Goal: Task Accomplishment & Management: Manage account settings

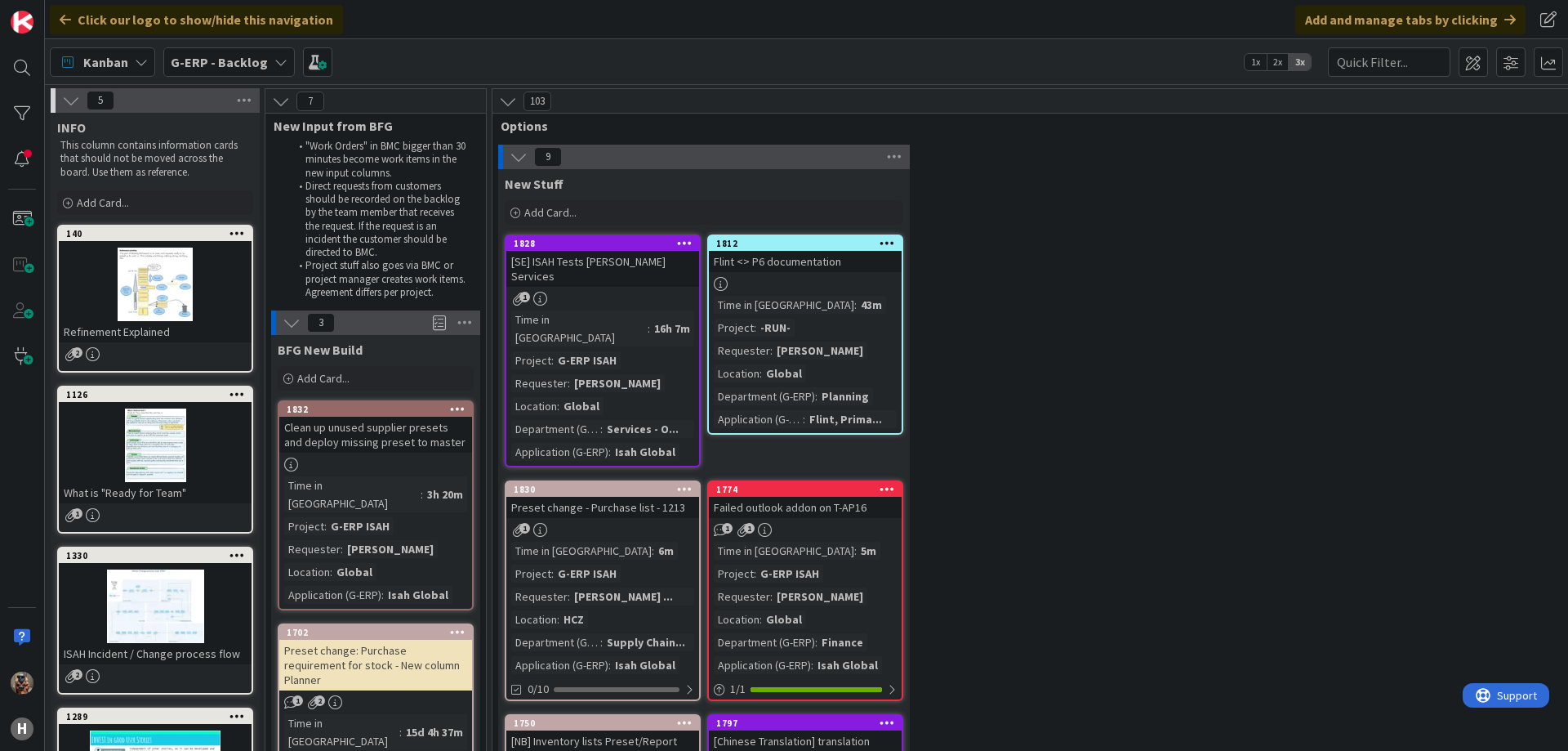
click at [560, 310] on div "Time in [GEOGRAPHIC_DATA]" at bounding box center [580, 328] width 136 height 36
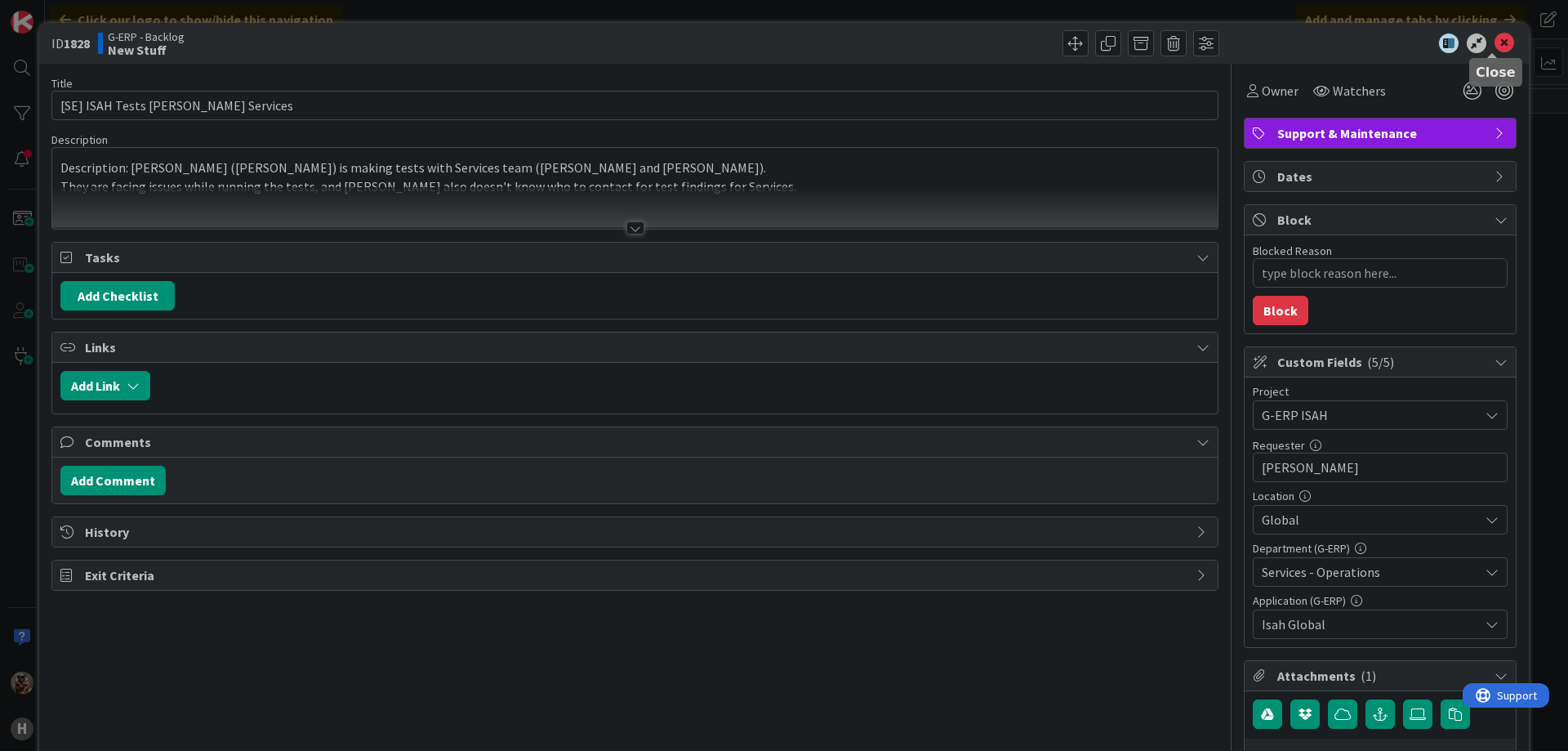
click at [1496, 45] on icon at bounding box center [1504, 43] width 19 height 19
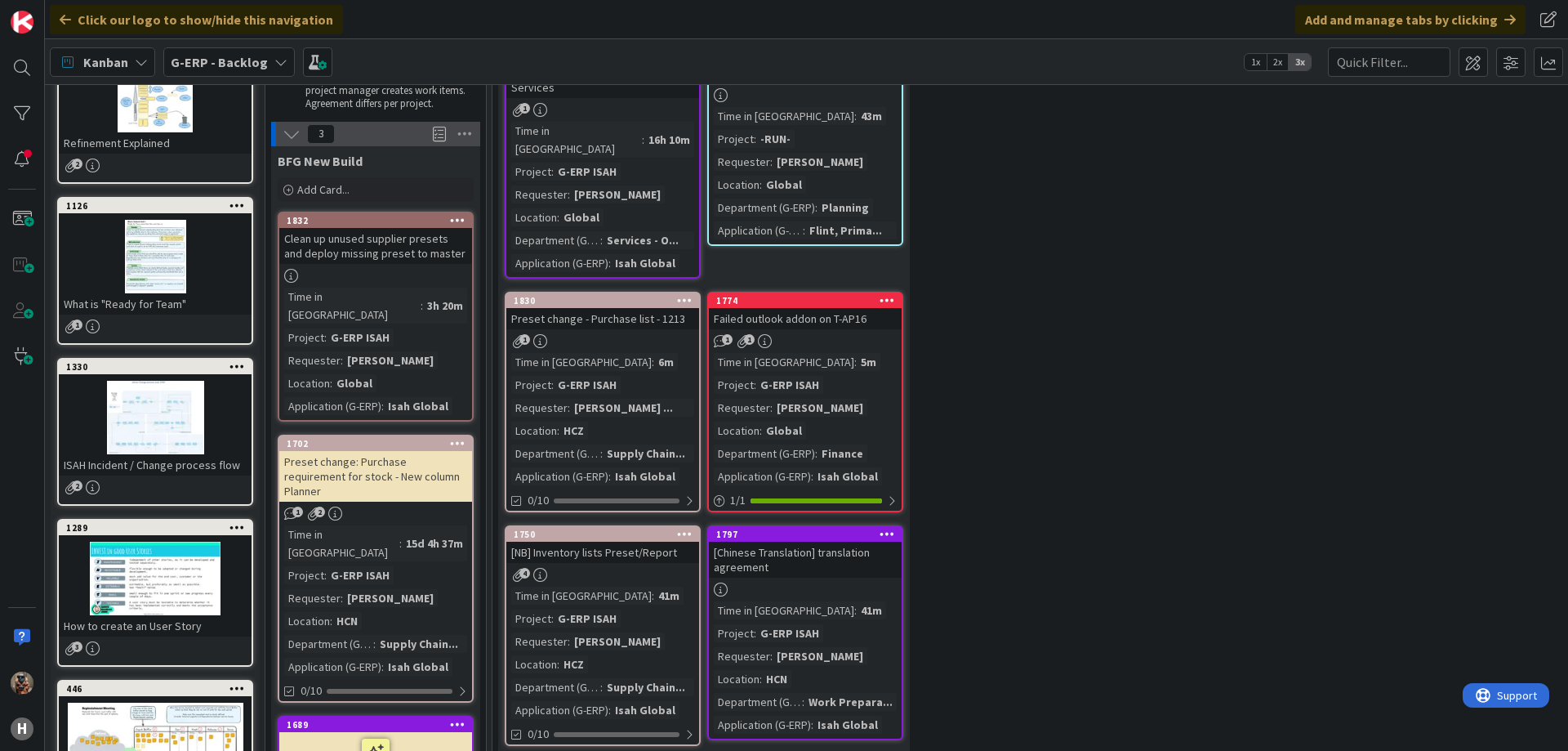
scroll to position [186, 0]
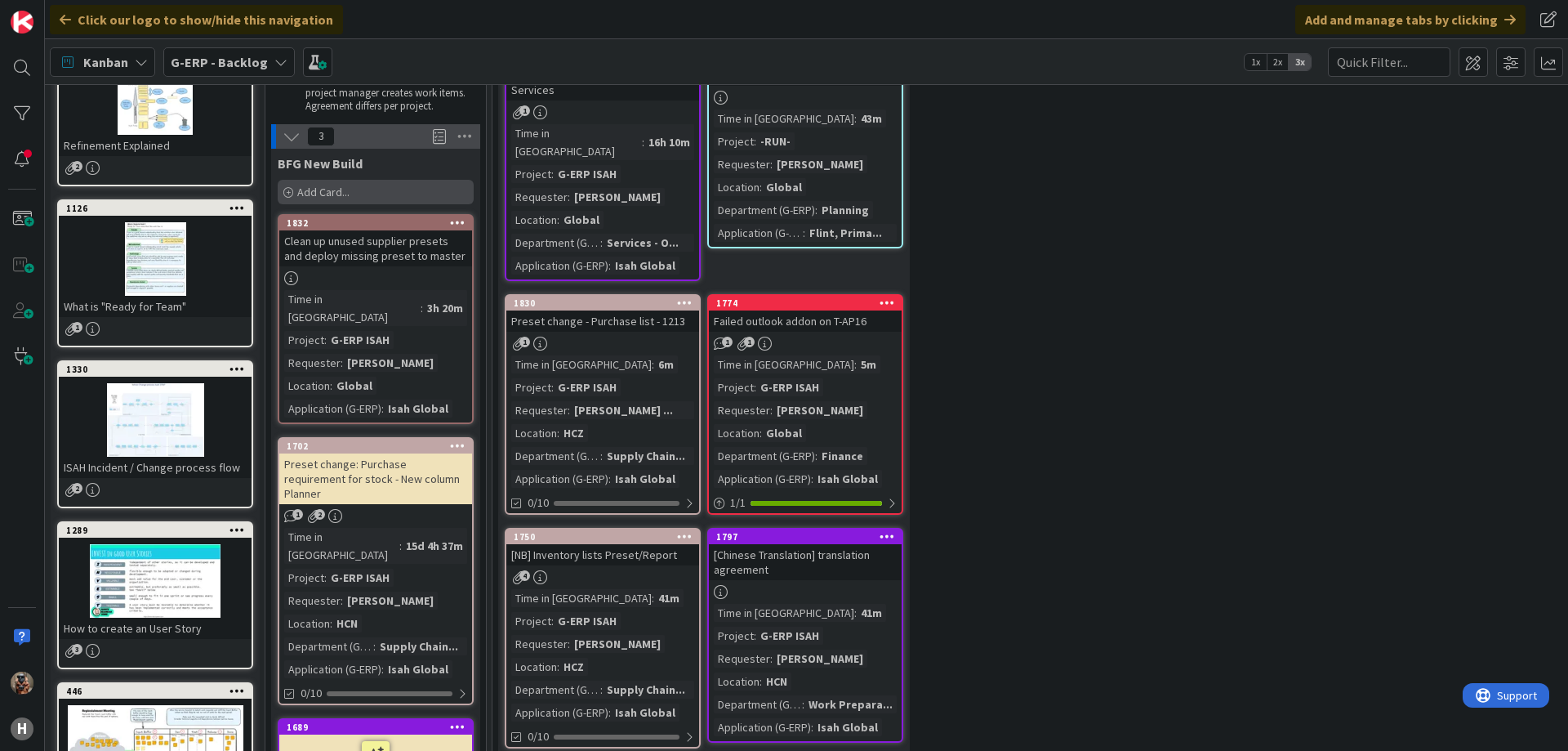
click at [440, 203] on div "Add Card..." at bounding box center [376, 191] width 196 height 24
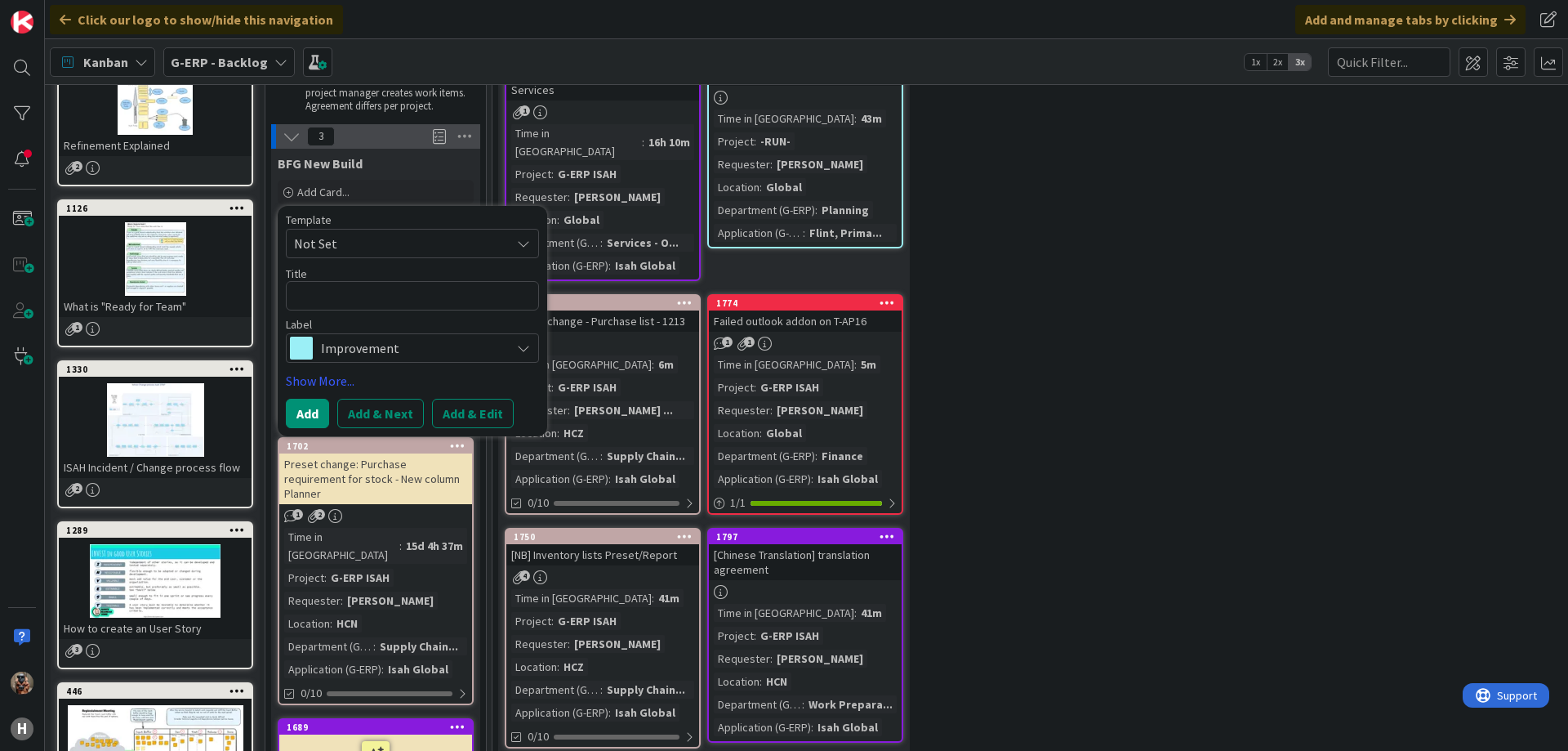
click at [381, 251] on span "Not Set" at bounding box center [396, 243] width 204 height 21
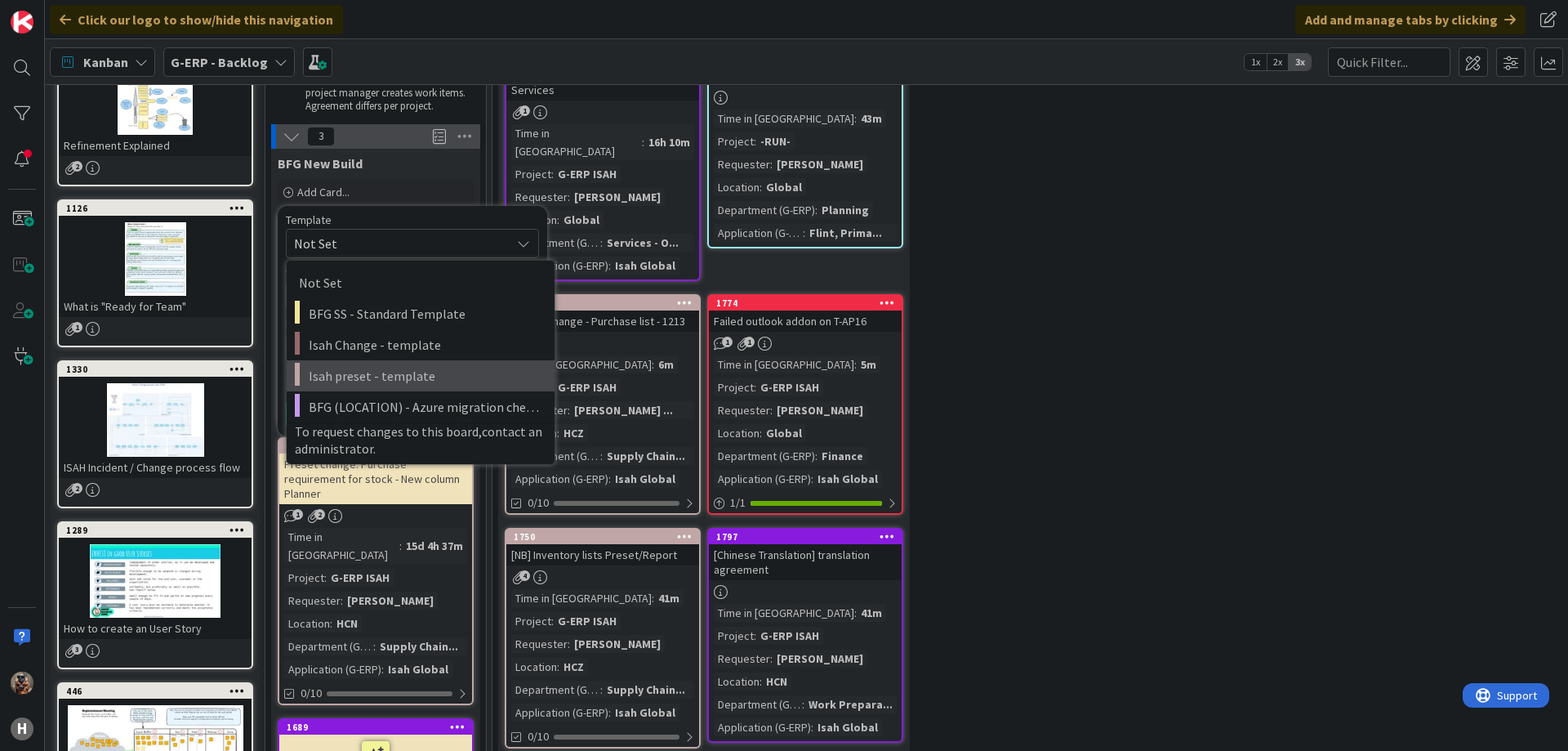
click at [426, 375] on span "Isah preset - template" at bounding box center [425, 375] width 233 height 21
type textarea "x"
type textarea "Isah preset - template"
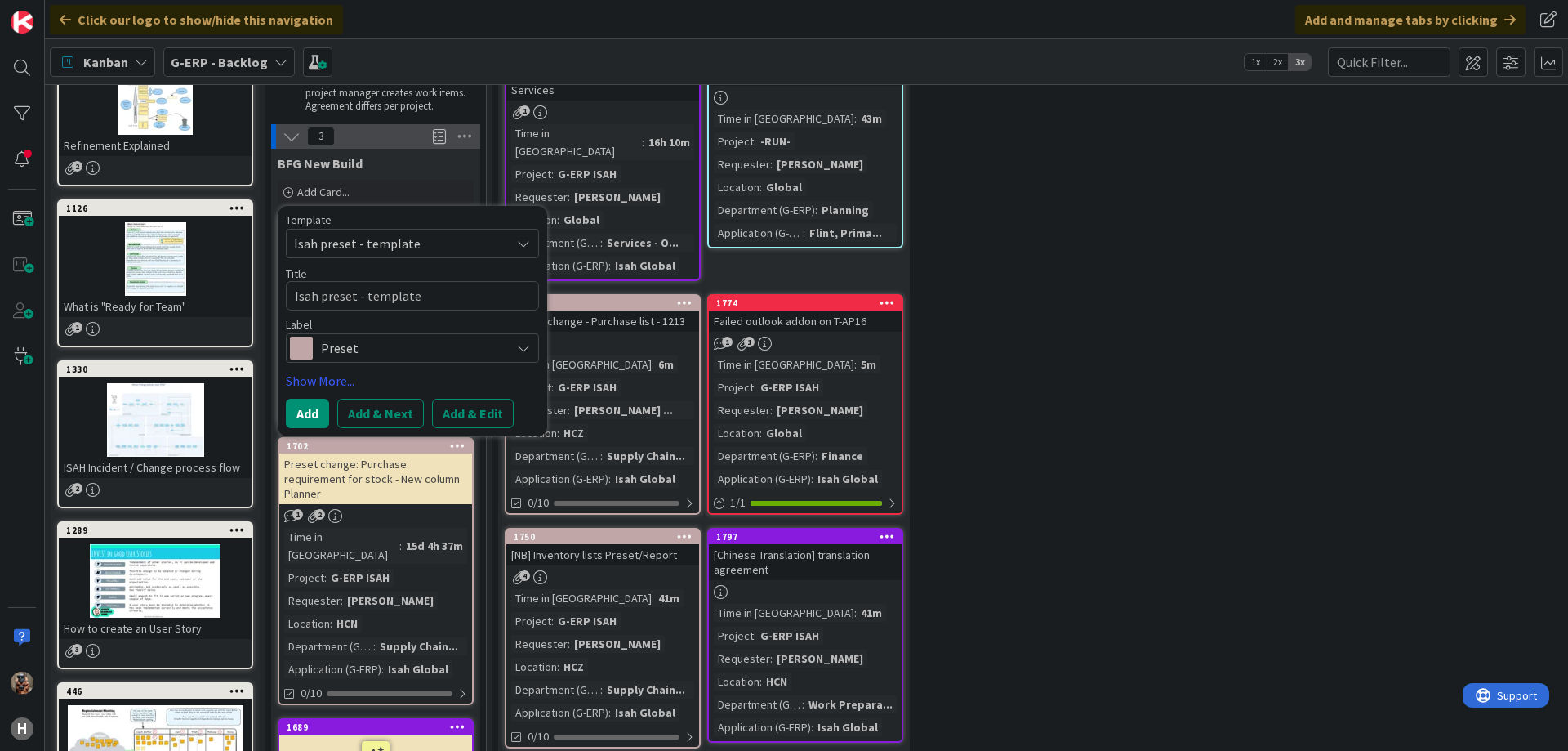
click at [1202, 351] on div "8 New Stuff Add Card... 1812 Flint <> P6 documentation Time in Column : 43m Pro…" at bounding box center [1143, 531] width 1297 height 1145
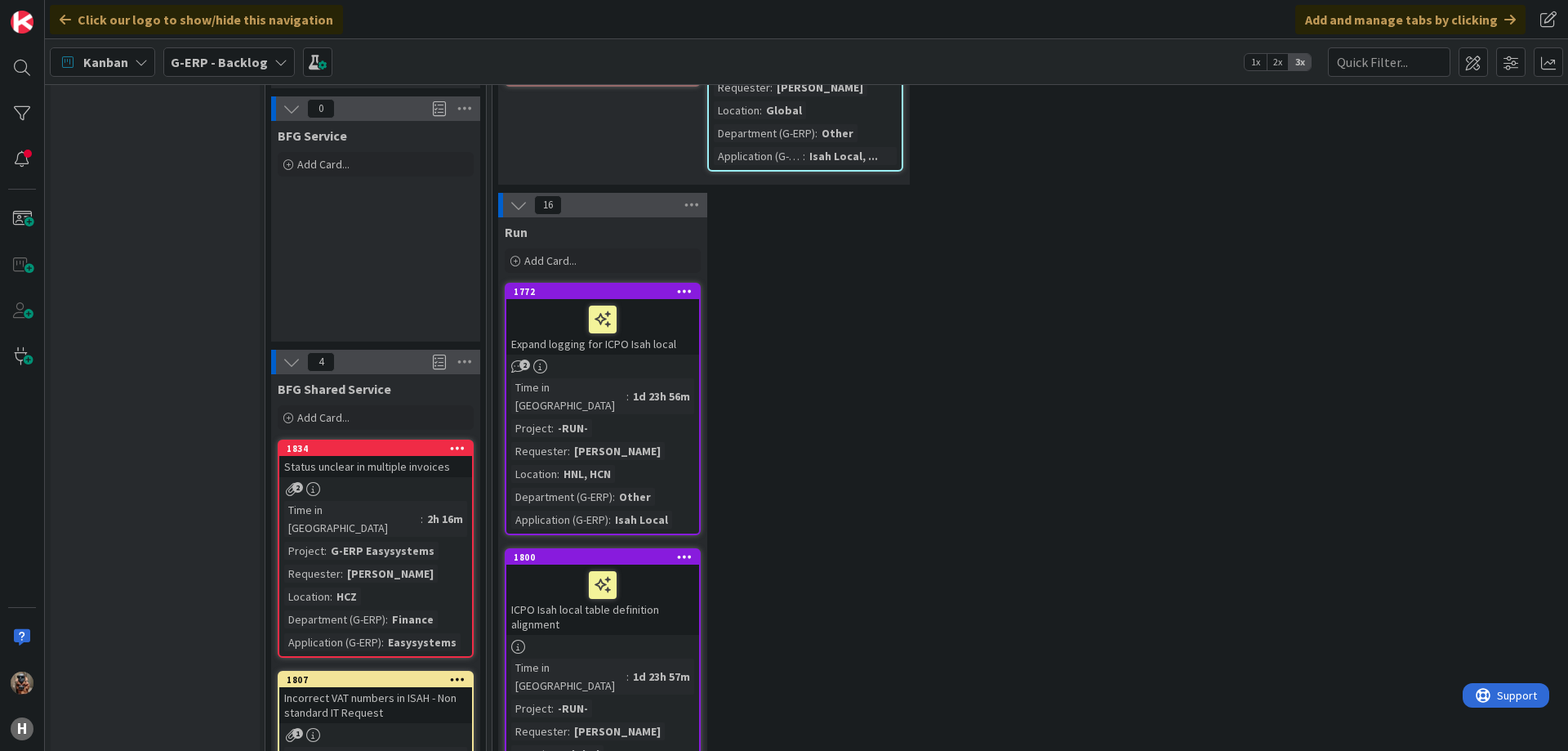
scroll to position [1103, 0]
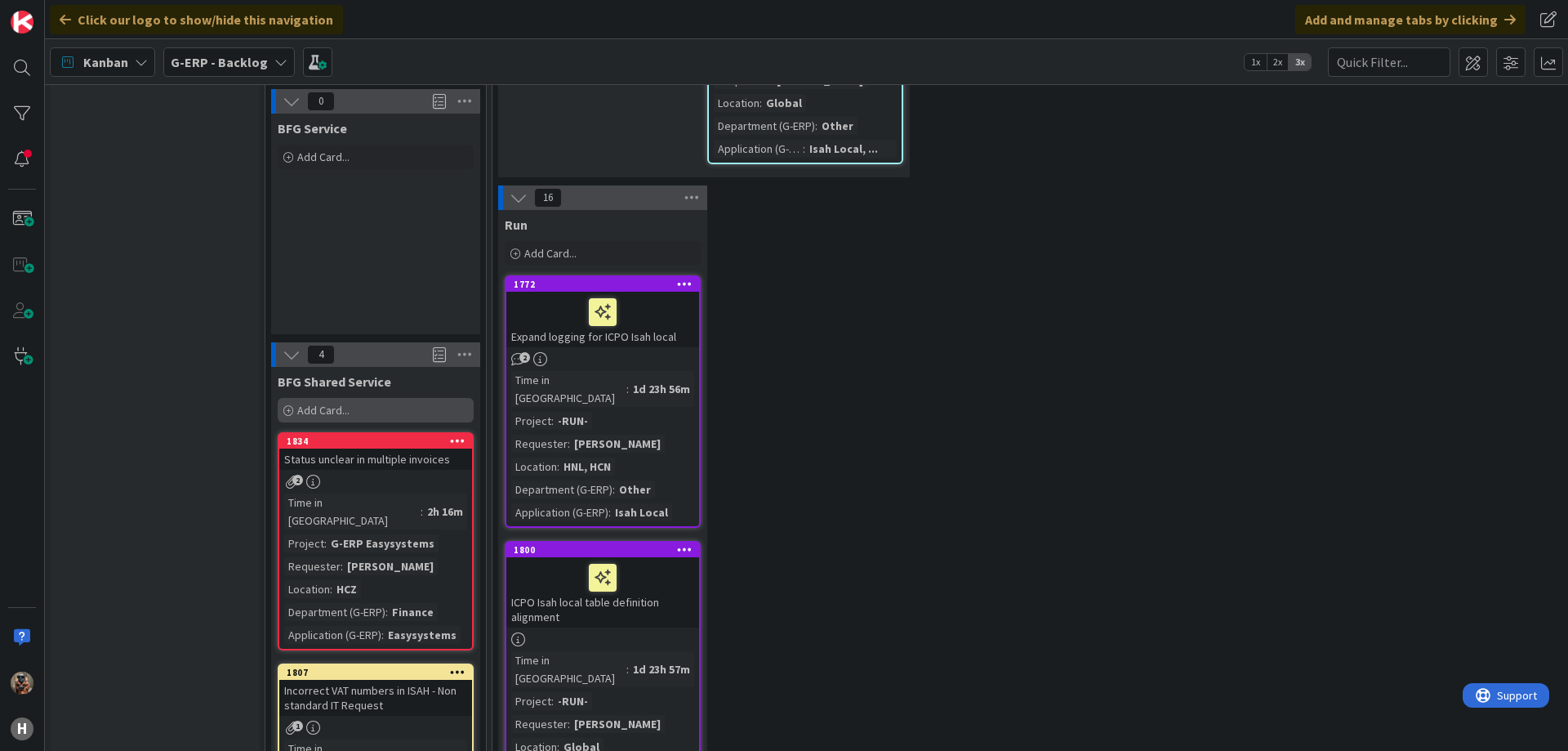
click at [366, 398] on div "Add Card..." at bounding box center [376, 410] width 196 height 24
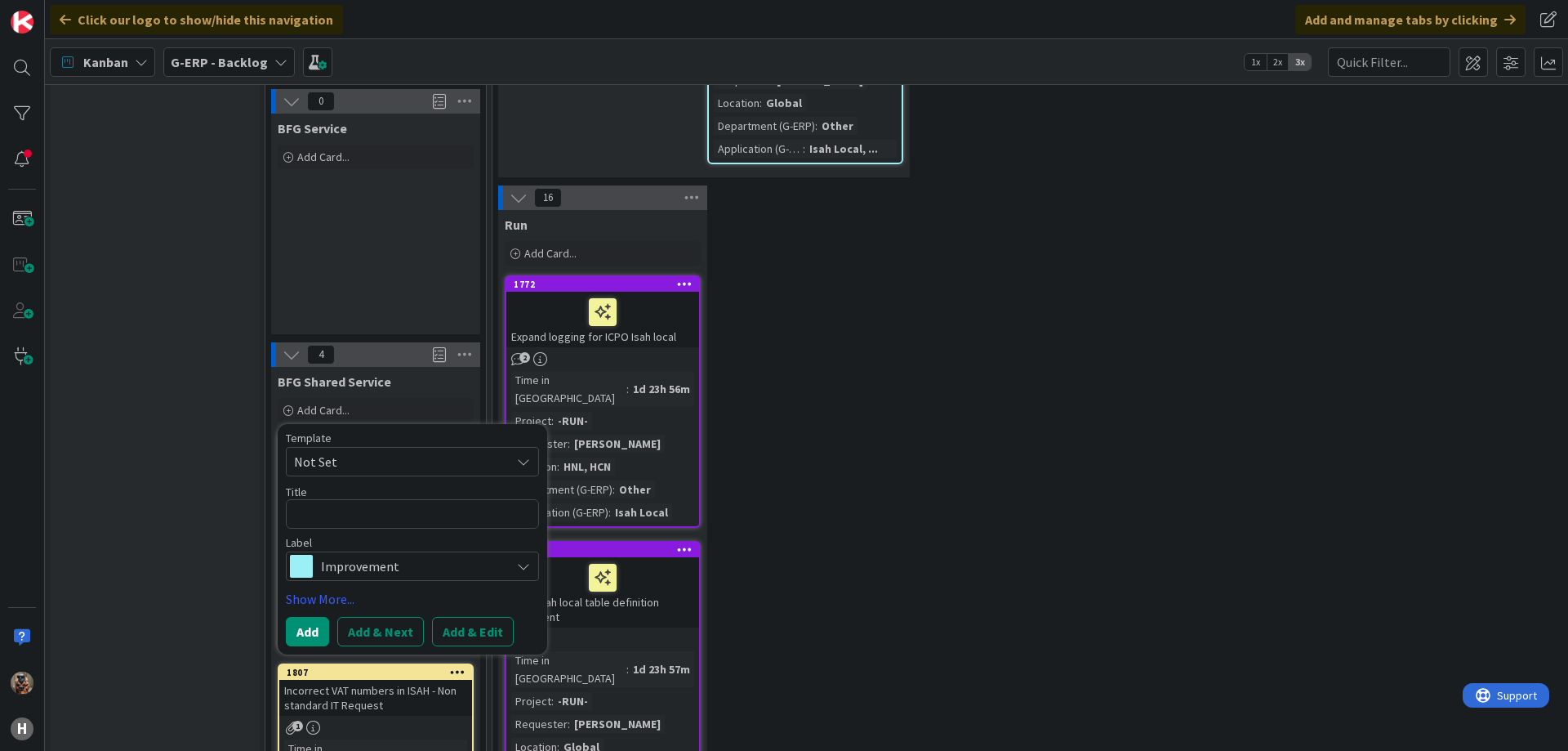
click at [363, 451] on span "Not Set" at bounding box center [396, 461] width 204 height 21
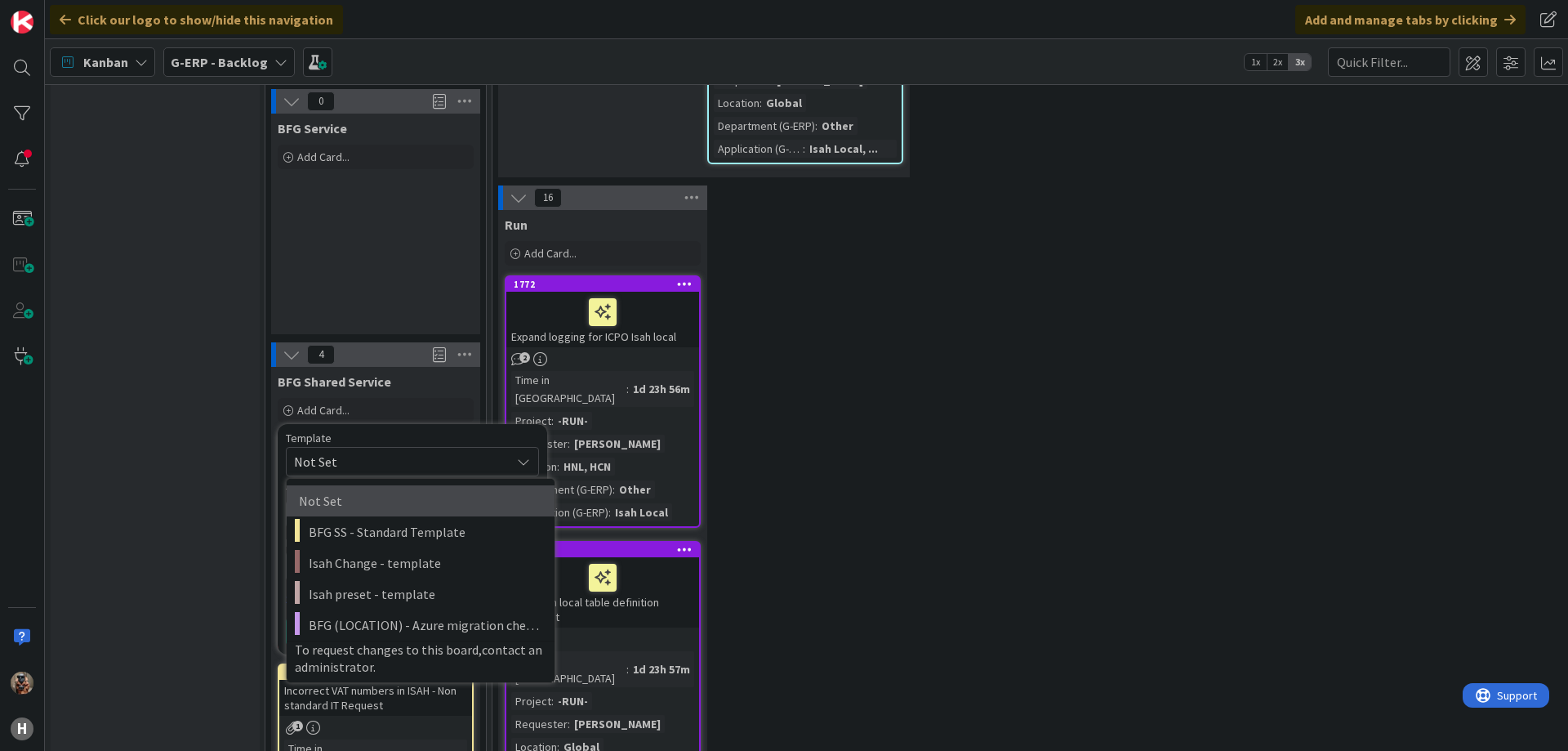
click at [372, 491] on span "Not Set" at bounding box center [416, 501] width 235 height 21
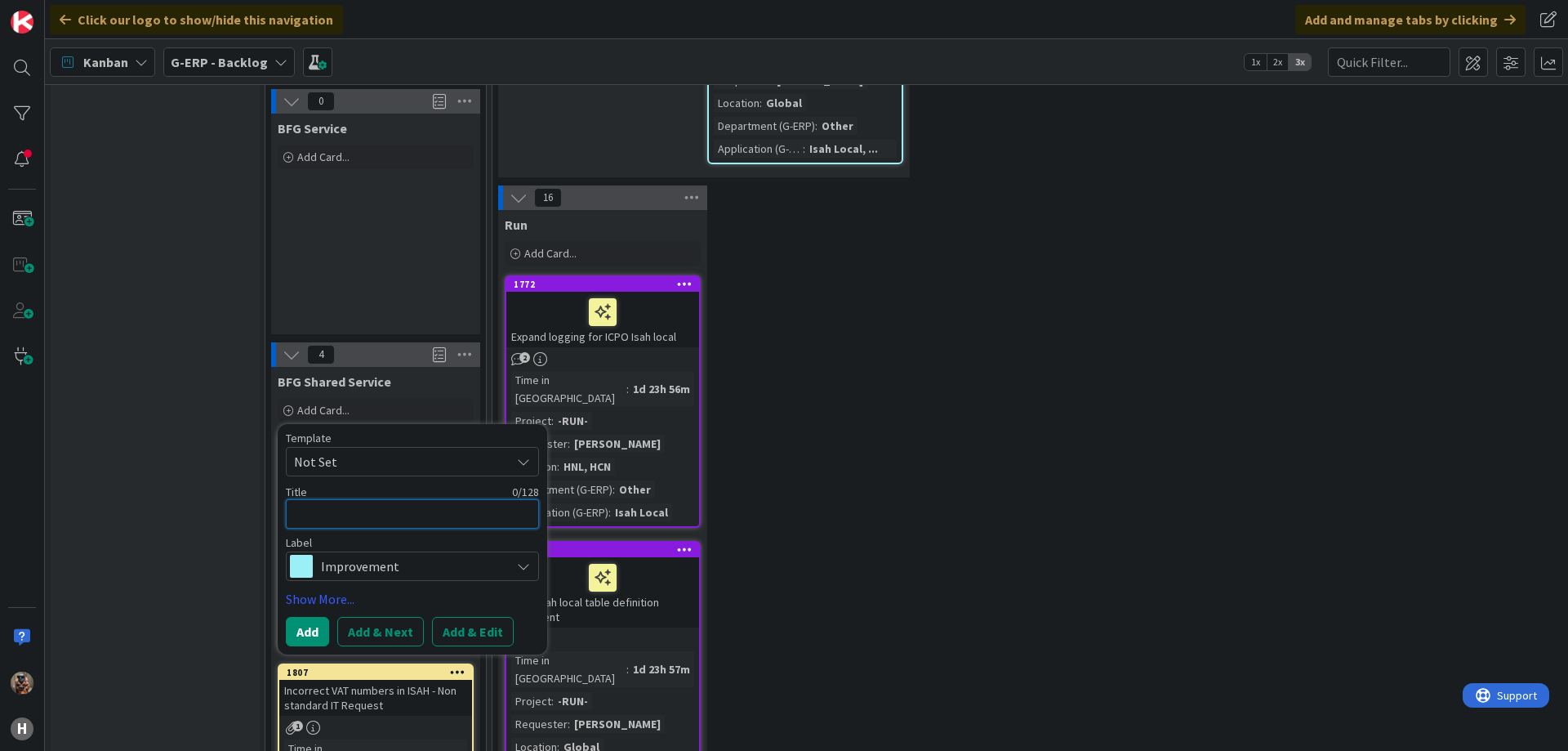
click at [364, 499] on textarea at bounding box center [412, 513] width 253 height 30
type textarea "x"
type textarea "E"
type textarea "x"
type textarea "Ea"
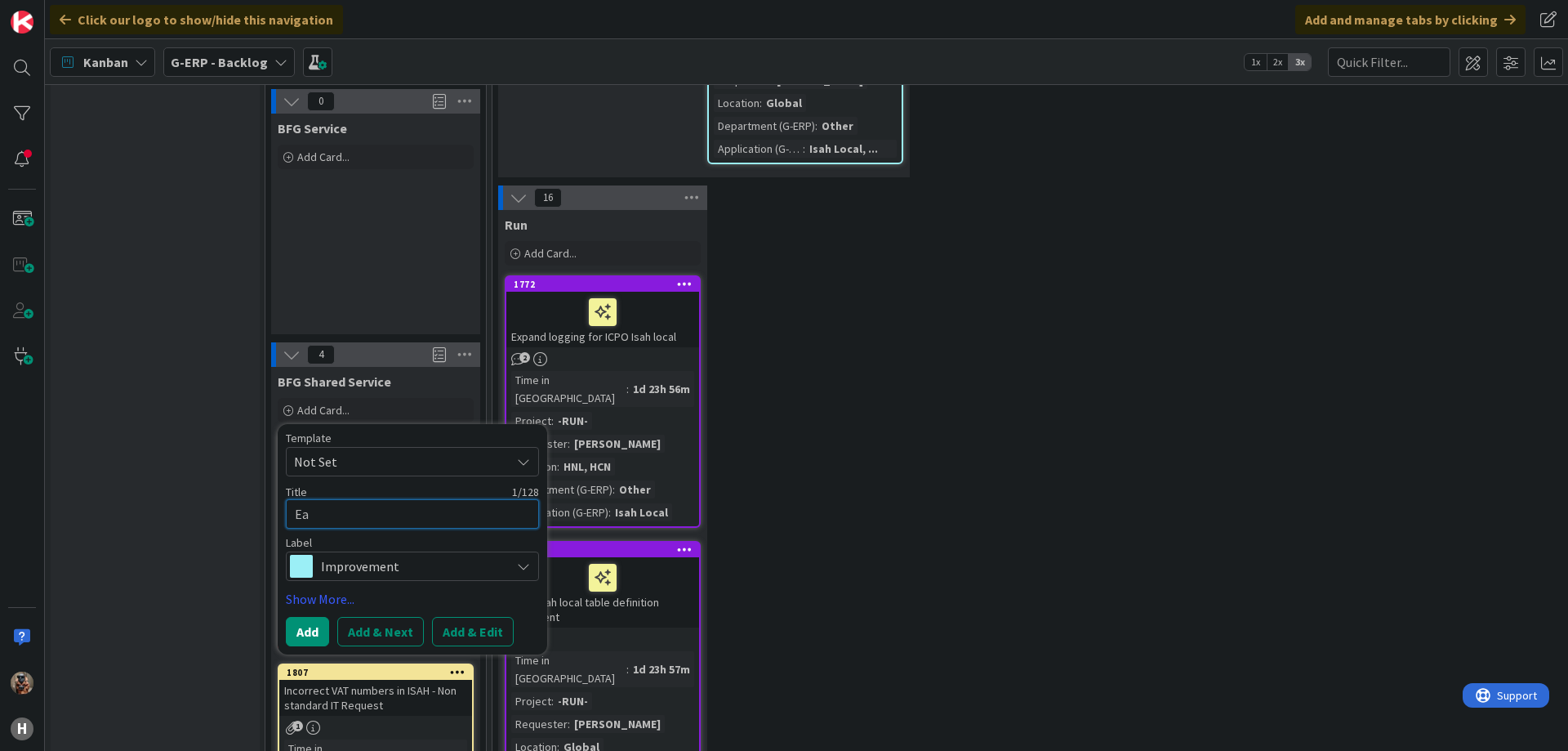
type textarea "x"
type textarea "Eas"
type textarea "x"
type textarea "Easy"
type textarea "x"
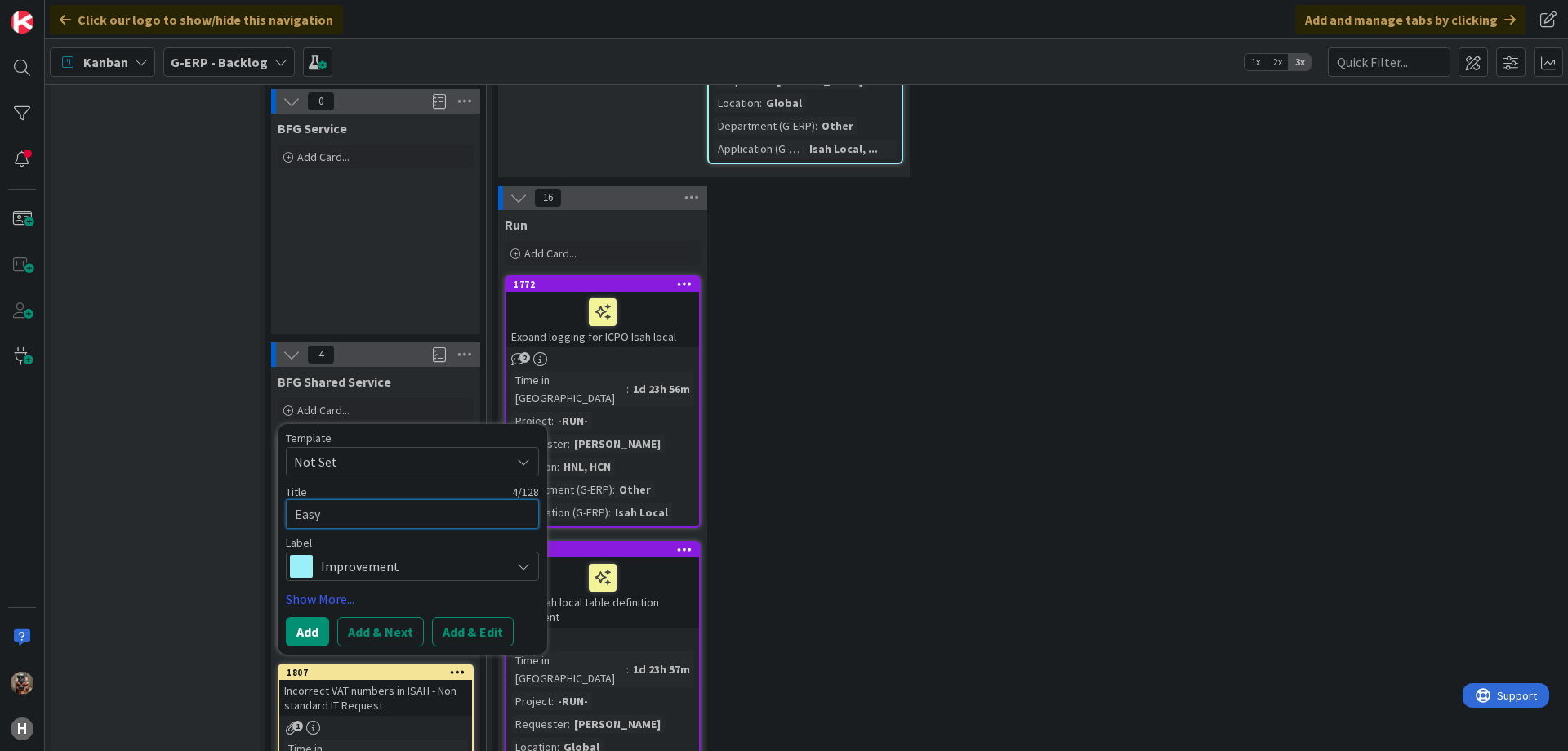
type textarea "EasyS"
type textarea "x"
type textarea "EasySy"
type textarea "x"
type textarea "EasySys"
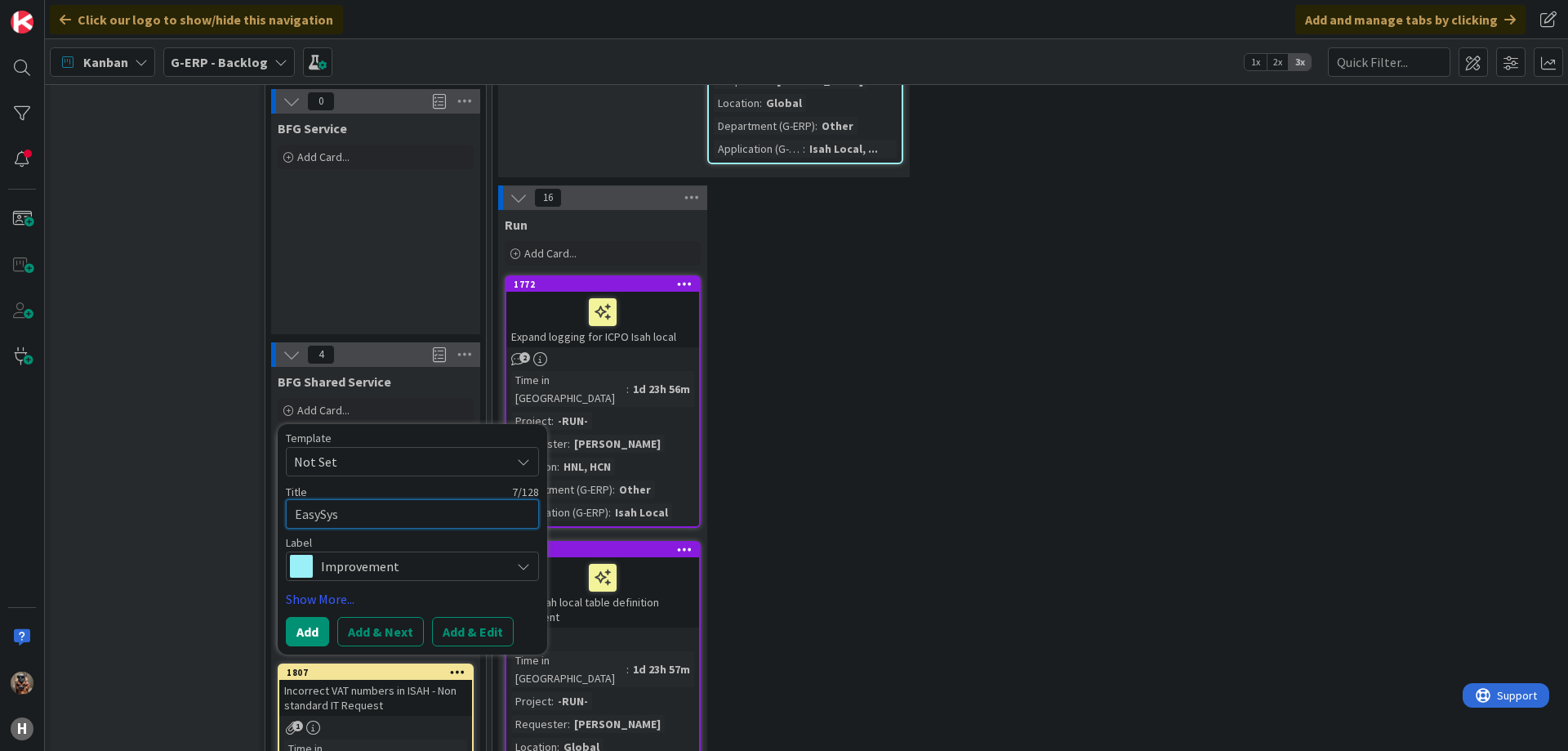
type textarea "x"
type textarea "EasySyst"
type textarea "x"
type textarea "EasySyste"
type textarea "x"
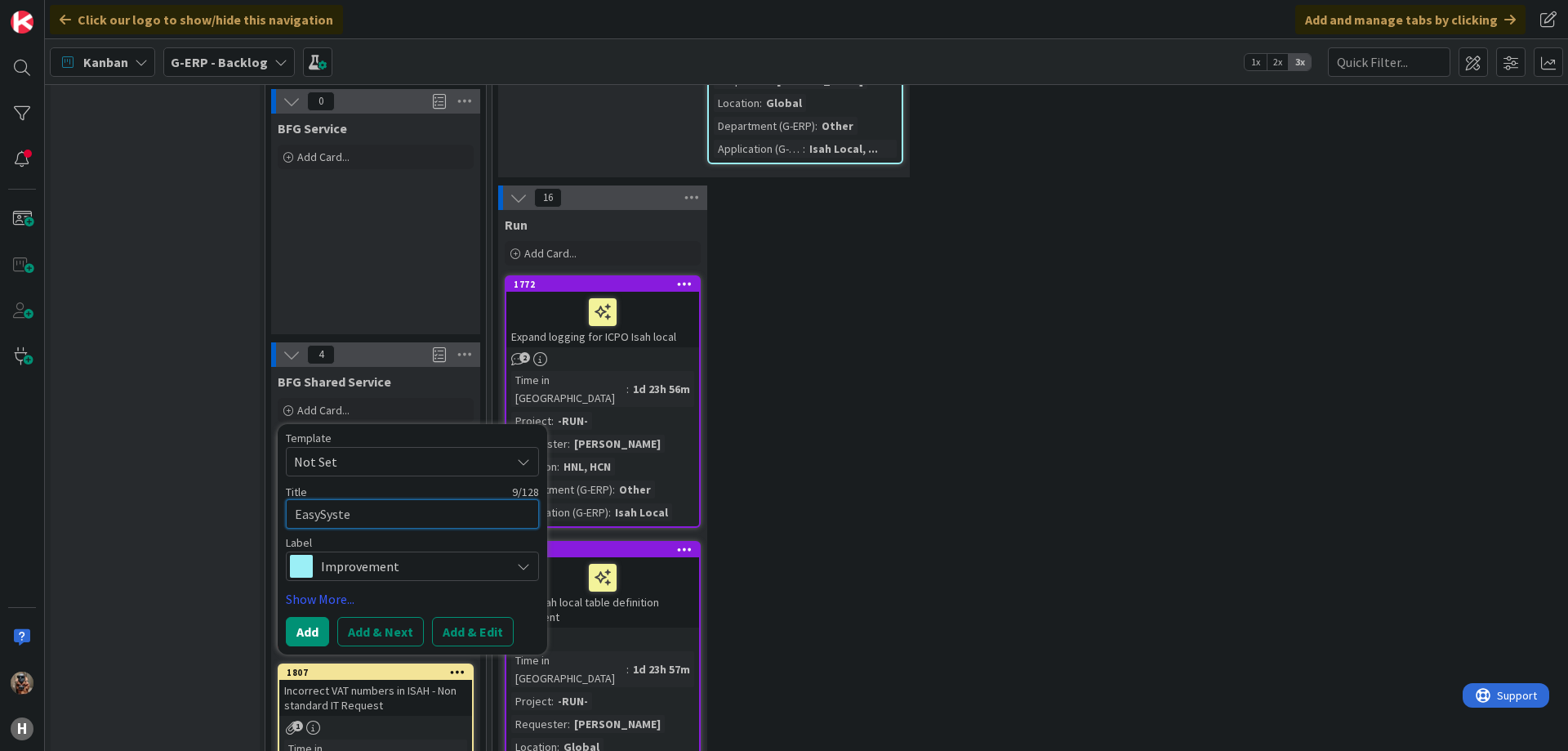
type textarea "EasySystem"
type textarea "x"
type textarea "EasySystems"
type textarea "x"
type textarea "EasySystems"
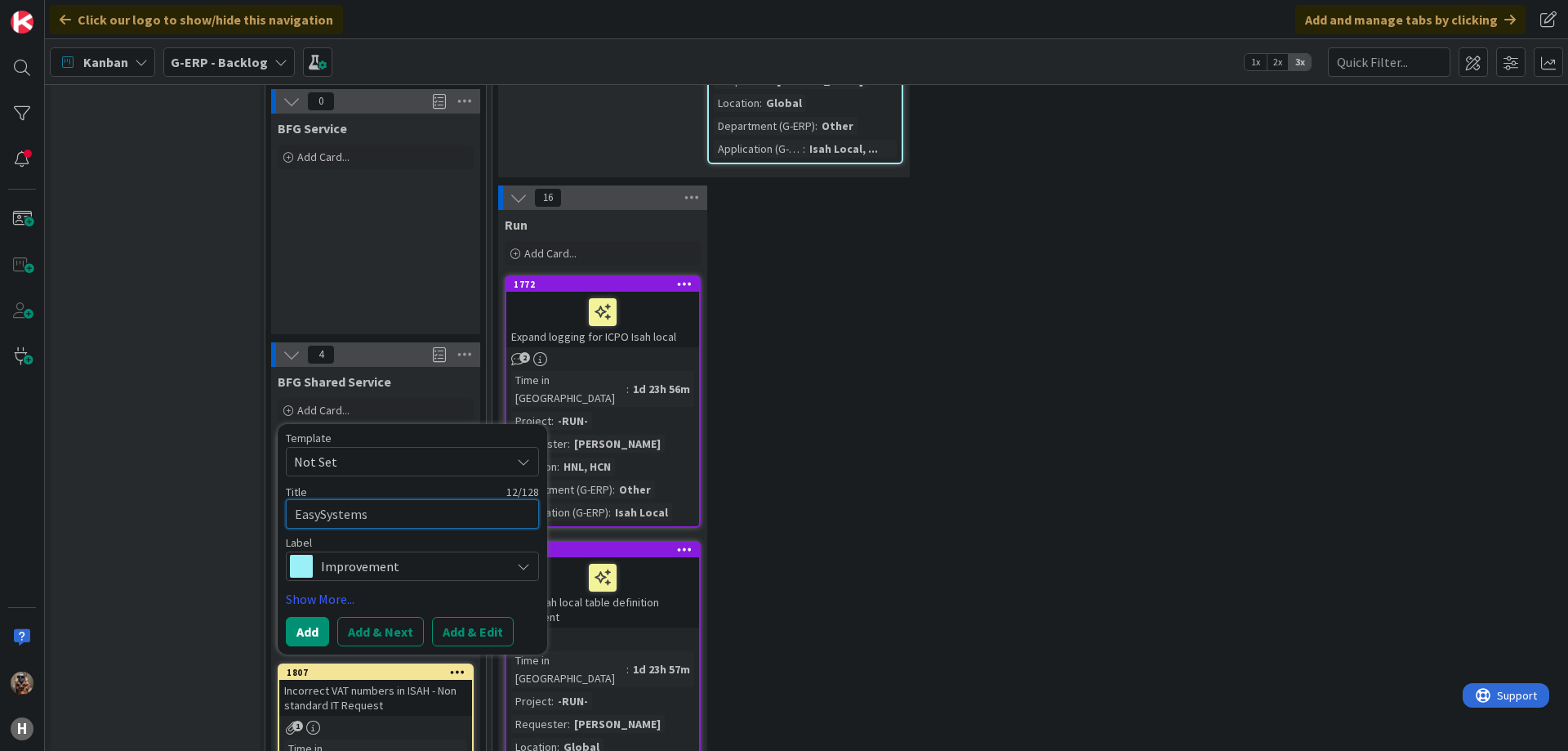
type textarea "x"
type textarea "EasySystems d"
type textarea "x"
type textarea "EasySystems di"
type textarea "x"
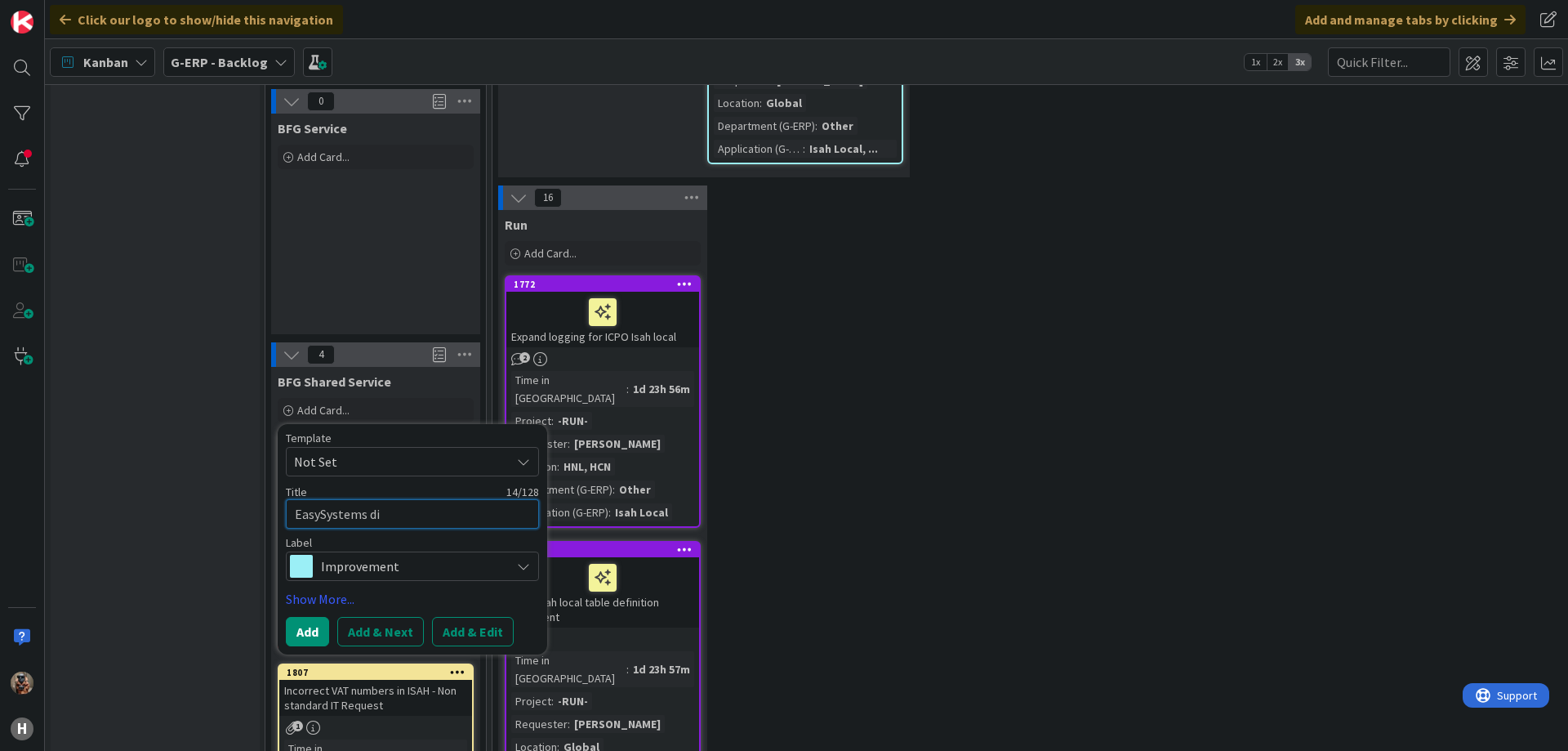
type textarea "EasySystems did"
type textarea "x"
type textarea "EasySystems didn"
type textarea "x"
type textarea "EasySystems didn't"
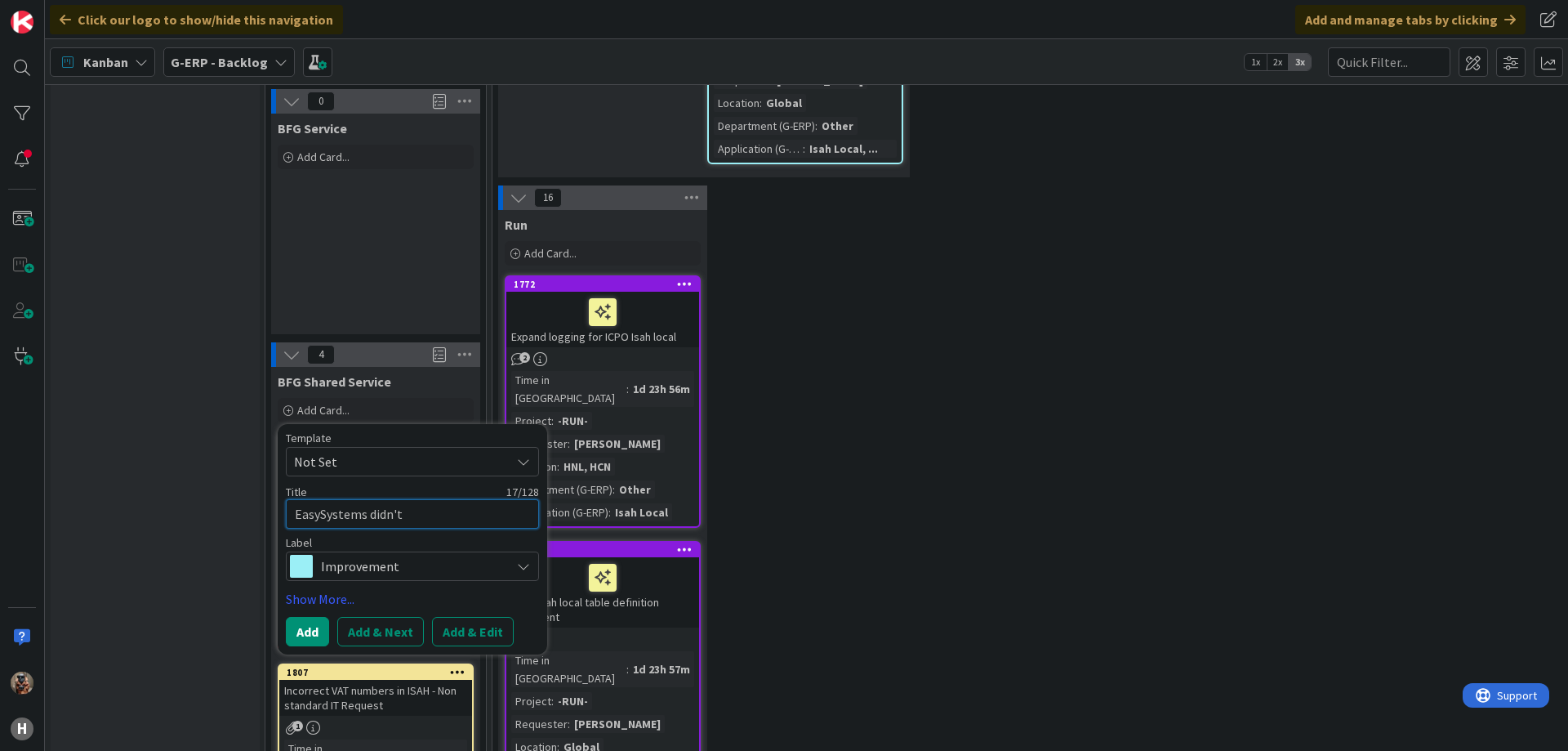
type textarea "x"
type textarea "EasySystems didn'tz"
type textarea "x"
type textarea "EasySystems didn't"
type textarea "x"
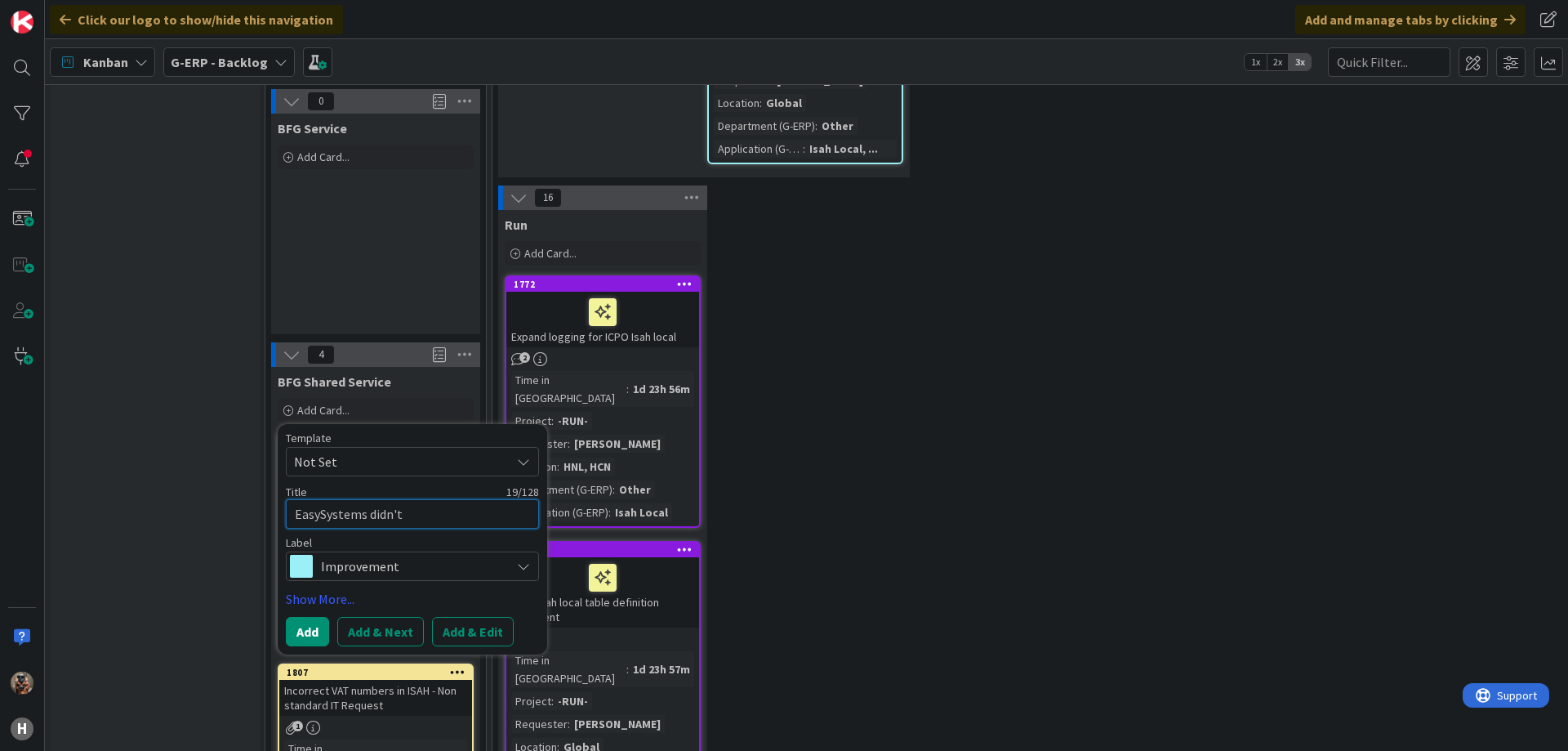
type textarea "EasySystems didn't"
type textarea "x"
type textarea "EasySystems didn't r"
type textarea "x"
type textarea "EasySystems didn't re"
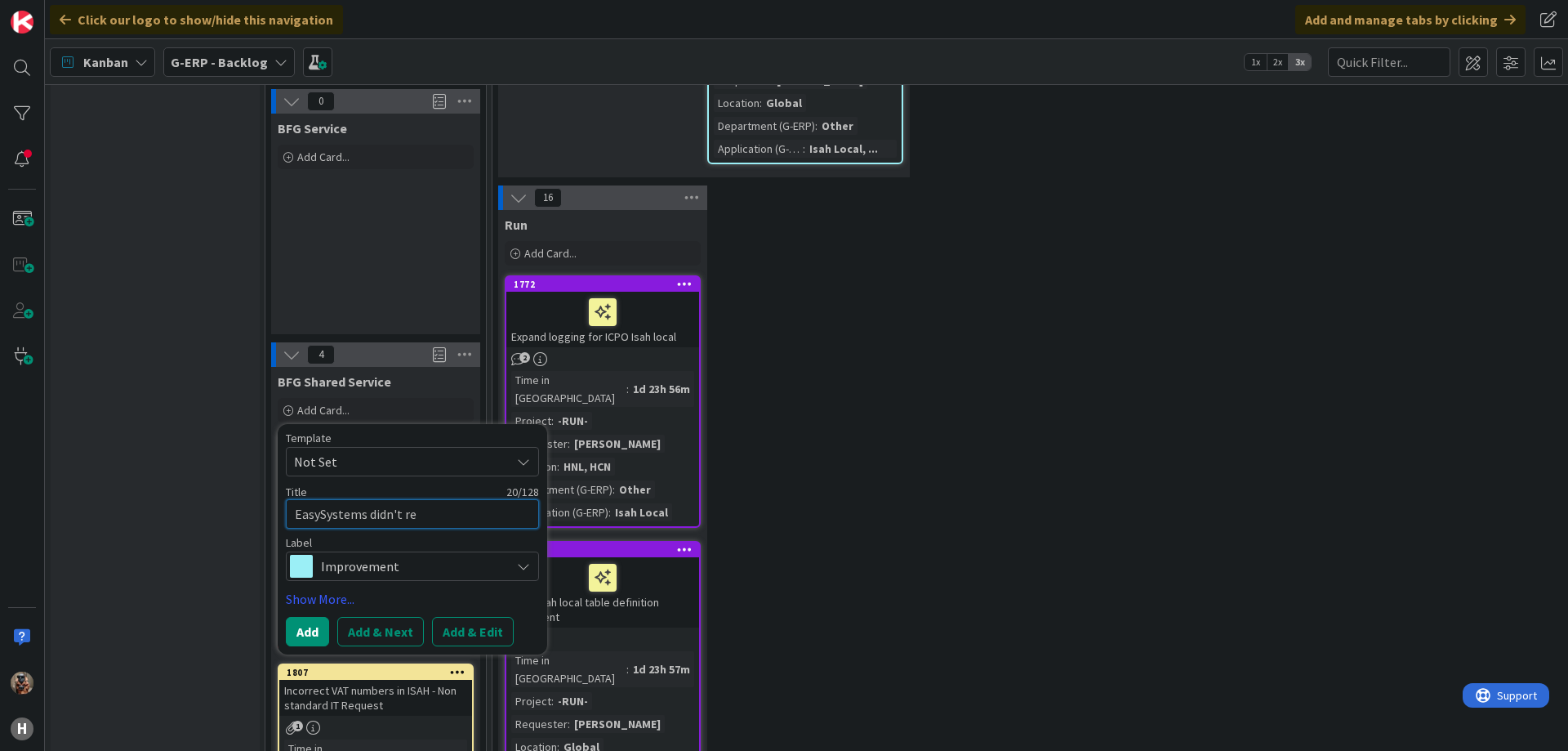
type textarea "x"
type textarea "EasySystems didn't ret"
type textarea "x"
type textarea "EasySystems didn't retu"
type textarea "x"
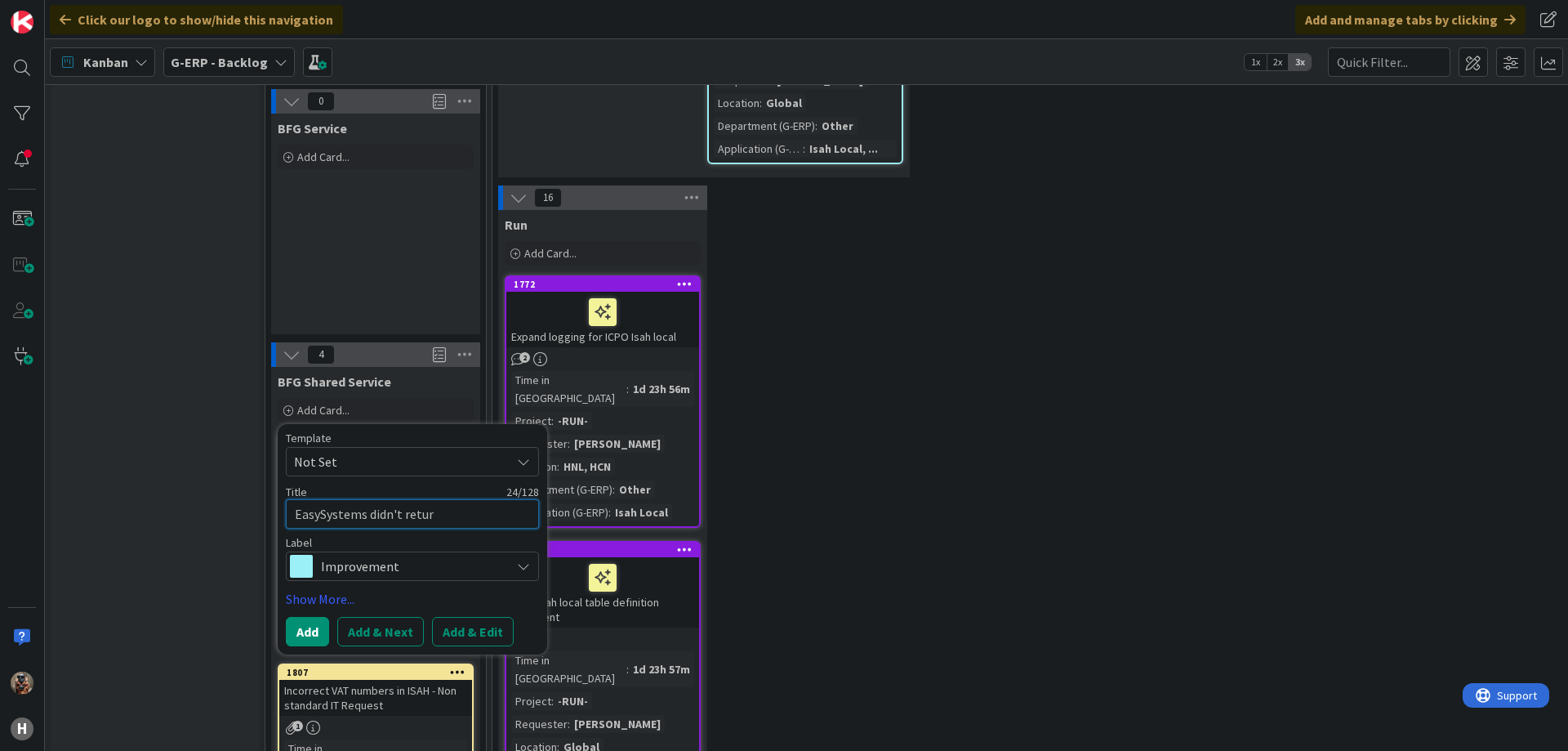
type textarea "EasySystems didn't return"
type textarea "x"
type textarea "EasySystems didn't return"
type textarea "x"
type textarea "EasySystems didn't return t"
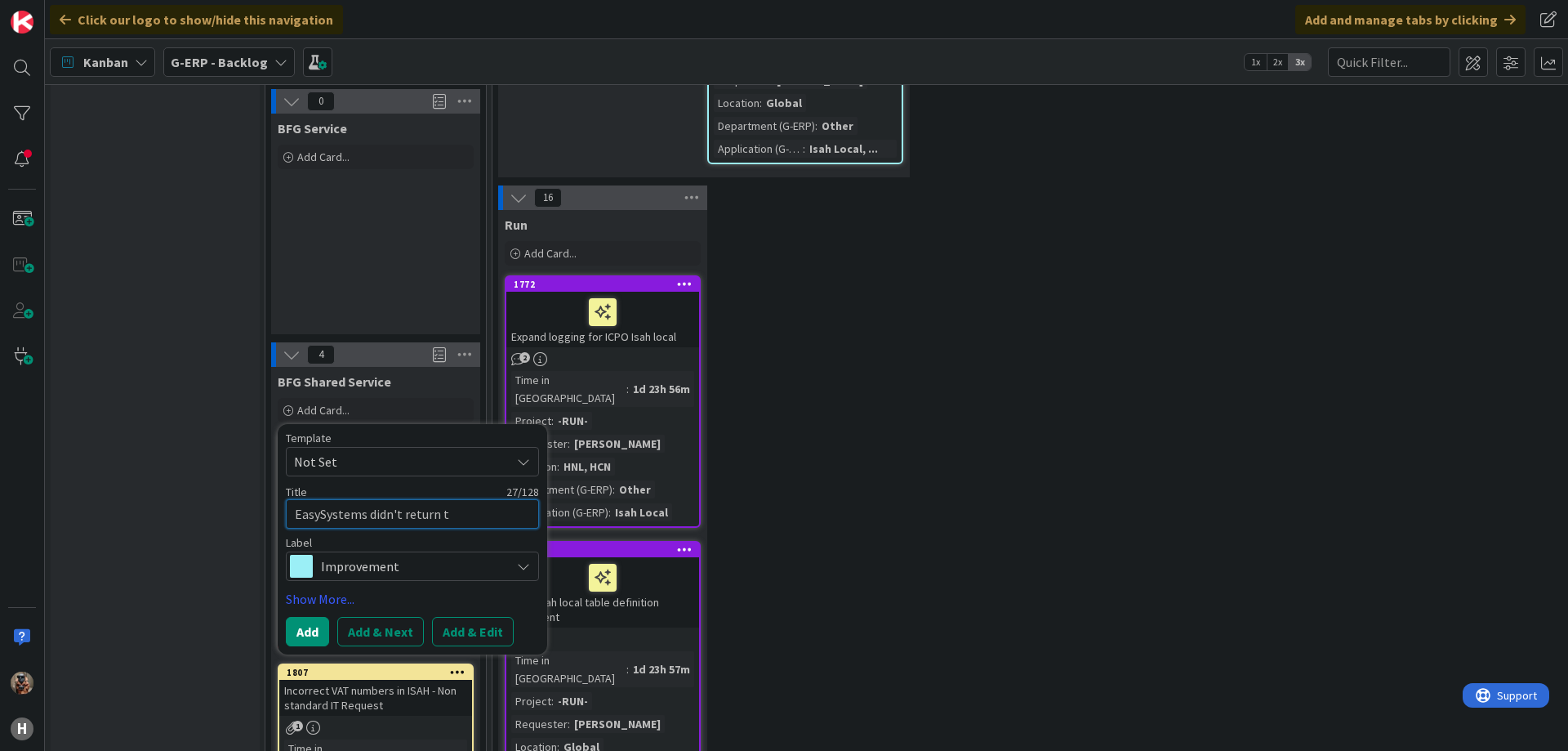
type textarea "x"
type textarea "EasySystems didn't return th"
type textarea "x"
type textarea "EasySystems didn't return the"
type textarea "x"
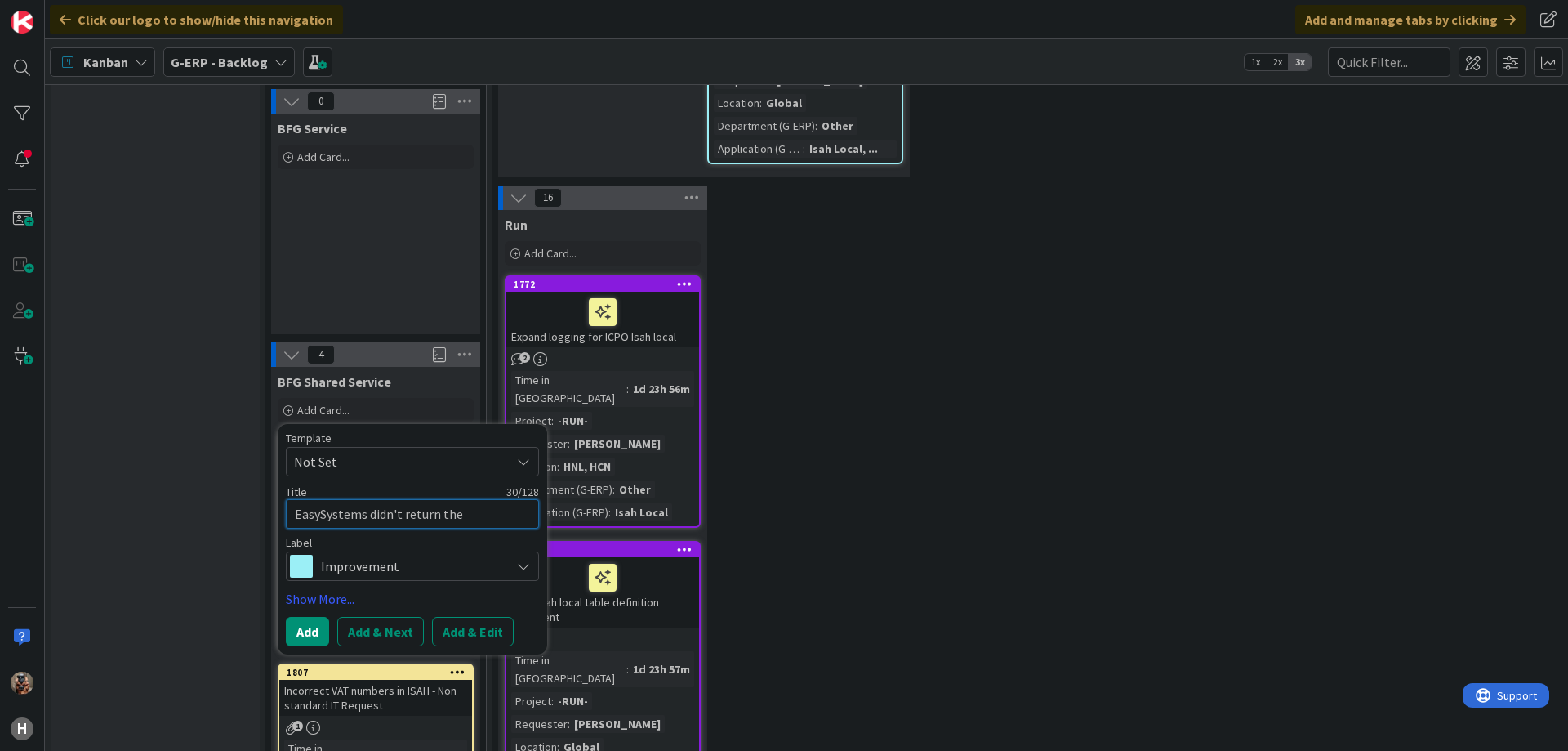
type textarea "EasySystems didn't return the a"
type textarea "x"
type textarea "EasySystems didn't return the ap"
type textarea "x"
type textarea "EasySystems didn't return the app"
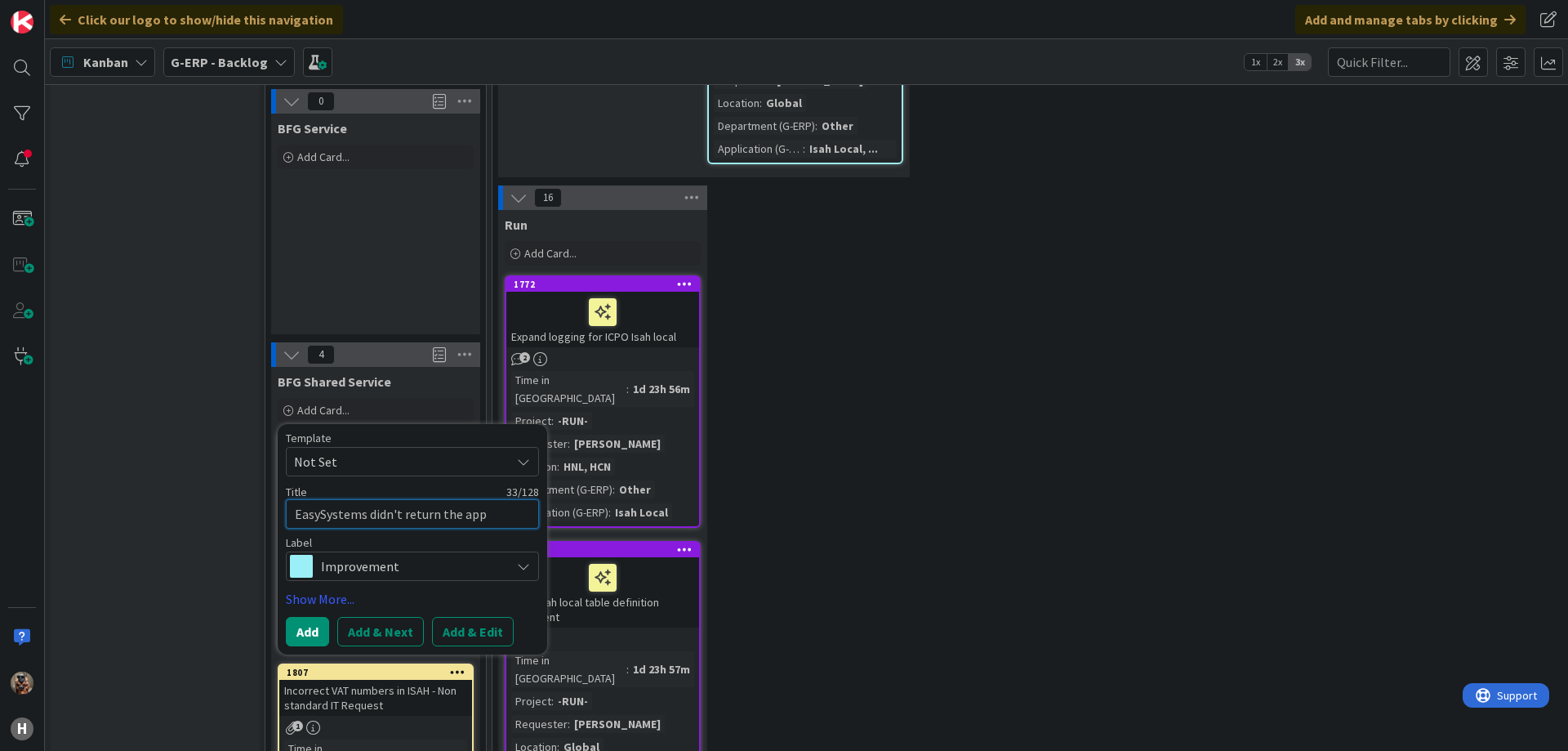
type textarea "x"
type textarea "EasySystems didn't return the appr"
type textarea "x"
type textarea "EasySystems didn't return the appro"
type textarea "x"
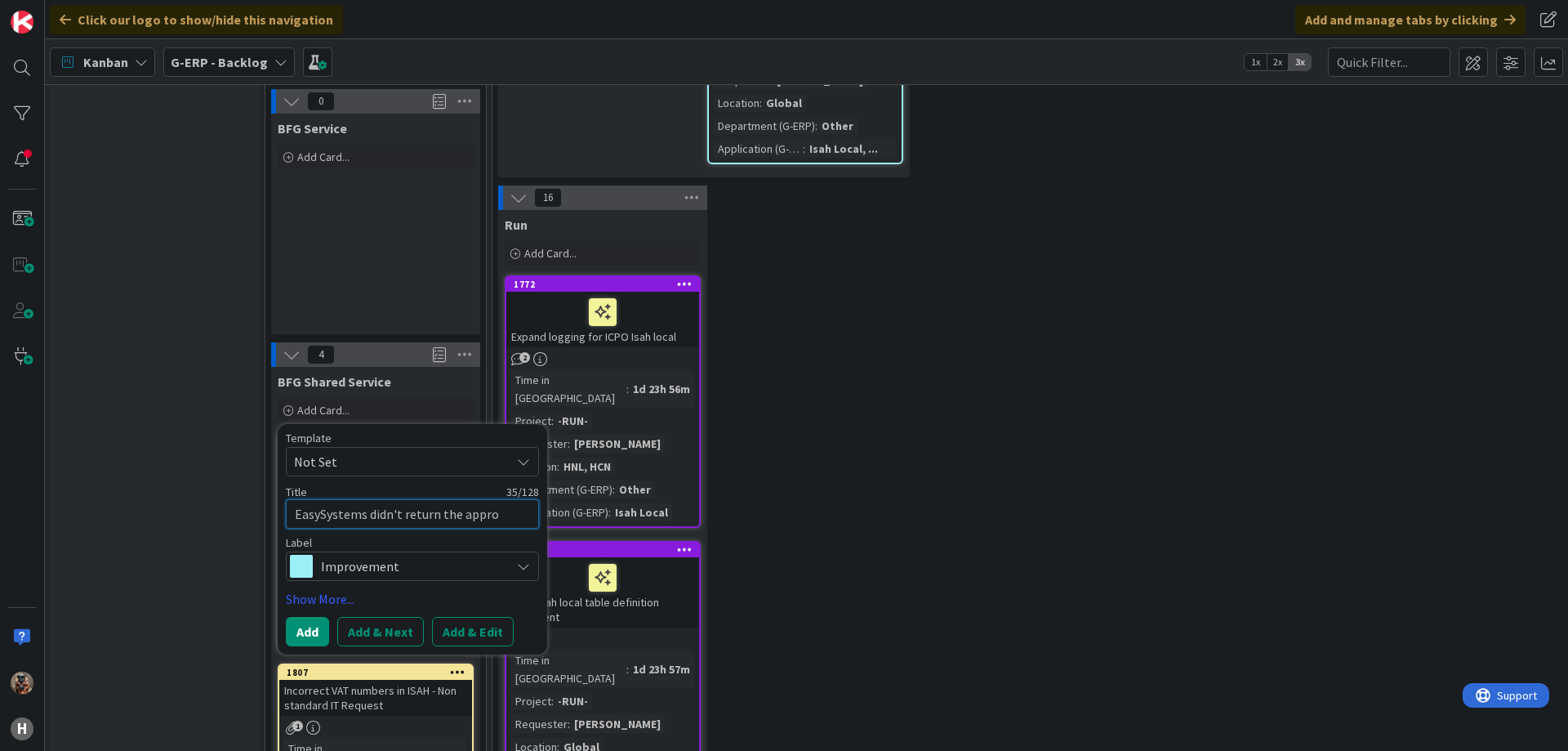
type textarea "EasySystems didn't return the approv"
type textarea "x"
type textarea "EasySystems didn't return the approve"
type textarea "x"
type textarea "EasySystems didn't return the approved"
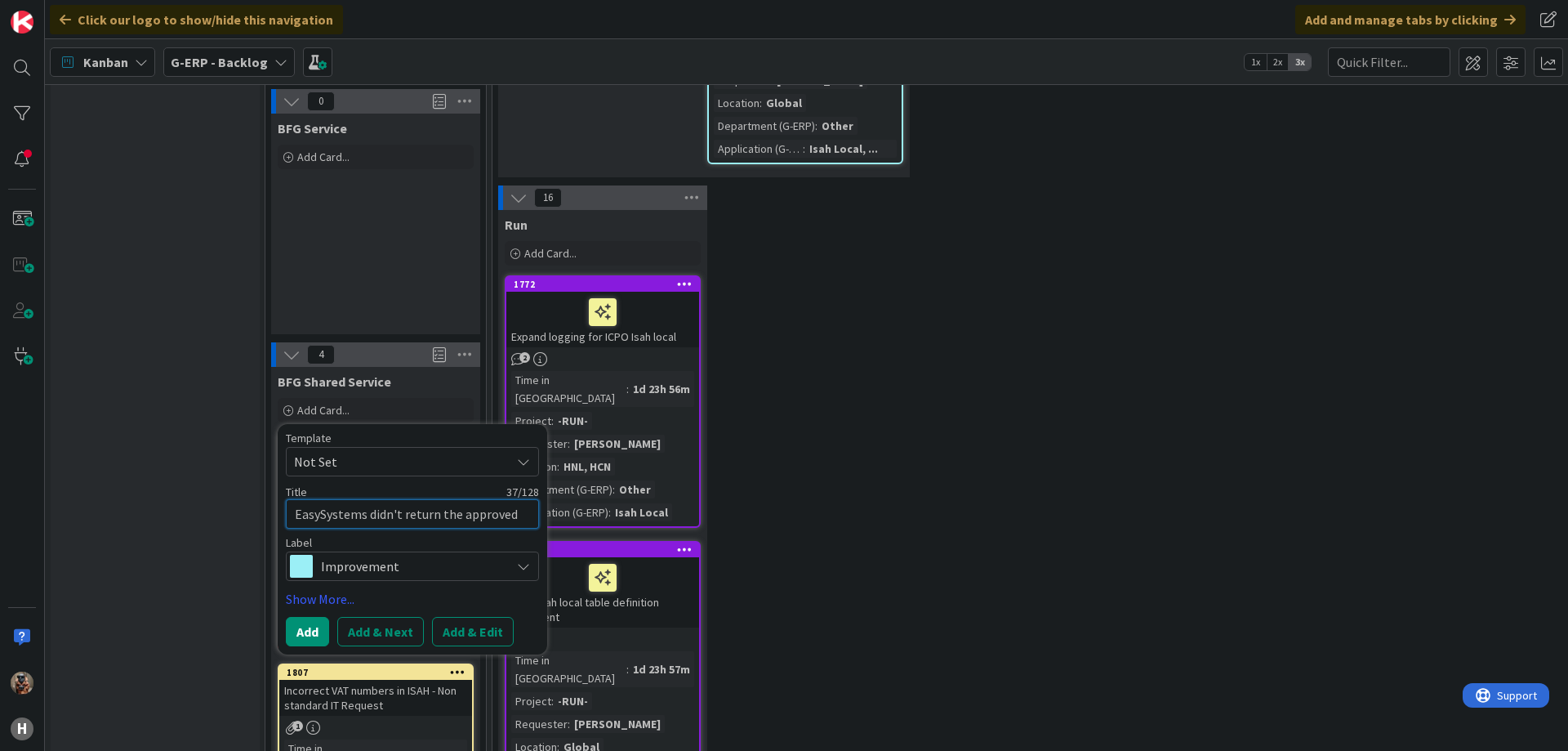
type textarea "x"
type textarea "EasySystems didn't return the approved"
type textarea "x"
type textarea "EasySystems didn't return the approved i"
type textarea "x"
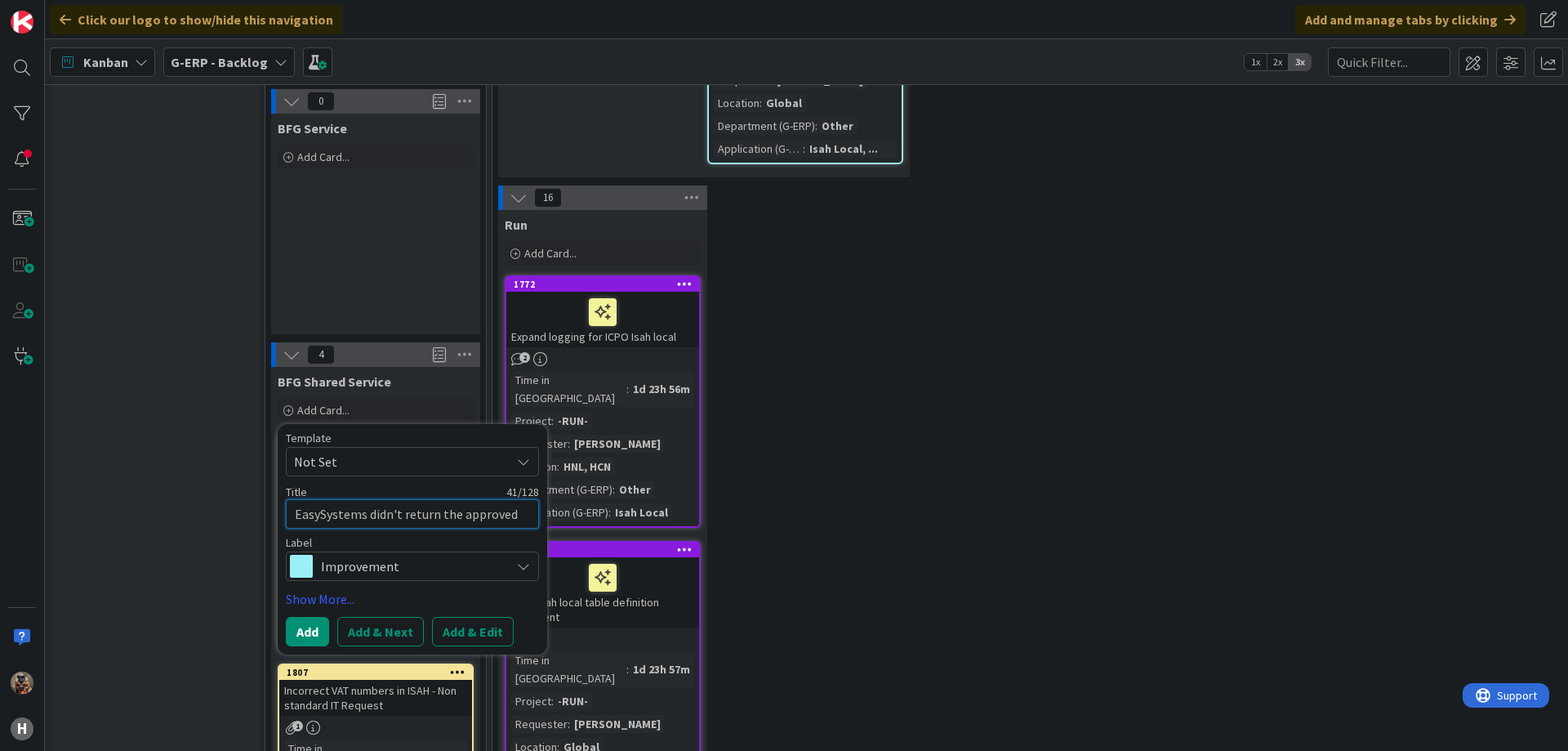
type textarea "EasySystems didn't return the approved inv"
type textarea "x"
type textarea "EasySystems didn't return the approved invo"
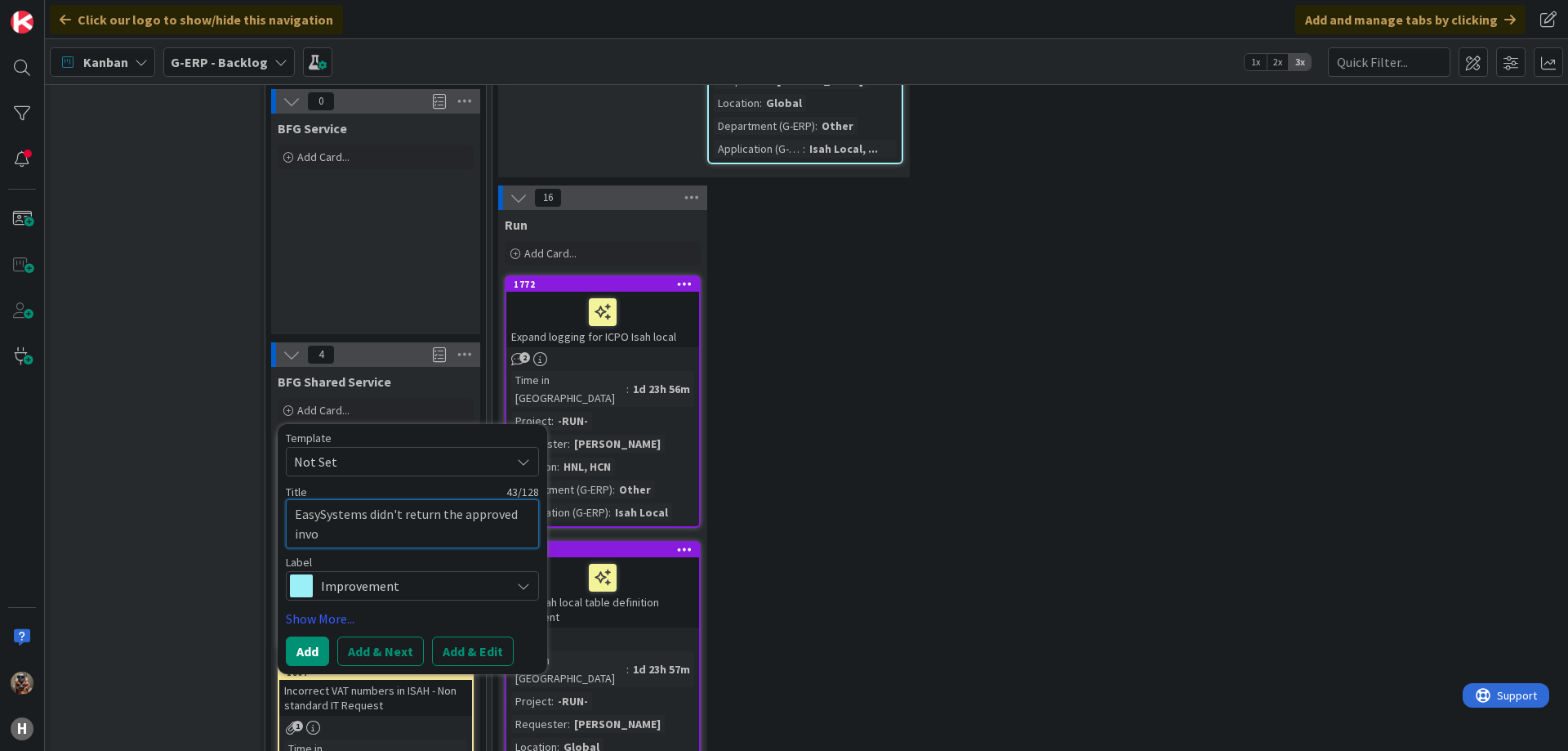
type textarea "x"
type textarea "EasySystems didn't return the approved invoi"
type textarea "x"
type textarea "EasySystems didn't return the approved invoic"
type textarea "x"
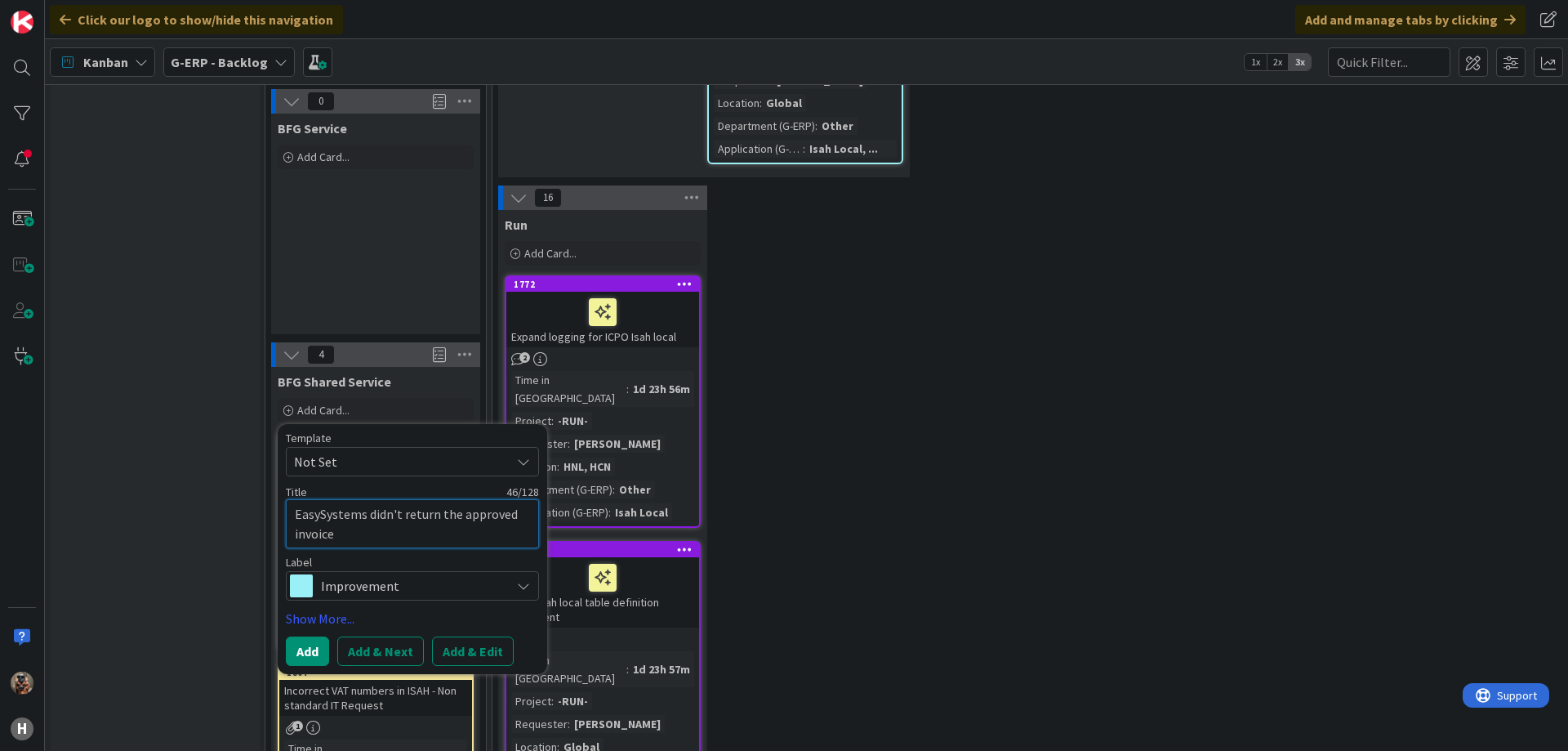
type textarea "EasySystems didn't return the approved invoice"
type textarea "x"
type textarea "EasySystems didn't return the approved invoice pd"
type textarea "x"
type textarea "EasySystems didn't return the approved invoice pdf"
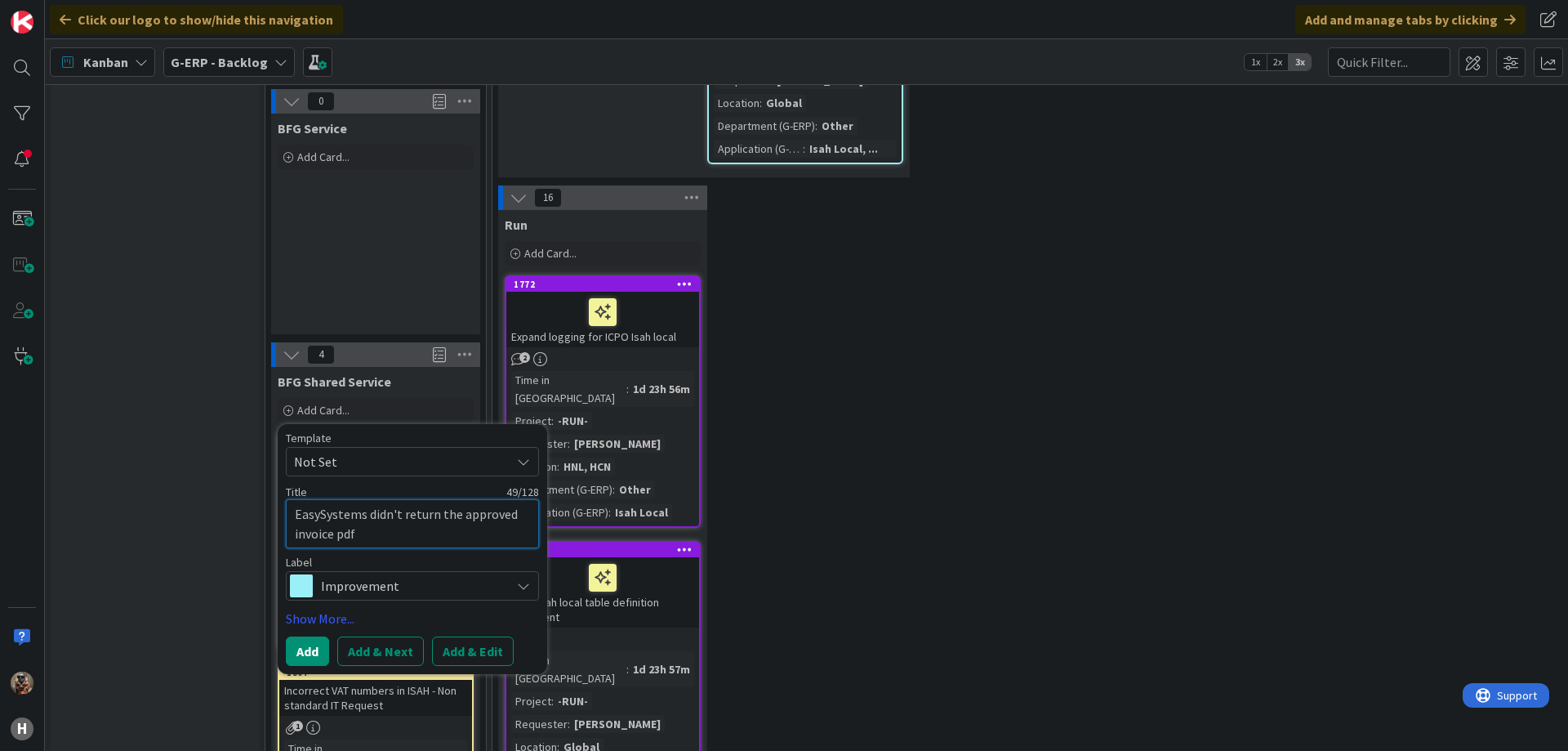
type textarea "x"
type textarea "EasySystems didn't return the approved invoice pdf"
click at [386, 571] on div "Improvement" at bounding box center [412, 585] width 253 height 30
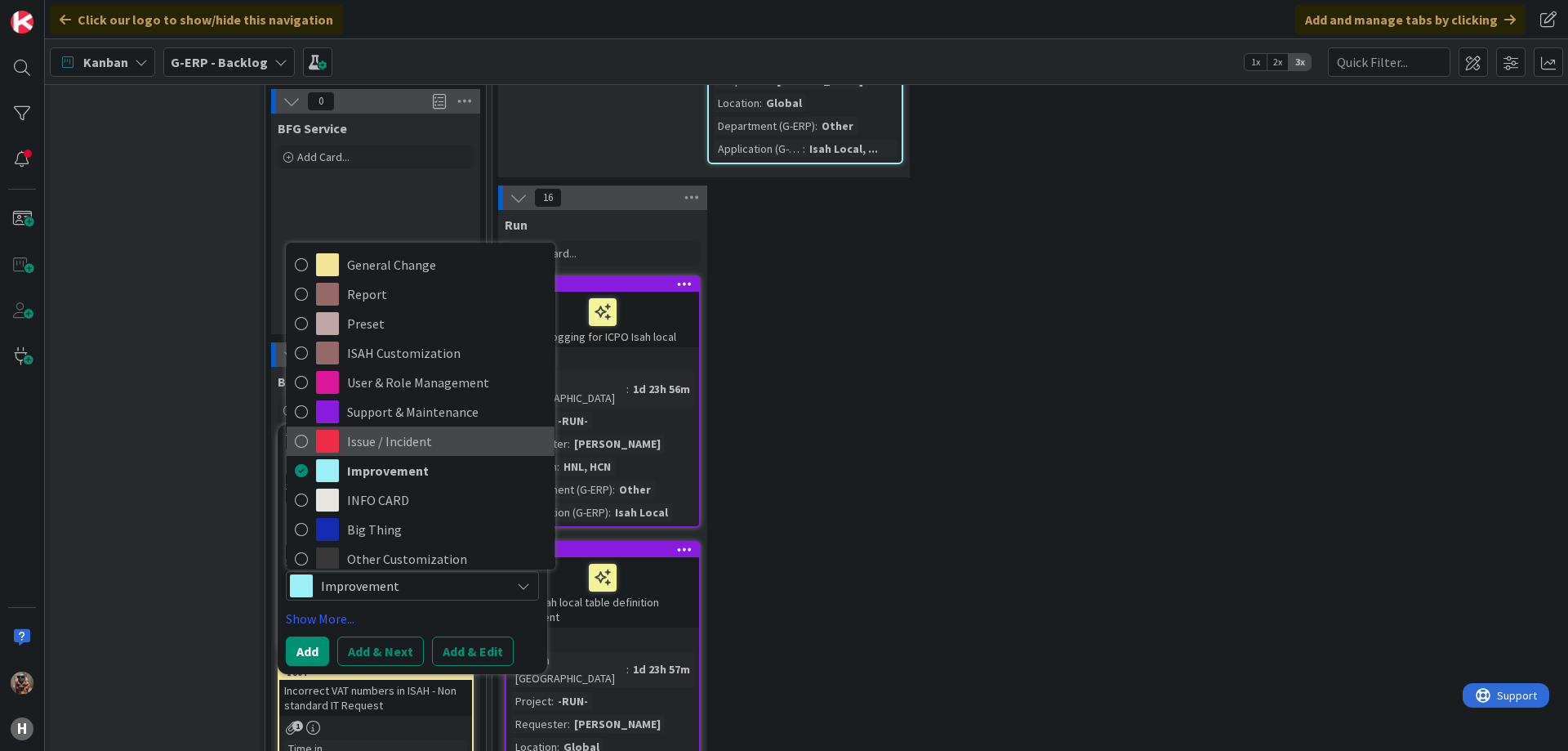
click at [368, 429] on span "Issue / Incident" at bounding box center [447, 441] width 199 height 24
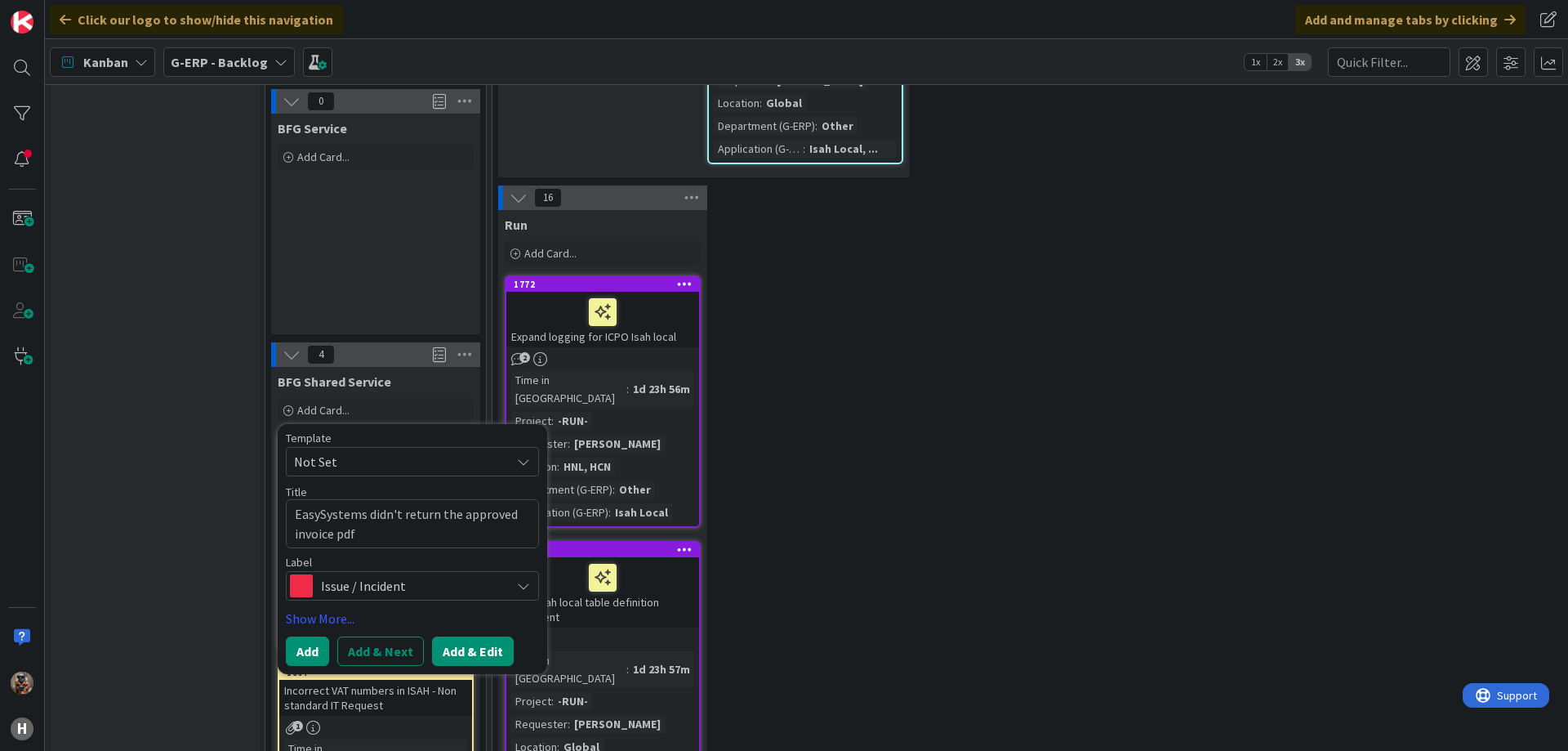
click at [473, 636] on button "Add & Edit" at bounding box center [473, 651] width 82 height 30
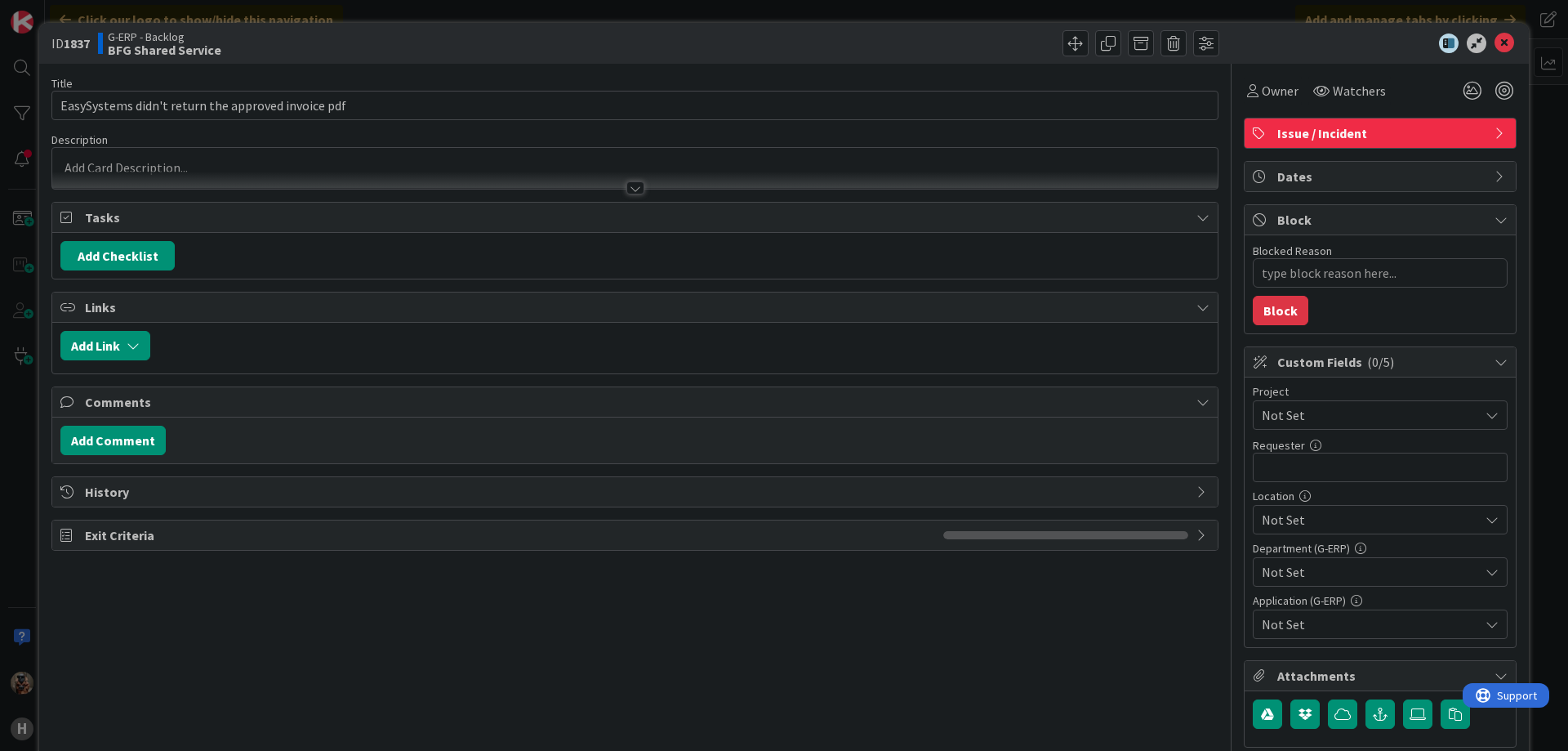
type textarea "x"
click at [686, 190] on div "Title 51 / 128 EasySystems didn't return the approved invoice pdf Description O…" at bounding box center [634, 449] width 1167 height 770
click at [694, 173] on div at bounding box center [634, 180] width 1165 height 17
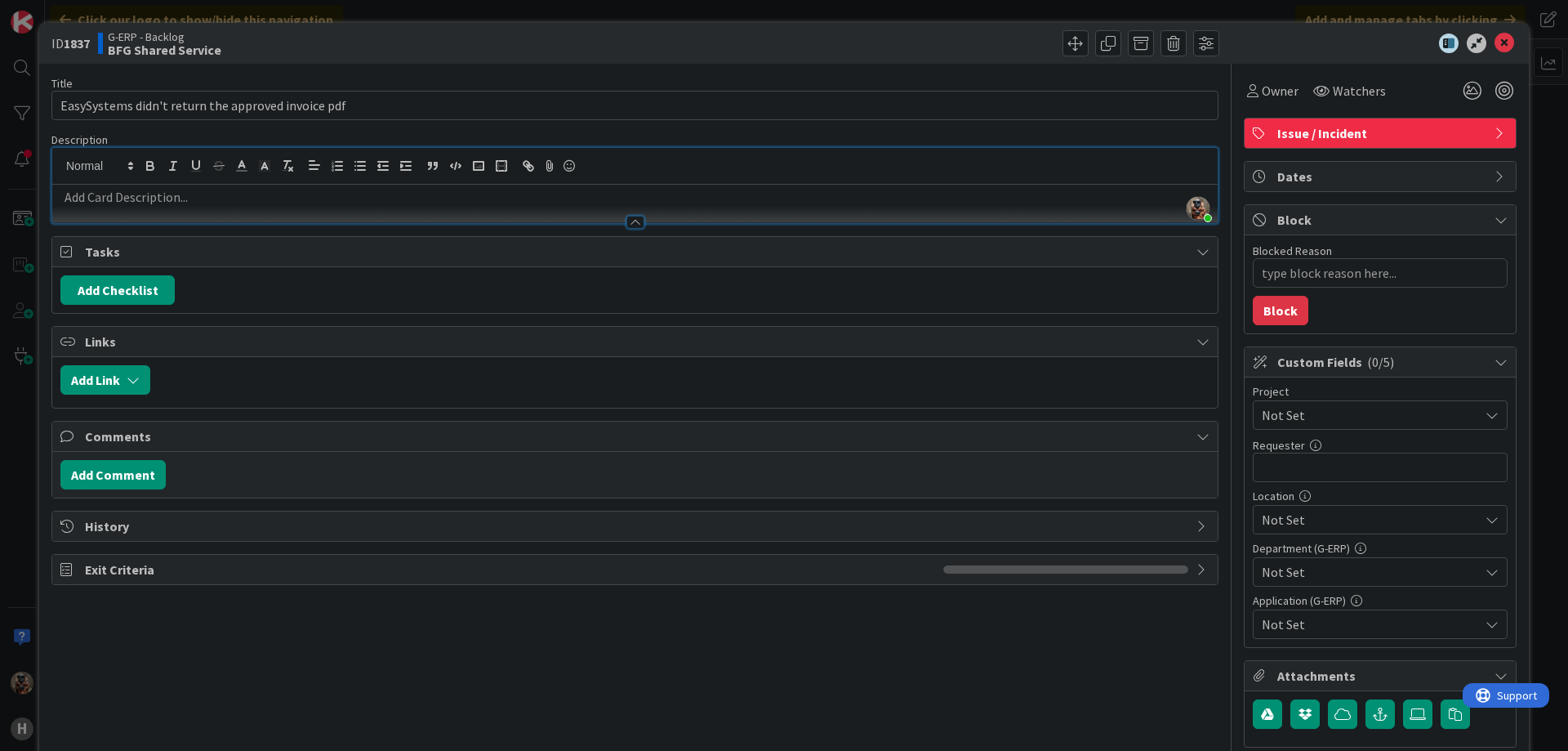
click at [656, 211] on div at bounding box center [634, 214] width 1165 height 17
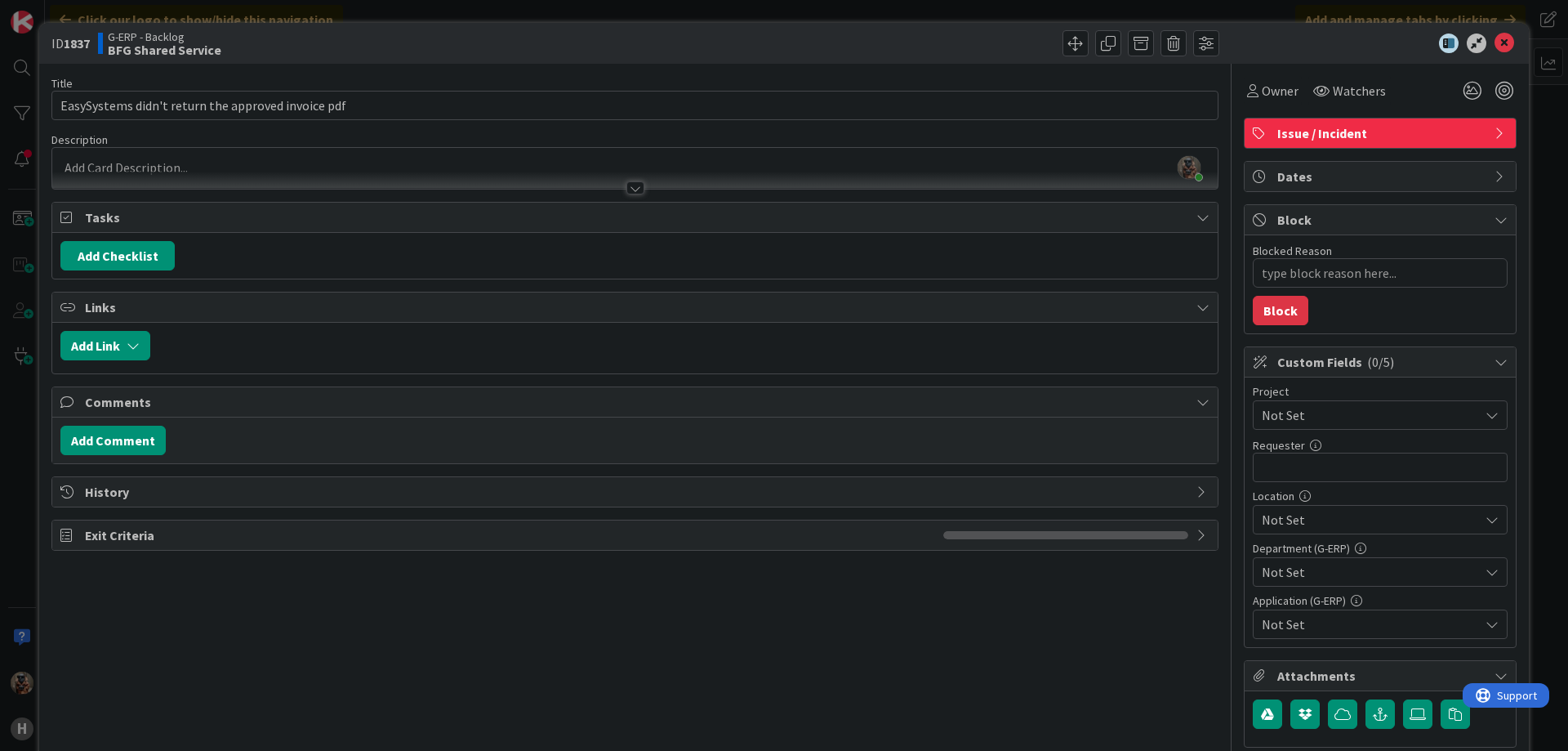
click at [669, 192] on div "Title 51 / 128 EasySystems didn't return the approved invoice pdf Description […" at bounding box center [634, 449] width 1167 height 770
click at [674, 183] on div at bounding box center [634, 180] width 1165 height 17
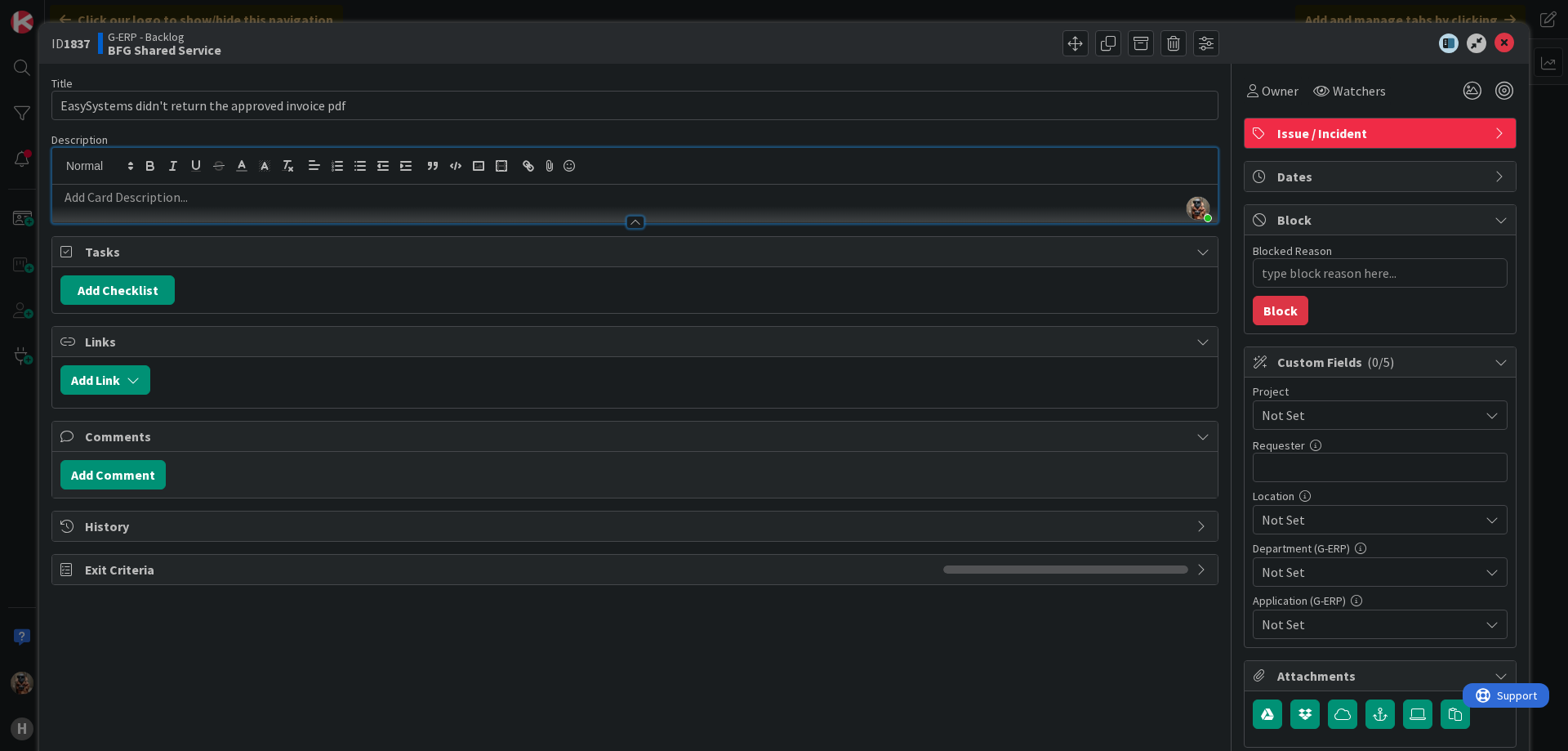
click at [674, 196] on p at bounding box center [635, 197] width 1149 height 19
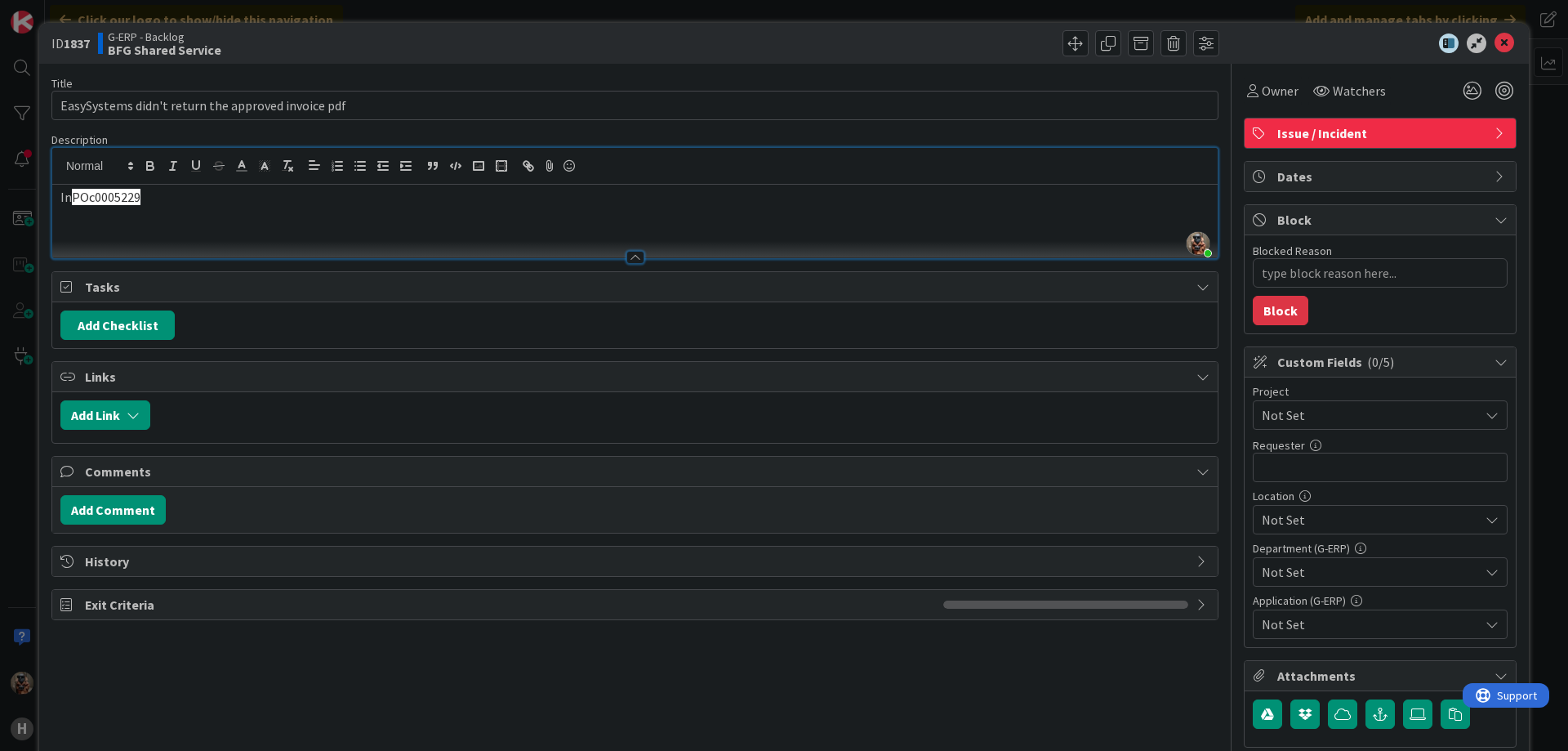
click at [195, 196] on p "In POc0005229" at bounding box center [635, 197] width 1149 height 19
click at [125, 201] on span "POc0005229" at bounding box center [105, 196] width 68 height 16
copy span "POc0005229"
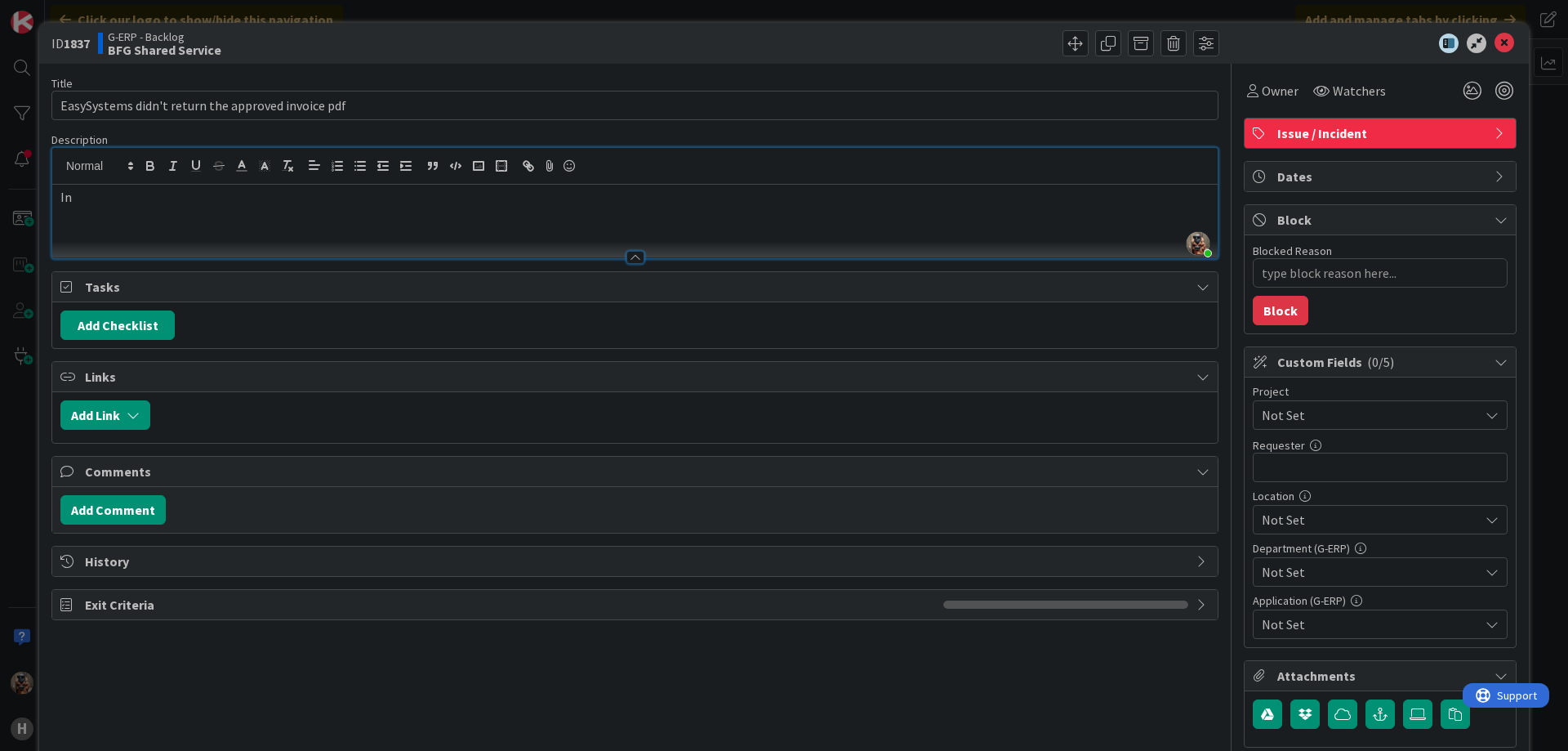
click at [835, 201] on p "In" at bounding box center [635, 197] width 1149 height 19
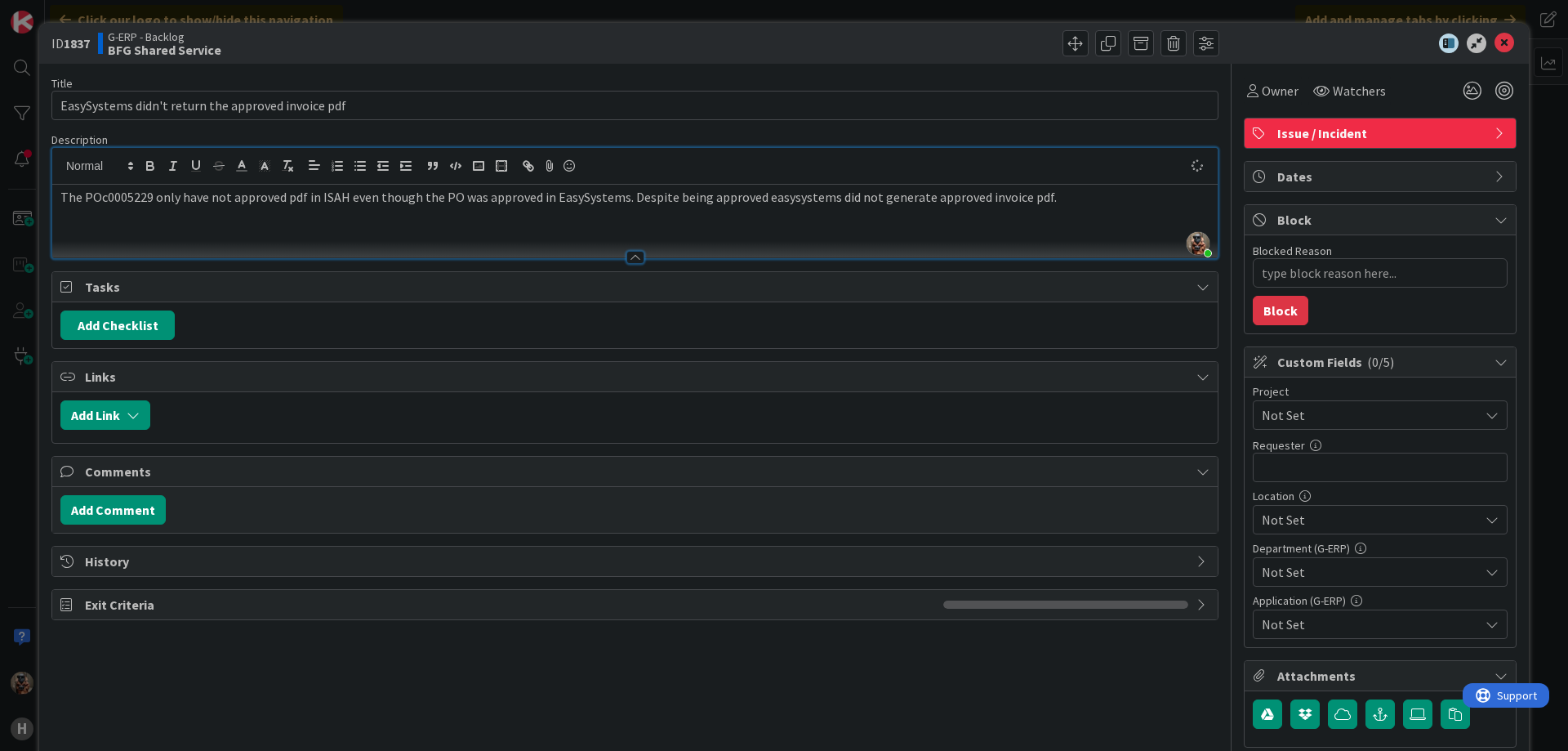
type textarea "x"
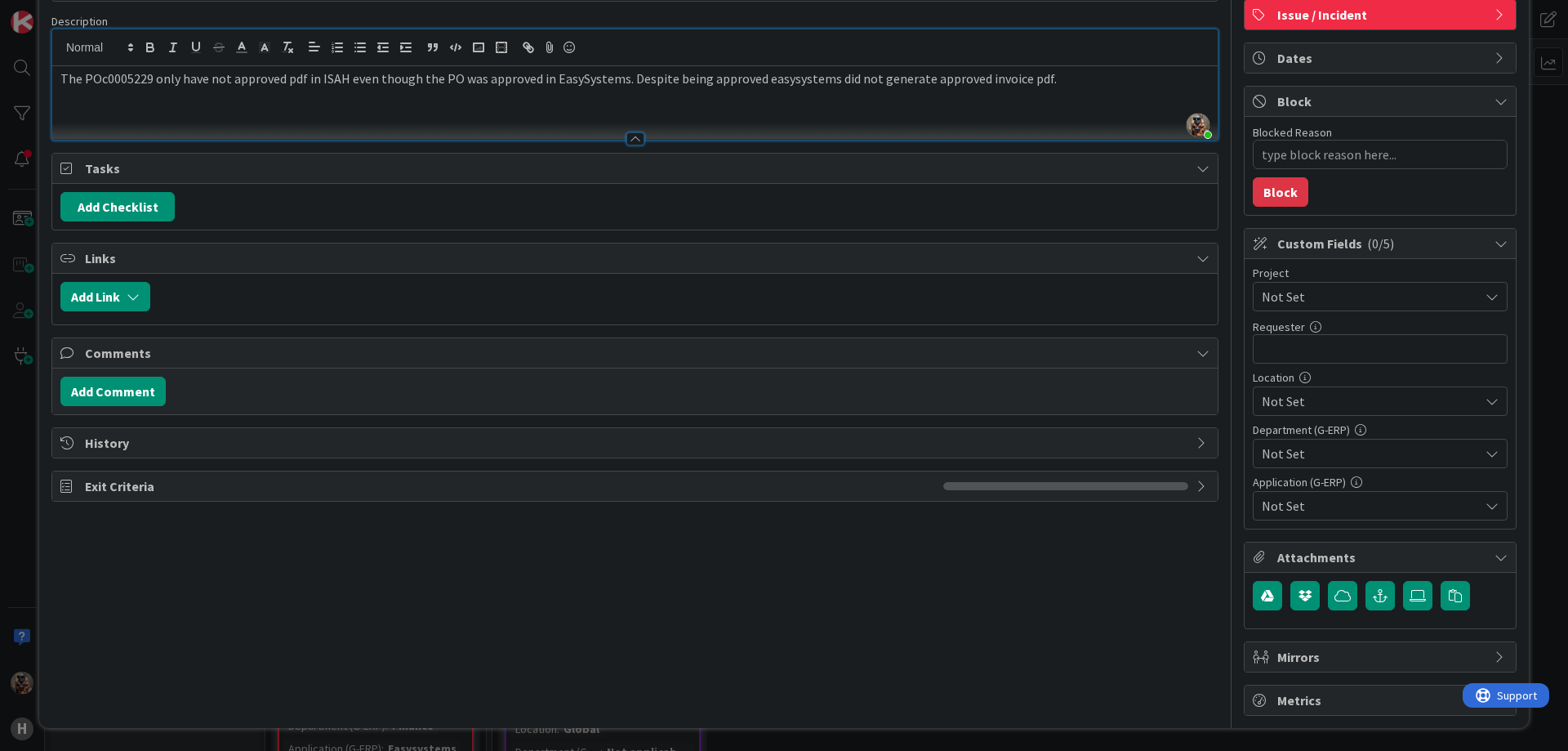
click at [1084, 81] on p "The POc0005229 only have not approved pdf in ISAH even though the PO was approv…" at bounding box center [635, 78] width 1149 height 19
click at [1379, 593] on button "button" at bounding box center [1380, 595] width 29 height 30
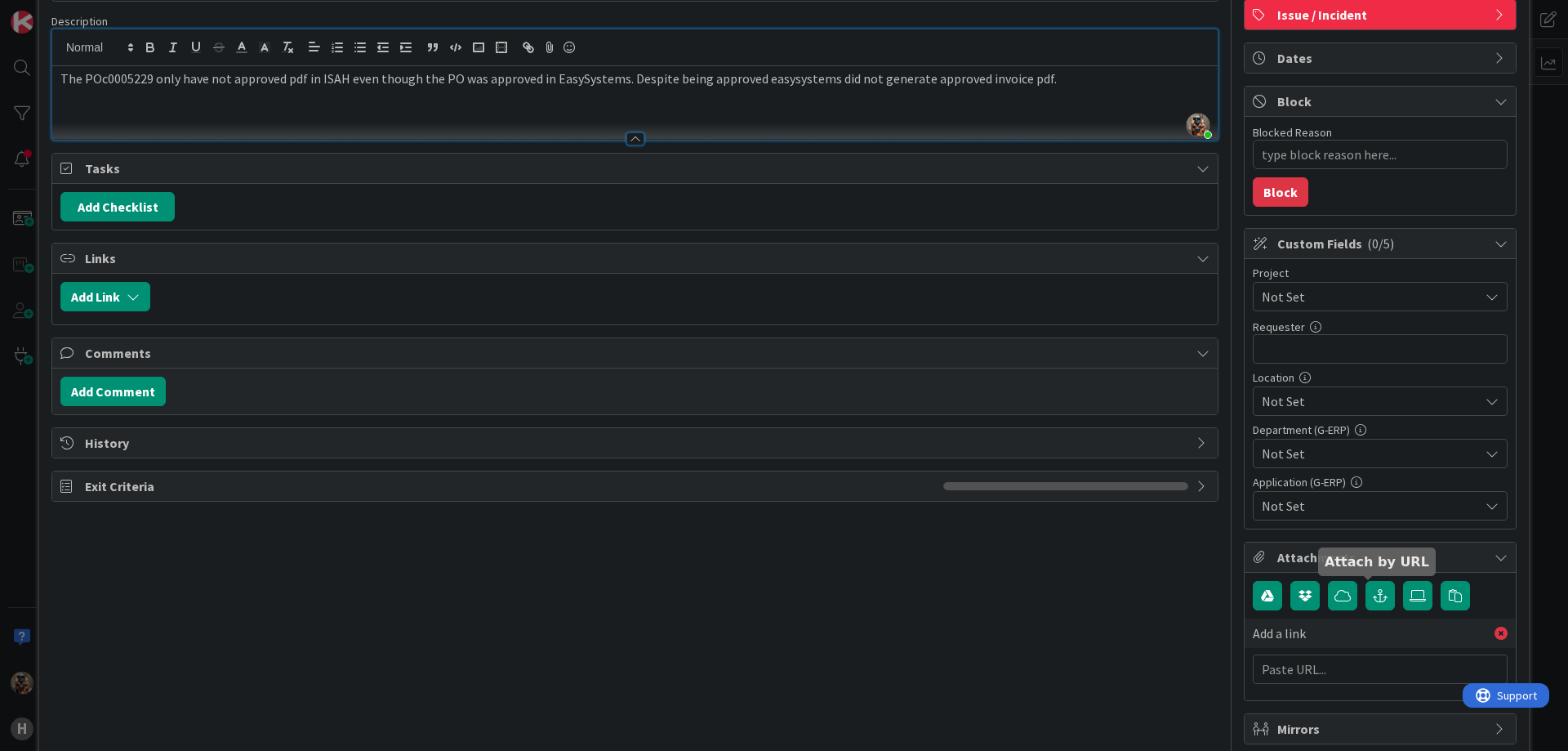
click at [1330, 691] on div "Add a link" at bounding box center [1380, 636] width 254 height 111
click at [1336, 668] on input "text" at bounding box center [1380, 668] width 254 height 30
paste input "[URL][PERSON_NAME][DOMAIN_NAME]"
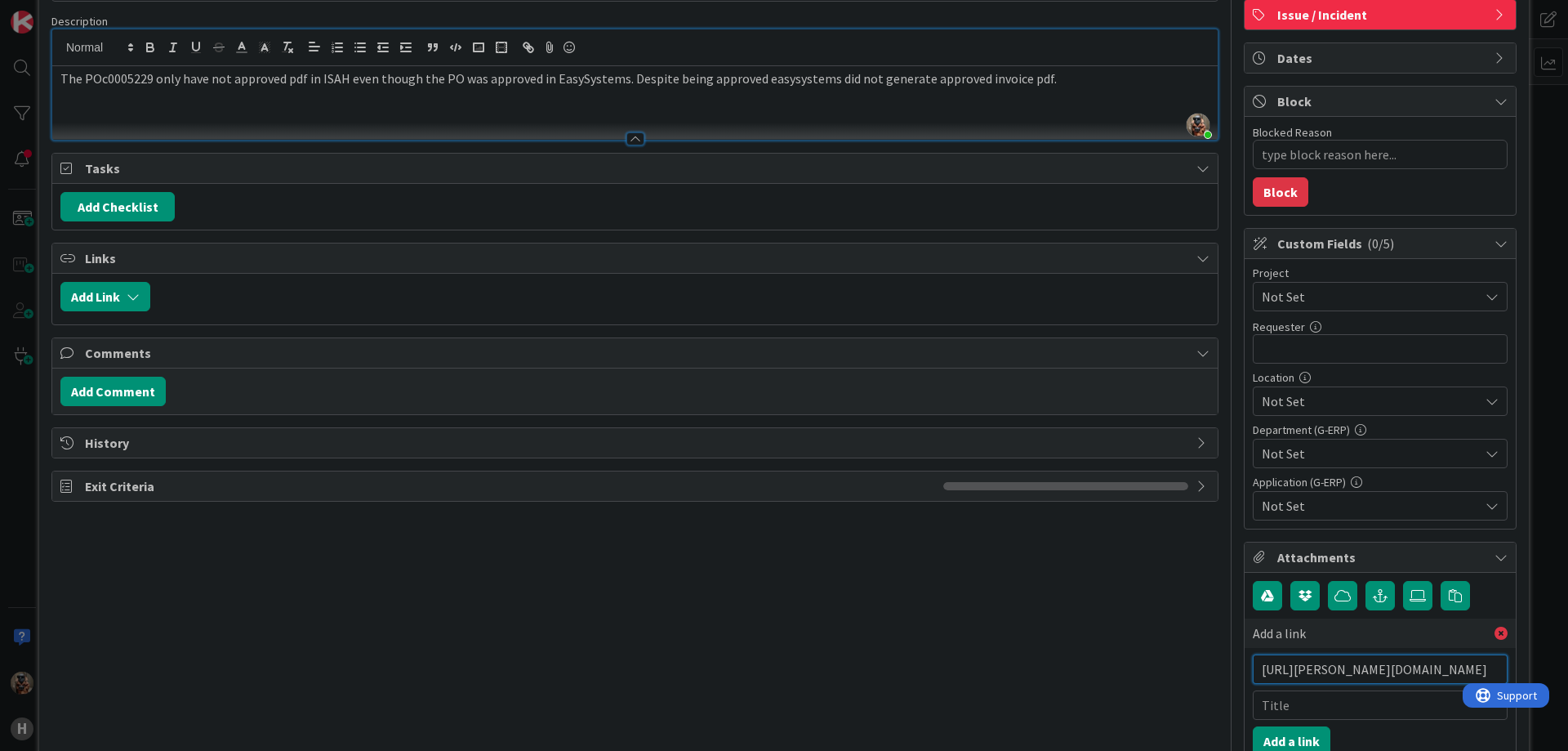
scroll to position [0, 313]
type input "[URL][PERSON_NAME][DOMAIN_NAME]"
click at [1287, 738] on button "Add a link" at bounding box center [1292, 741] width 78 height 30
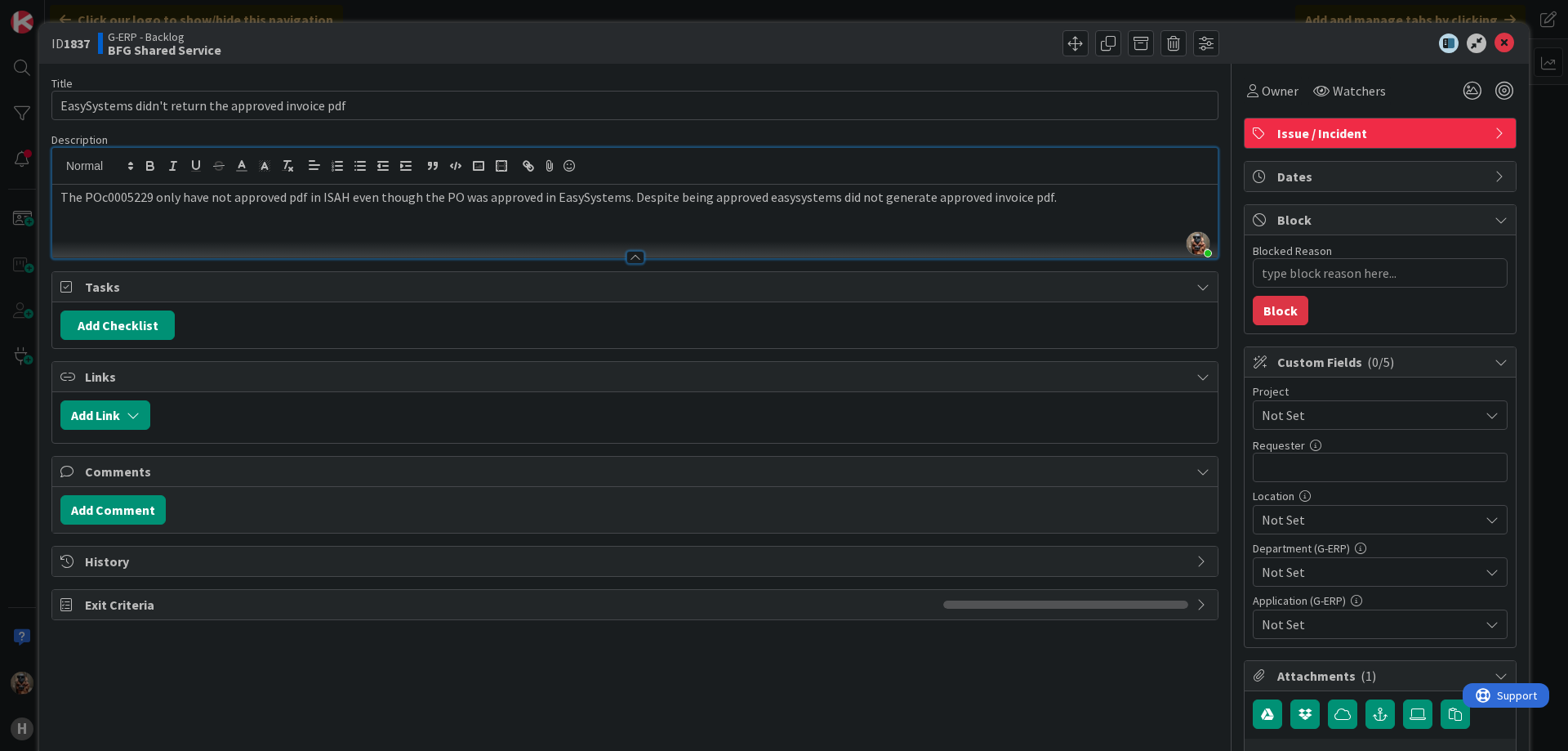
click at [792, 197] on p "The POc0005229 only have not approved pdf in ISAH even though the PO was approv…" at bounding box center [635, 197] width 1149 height 19
click at [904, 199] on p "The POc0005229 only have not approved pdf in ISAH even though the PO was approv…" at bounding box center [635, 197] width 1149 height 19
click at [907, 199] on p "The POc0005229 only have not approved pdf in ISAH even though the PO was approv…" at bounding box center [635, 197] width 1149 height 19
click at [917, 200] on p "The POc0005229 only have not approved pdf in ISAH even though the PO was approv…" at bounding box center [635, 197] width 1149 height 19
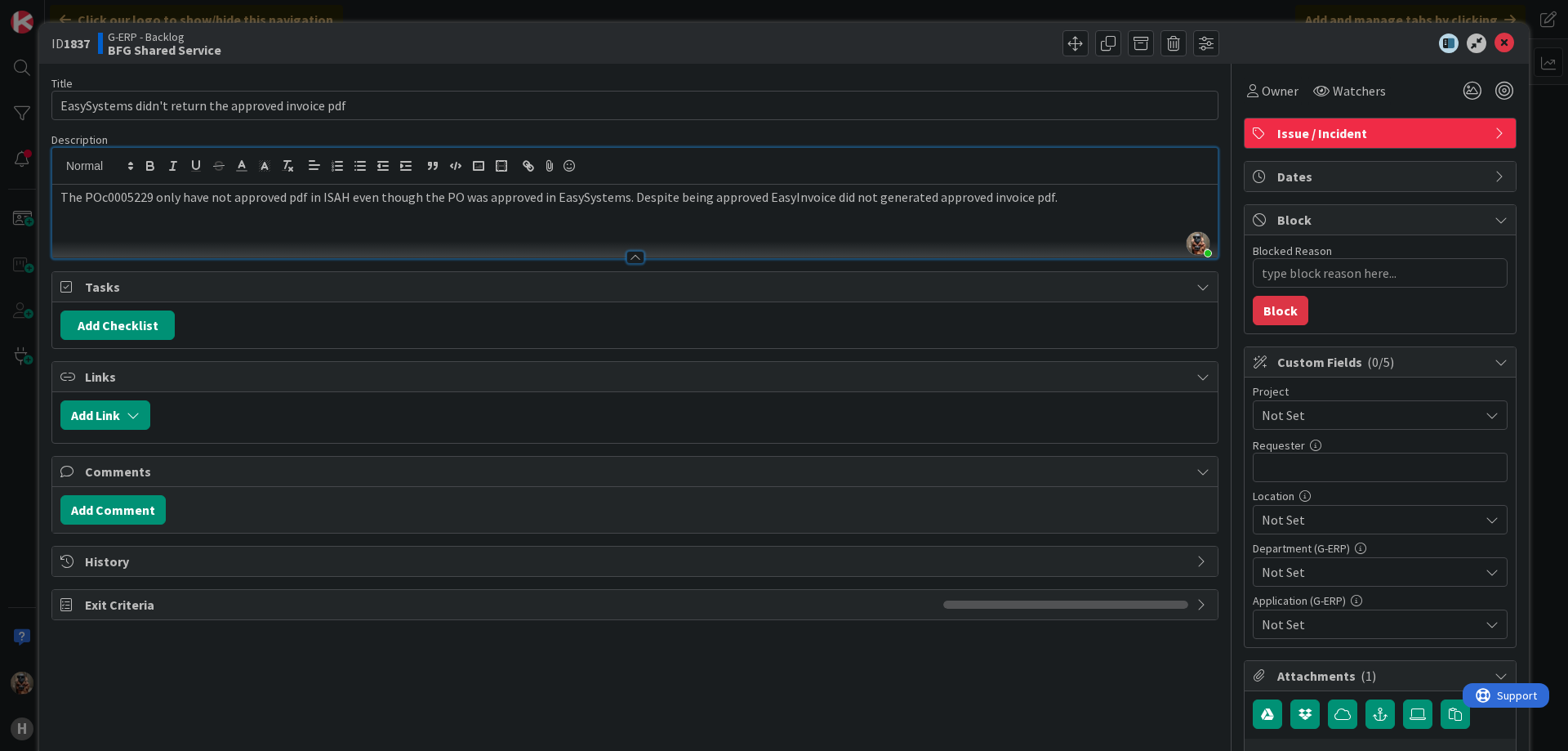
click at [839, 198] on p "The POc0005229 only have not approved pdf in ISAH even though the PO was approv…" at bounding box center [635, 197] width 1149 height 19
click at [1495, 32] on div "ID 1837 G-ERP - Backlog BFG Shared Service" at bounding box center [784, 43] width 1490 height 40
click at [1495, 40] on icon at bounding box center [1504, 43] width 19 height 19
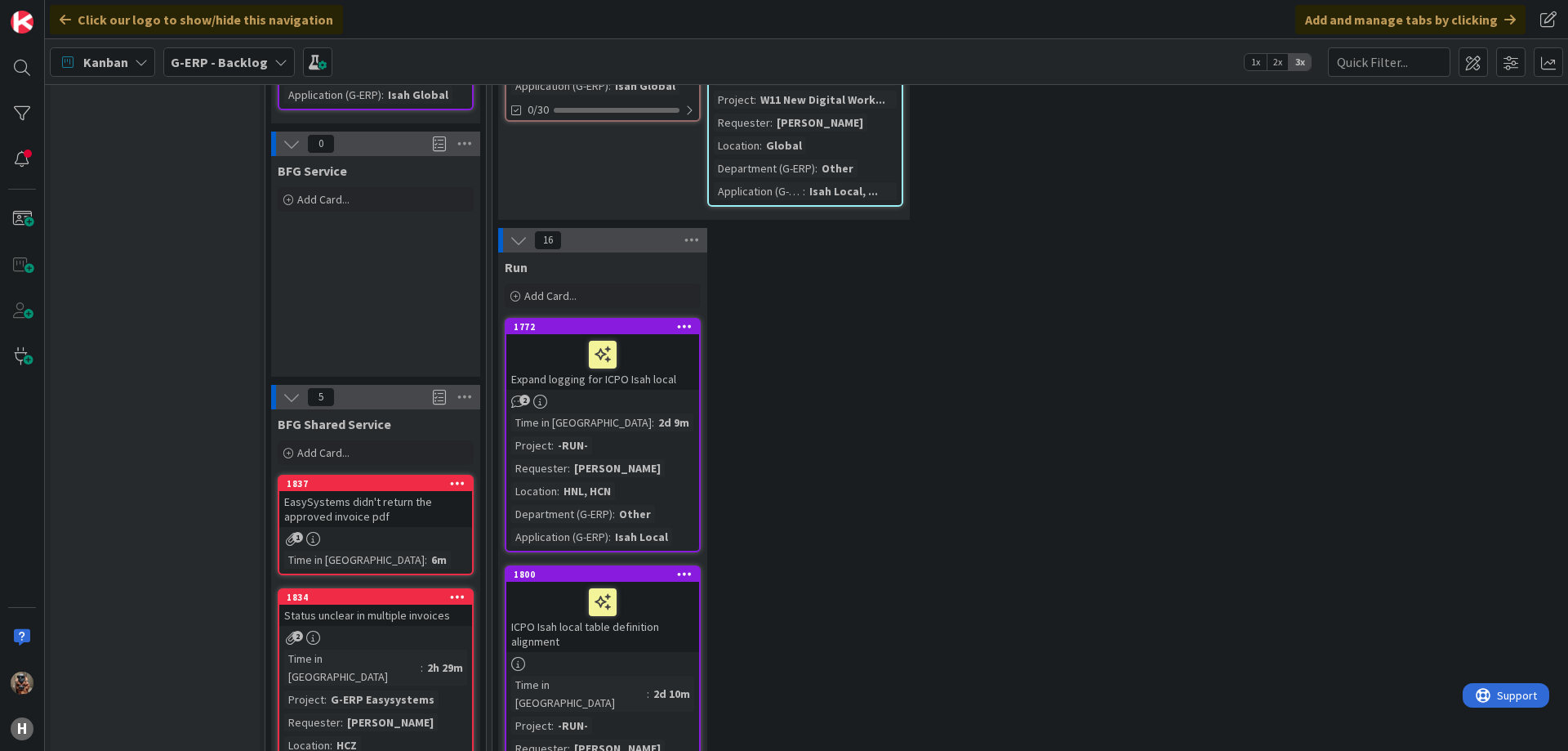
scroll to position [870, 0]
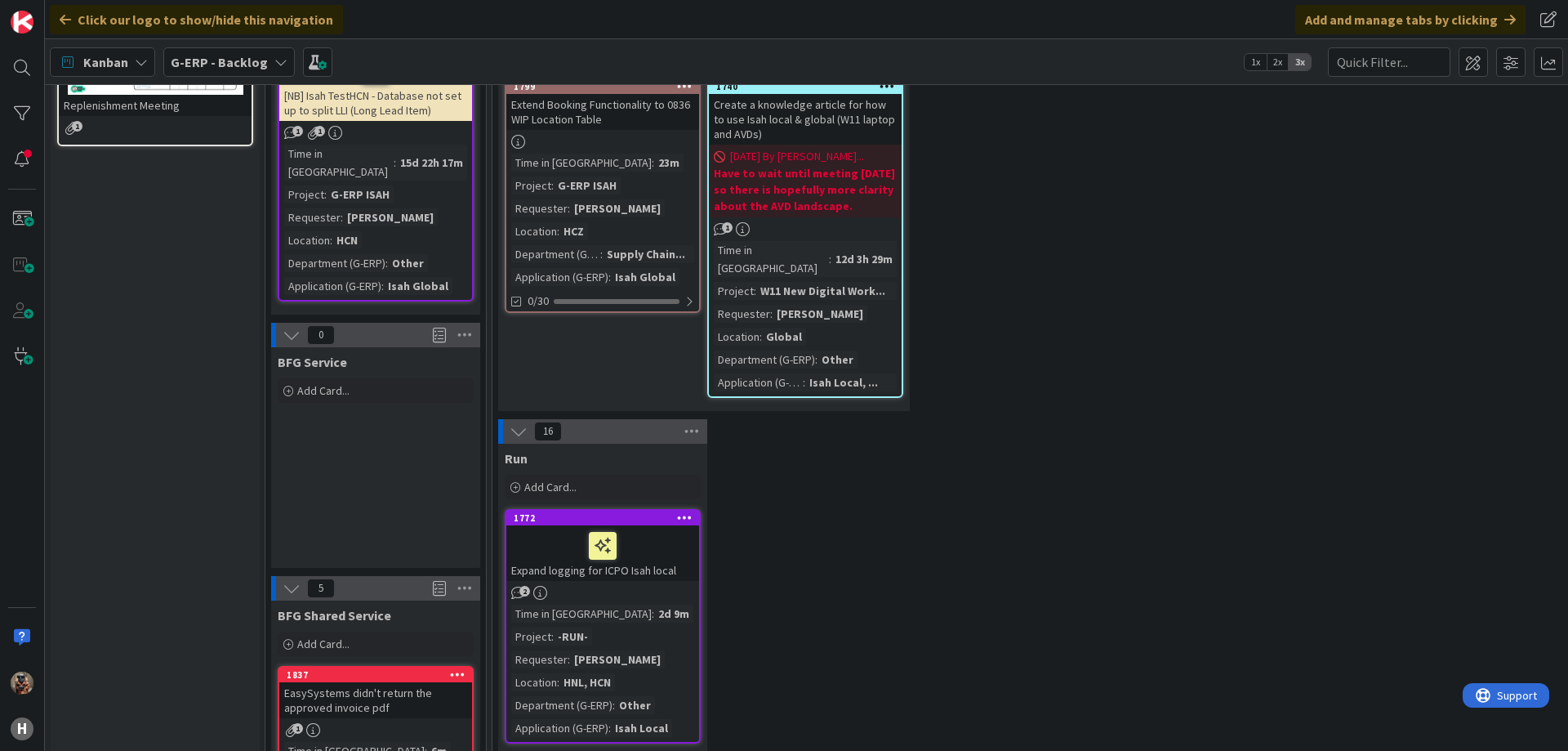
click at [720, 94] on div "Create a knowledge article for how to use Isah local & global (W11 laptop and A…" at bounding box center [805, 119] width 193 height 51
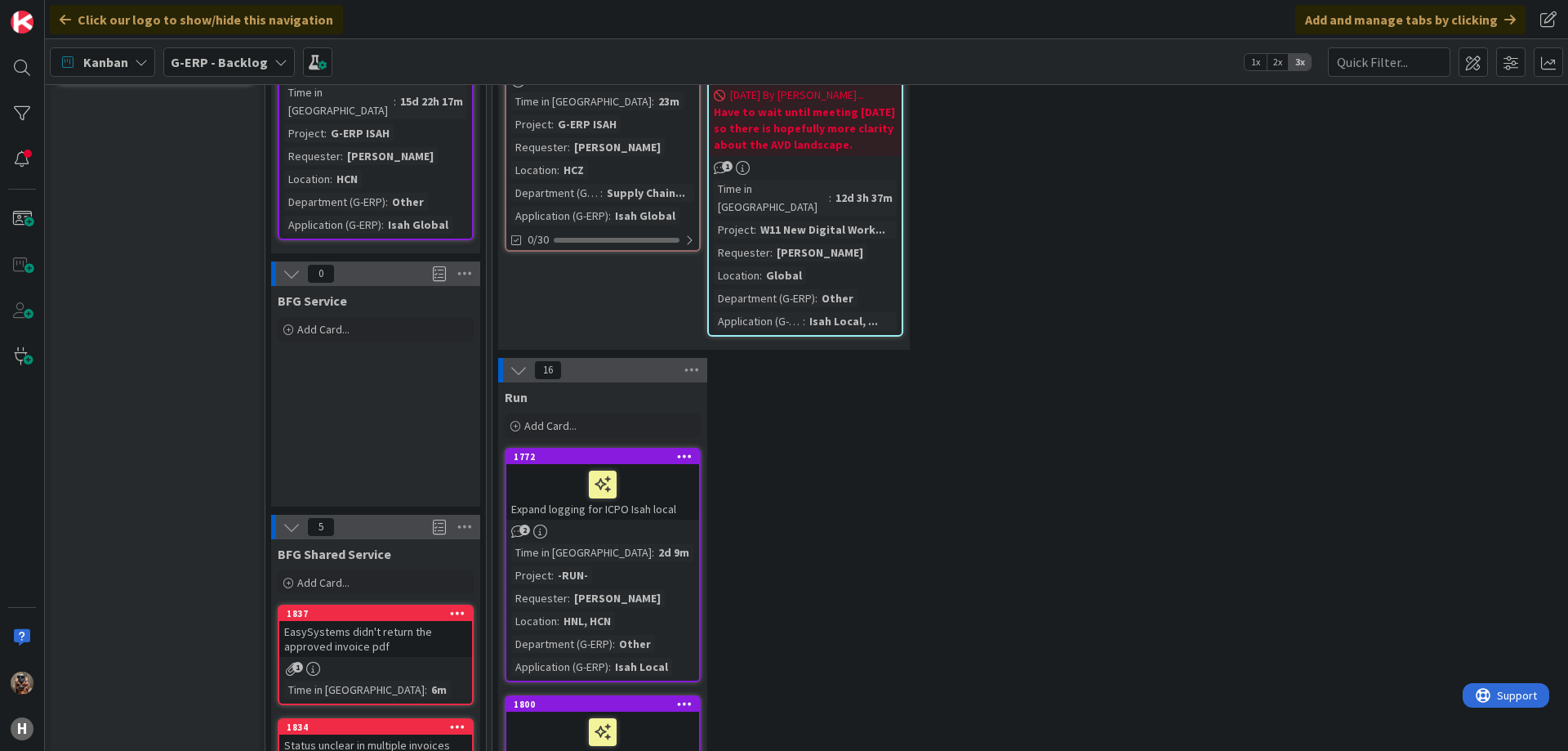
scroll to position [953, 0]
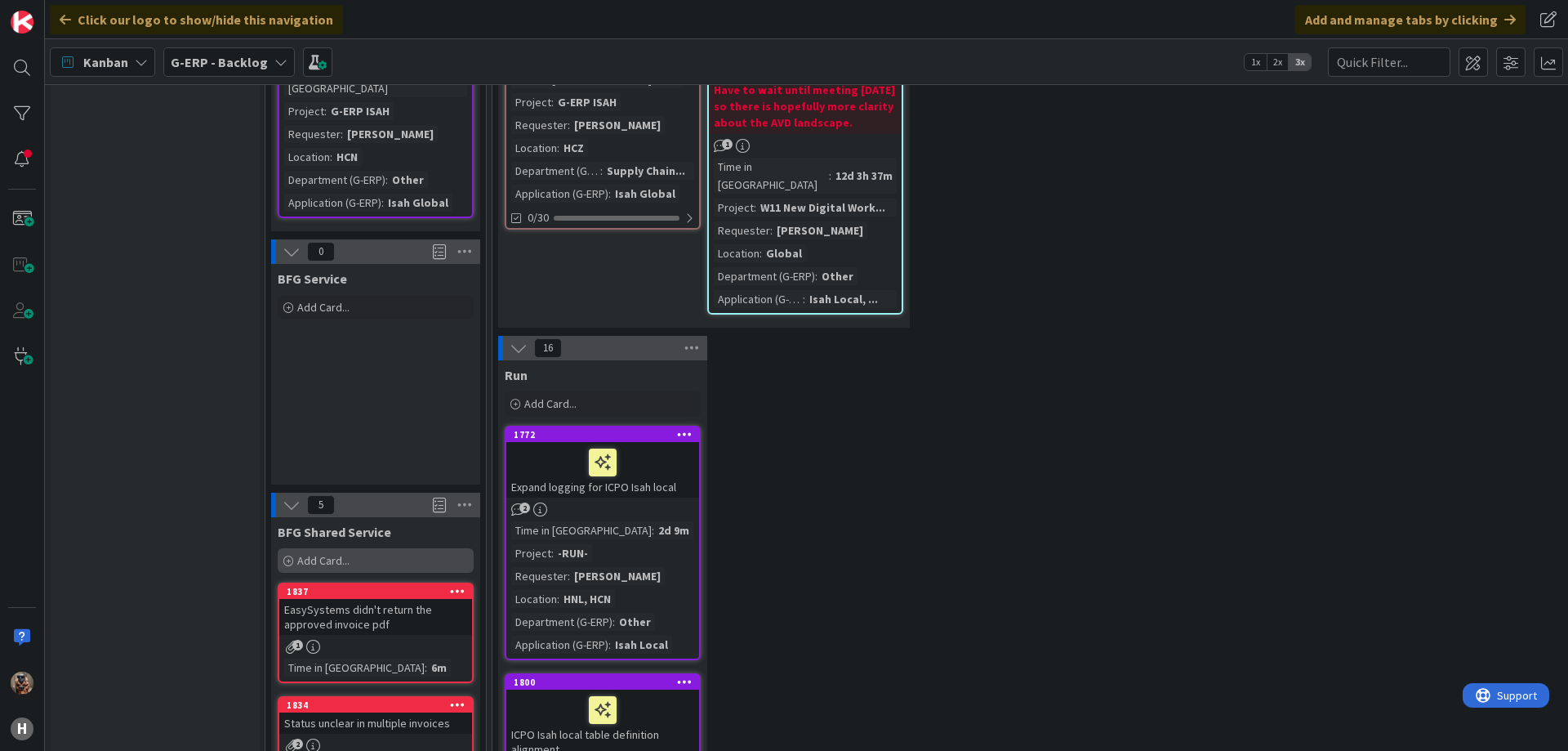
click at [376, 548] on div "Add Card..." at bounding box center [376, 560] width 196 height 24
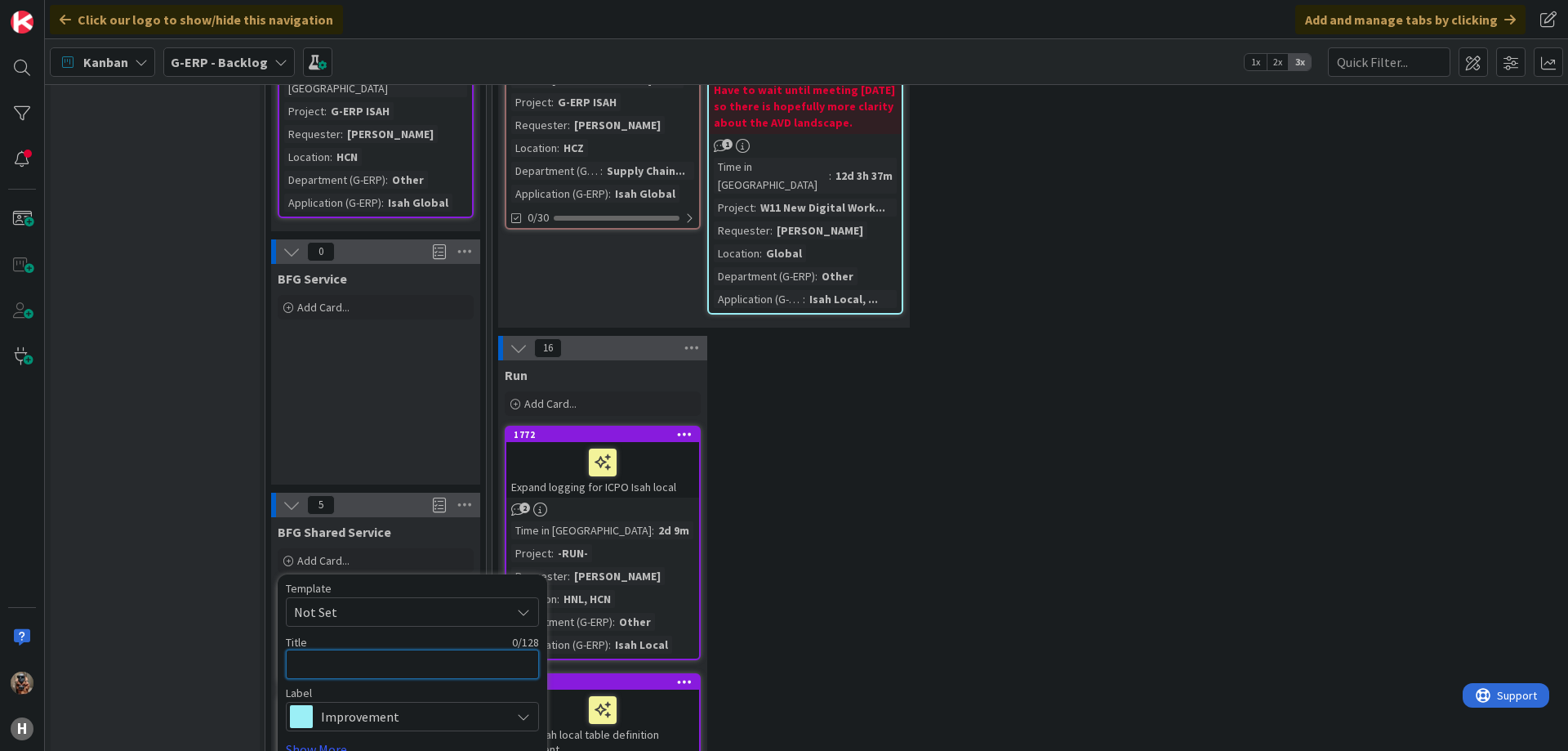
type textarea "x"
type textarea "T"
type textarea "x"
type textarea "TR"
click at [409, 582] on div "Template Not Set Not Set BFG SS - Standard Template Isah Change - template Isah…" at bounding box center [412, 604] width 253 height 44
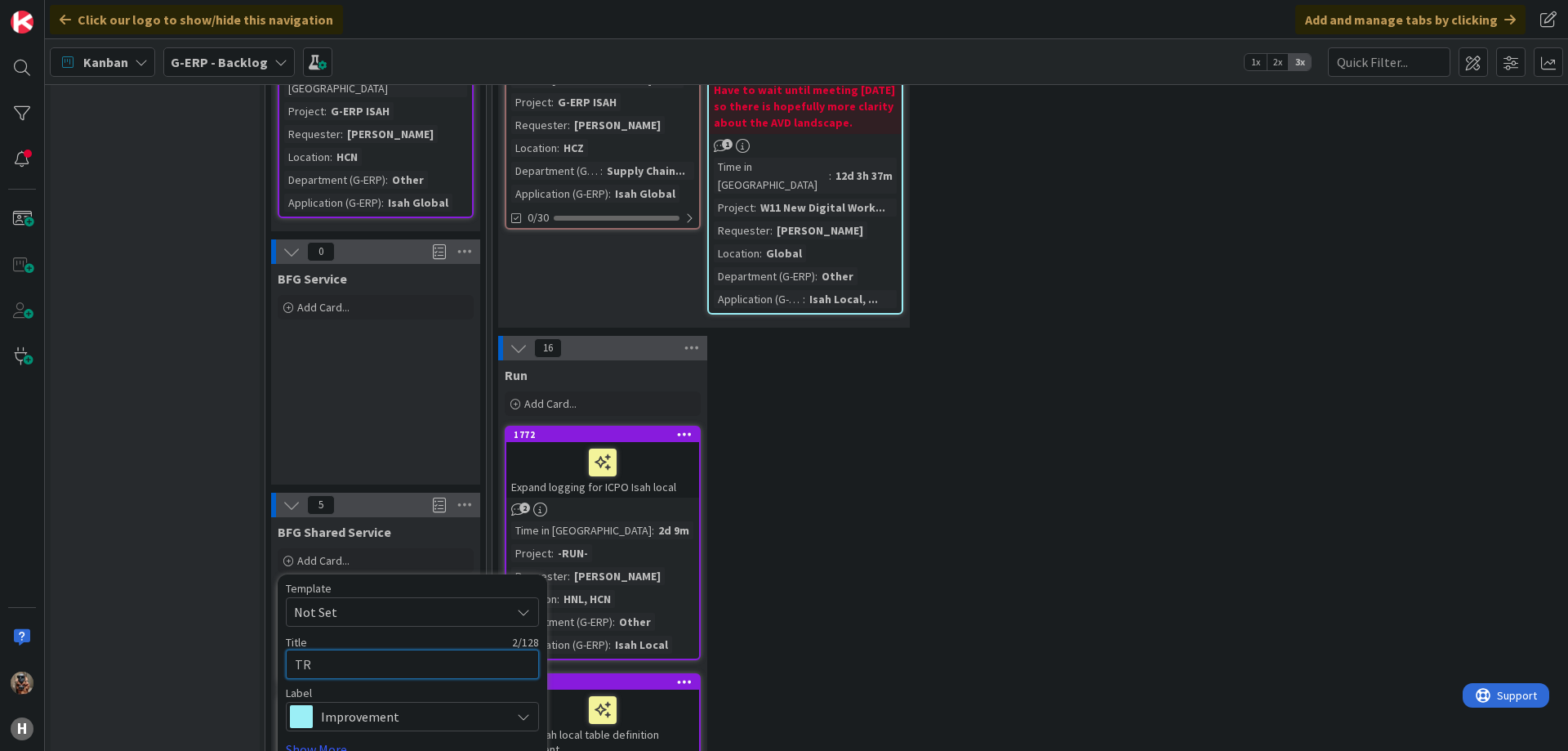
click at [377, 650] on textarea "TR" at bounding box center [412, 664] width 253 height 30
type textarea "x"
type textarea "TR"
type textarea "x"
type textarea "TR -"
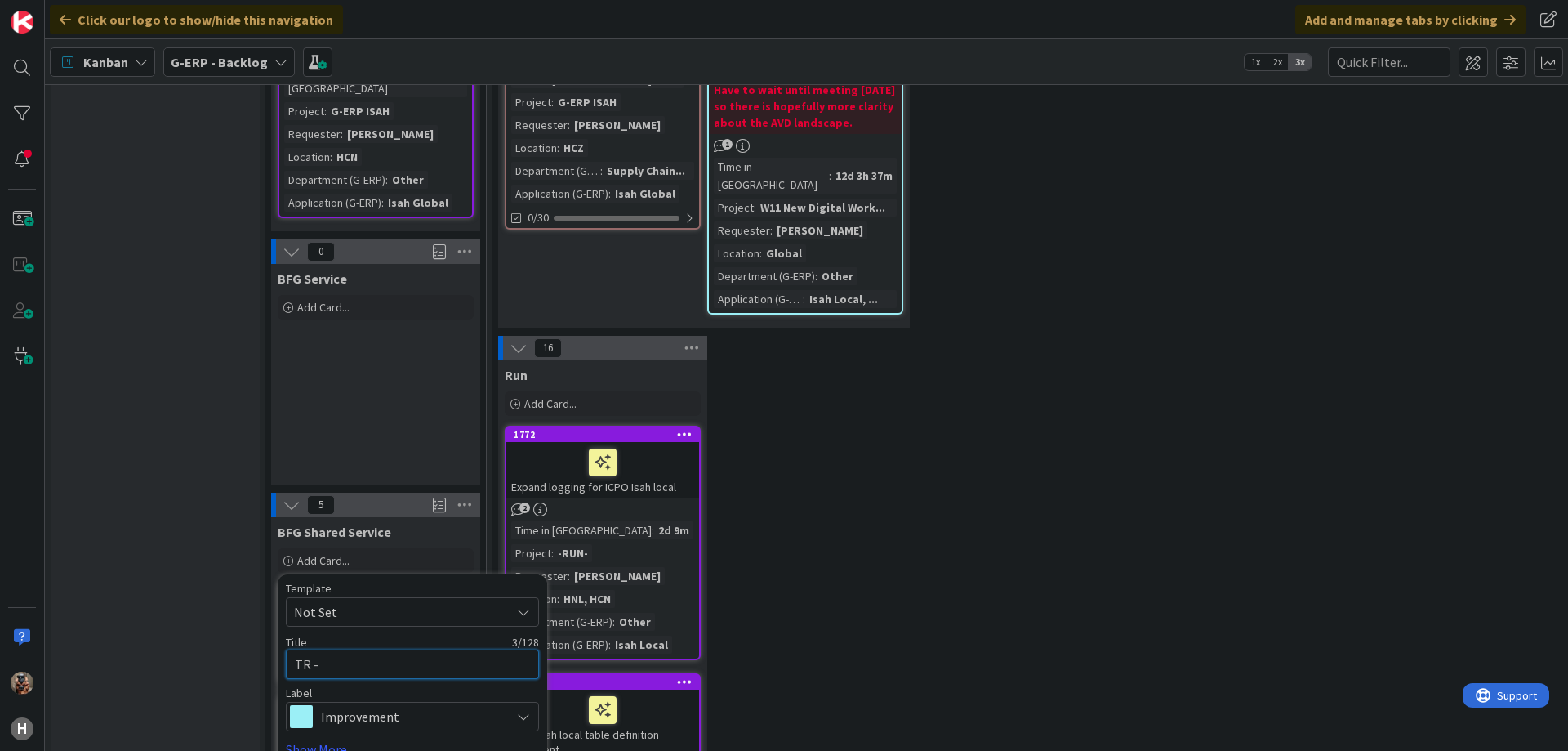
type textarea "x"
type textarea "TR -"
type textarea "x"
type textarea "TR - P"
type textarea "x"
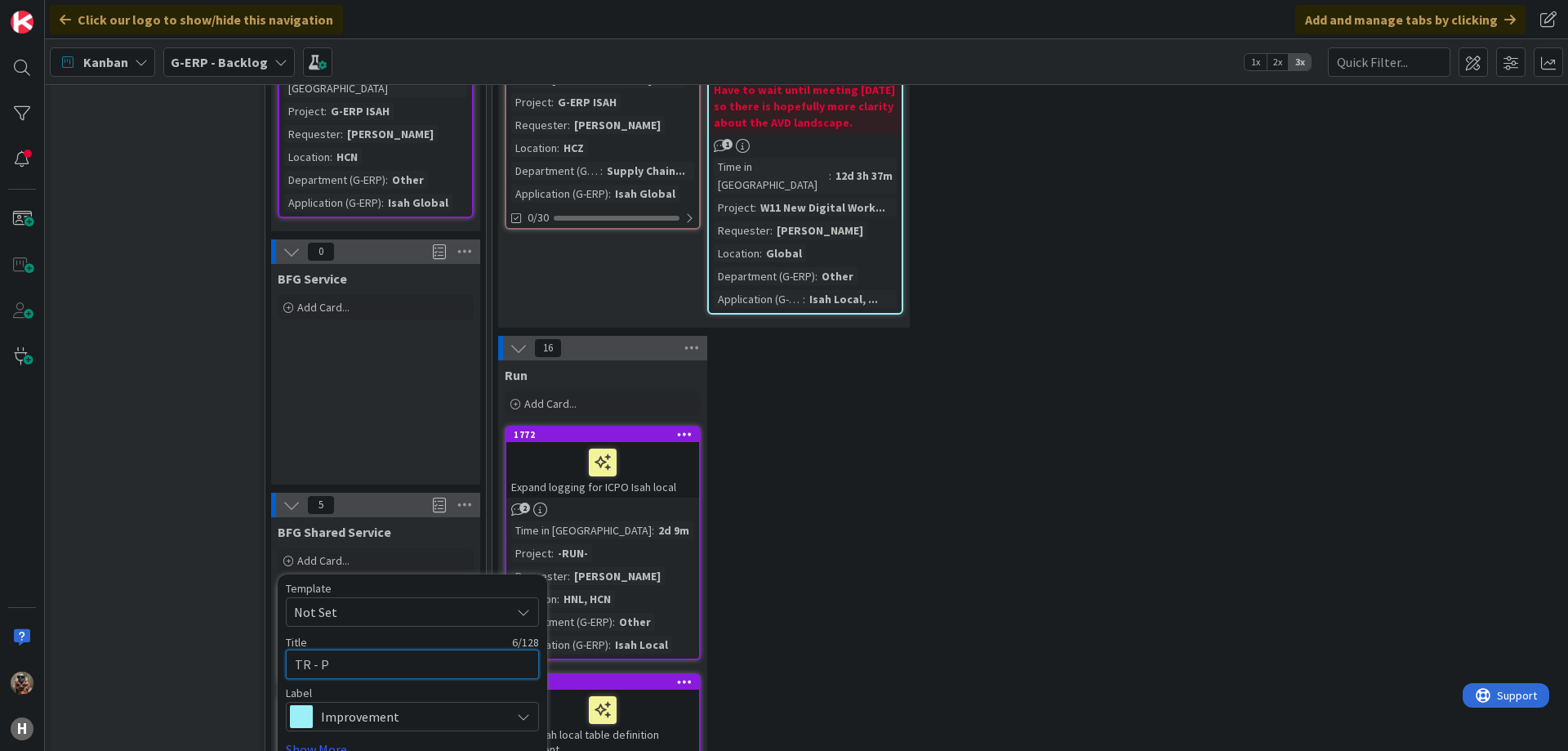
type textarea "TR - Pr"
type textarea "x"
type textarea "TR - Pro"
type textarea "x"
type textarea "TR - Proj"
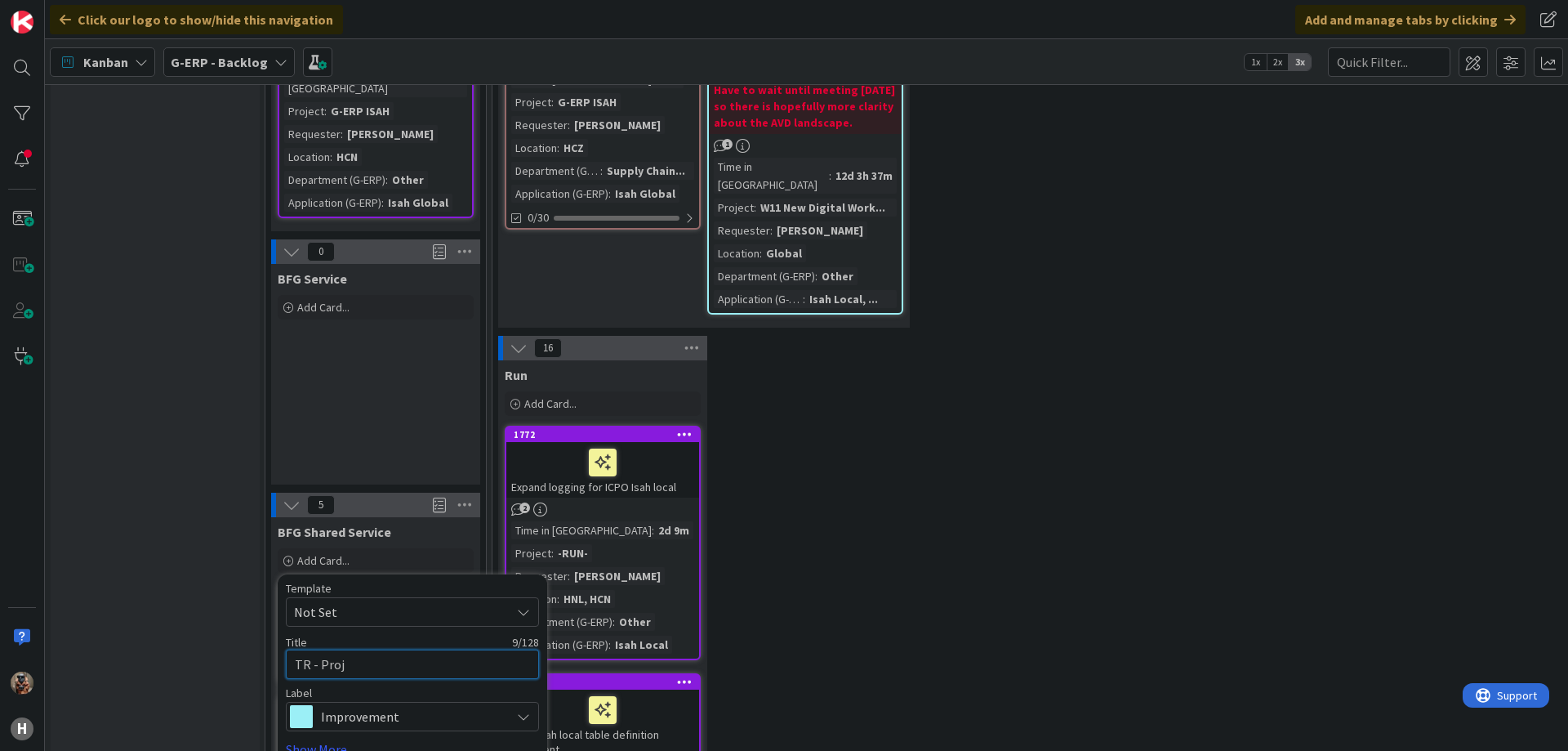
type textarea "x"
type textarea "TR - Proje"
type textarea "x"
type textarea "TR - Projec"
type textarea "x"
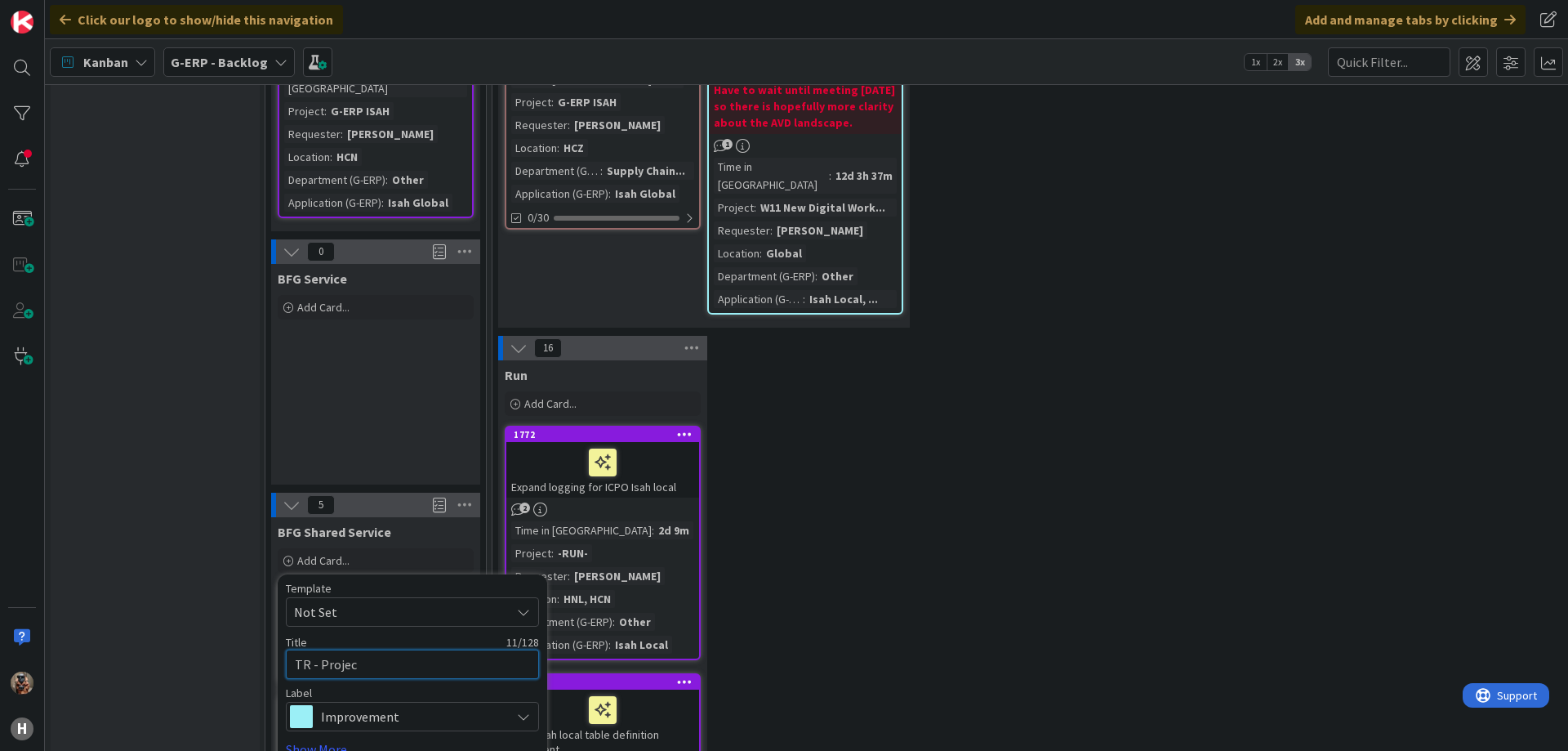
type textarea "TR - Project"
type textarea "x"
type textarea "TR - Project"
type textarea "x"
type textarea "TR - Project i"
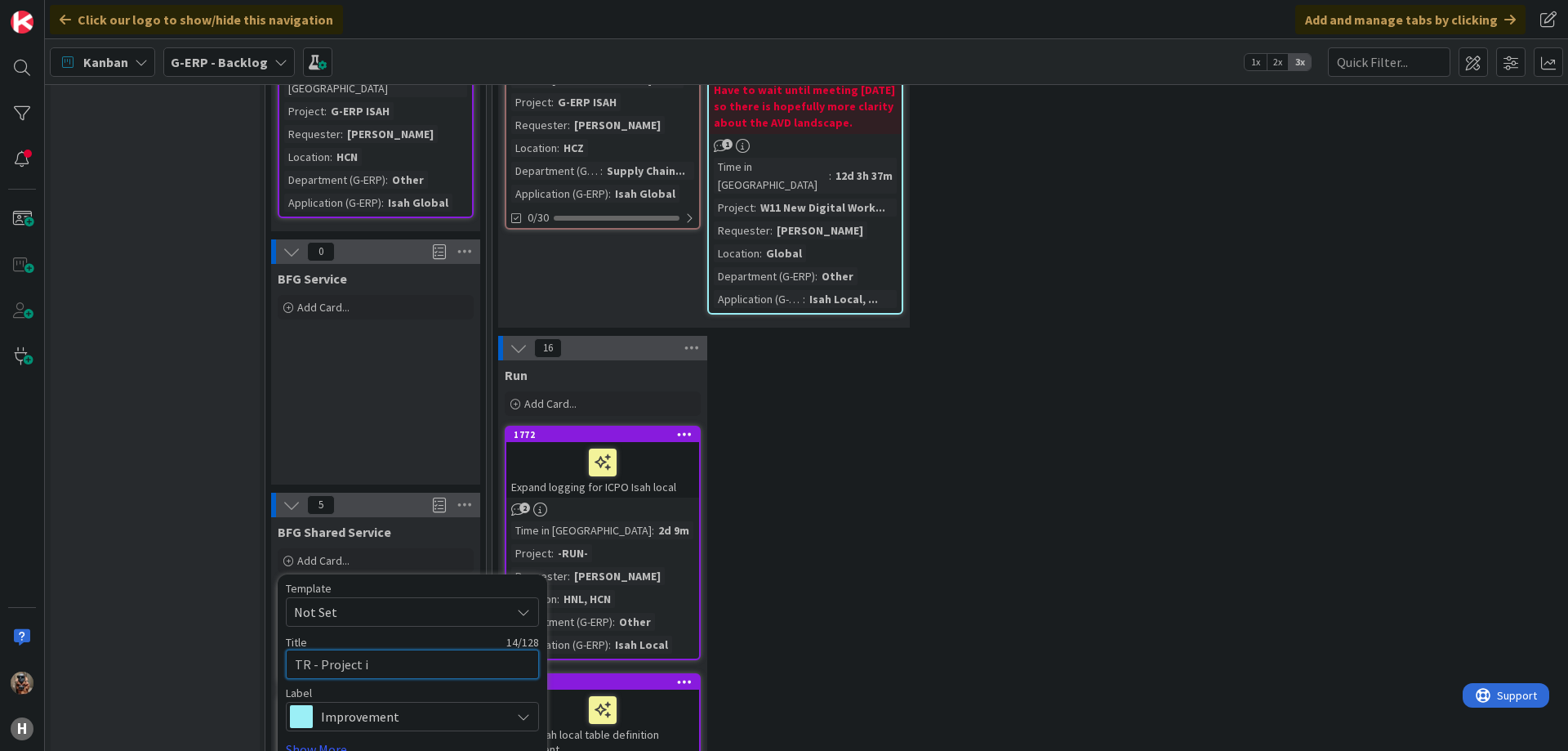
type textarea "x"
type textarea "TR - Project id"
type textarea "x"
type textarea "TR - Project ide"
type textarea "x"
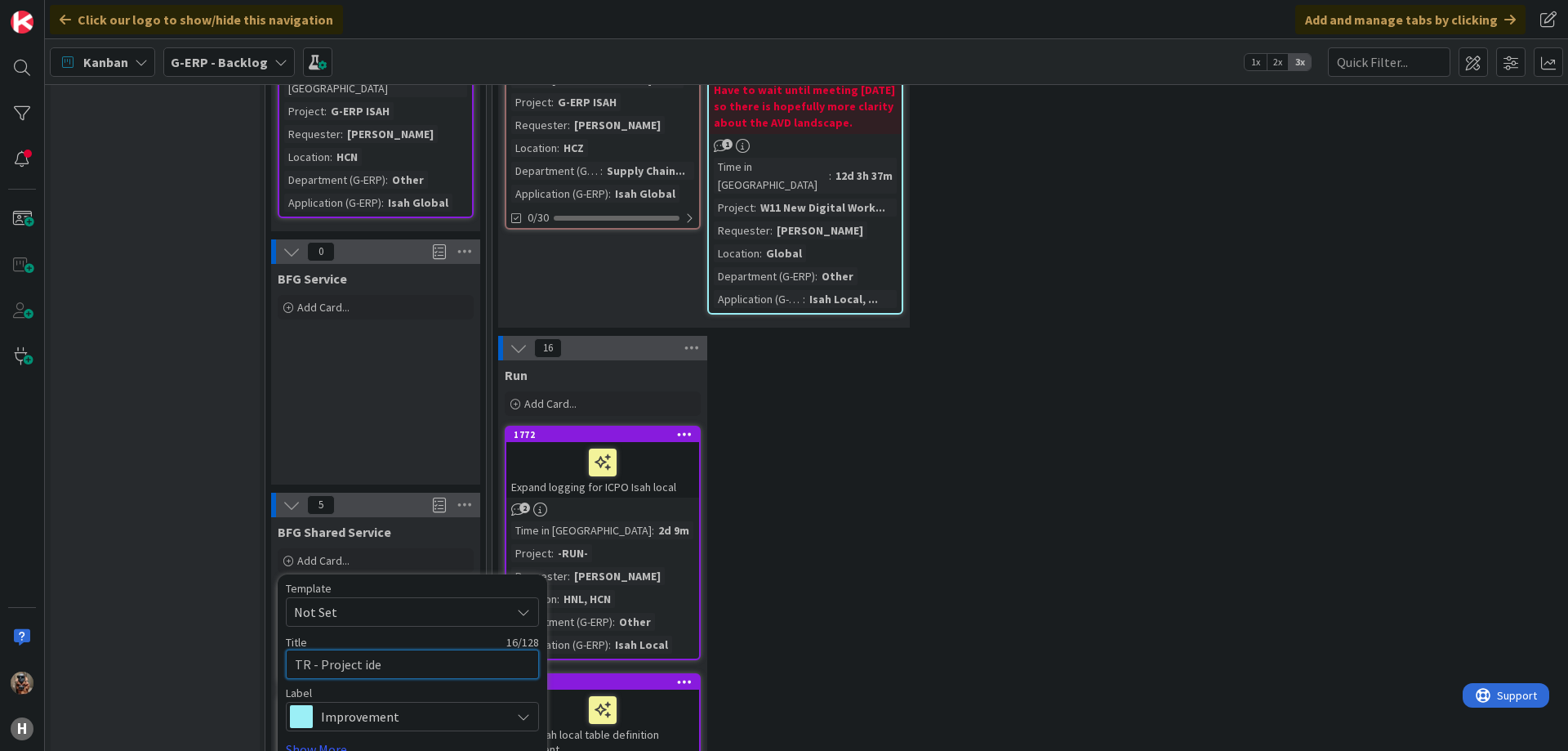
type textarea "TR - Project iden"
type textarea "x"
type textarea "TR - Project identi"
type textarea "x"
type textarea "TR - Project identif"
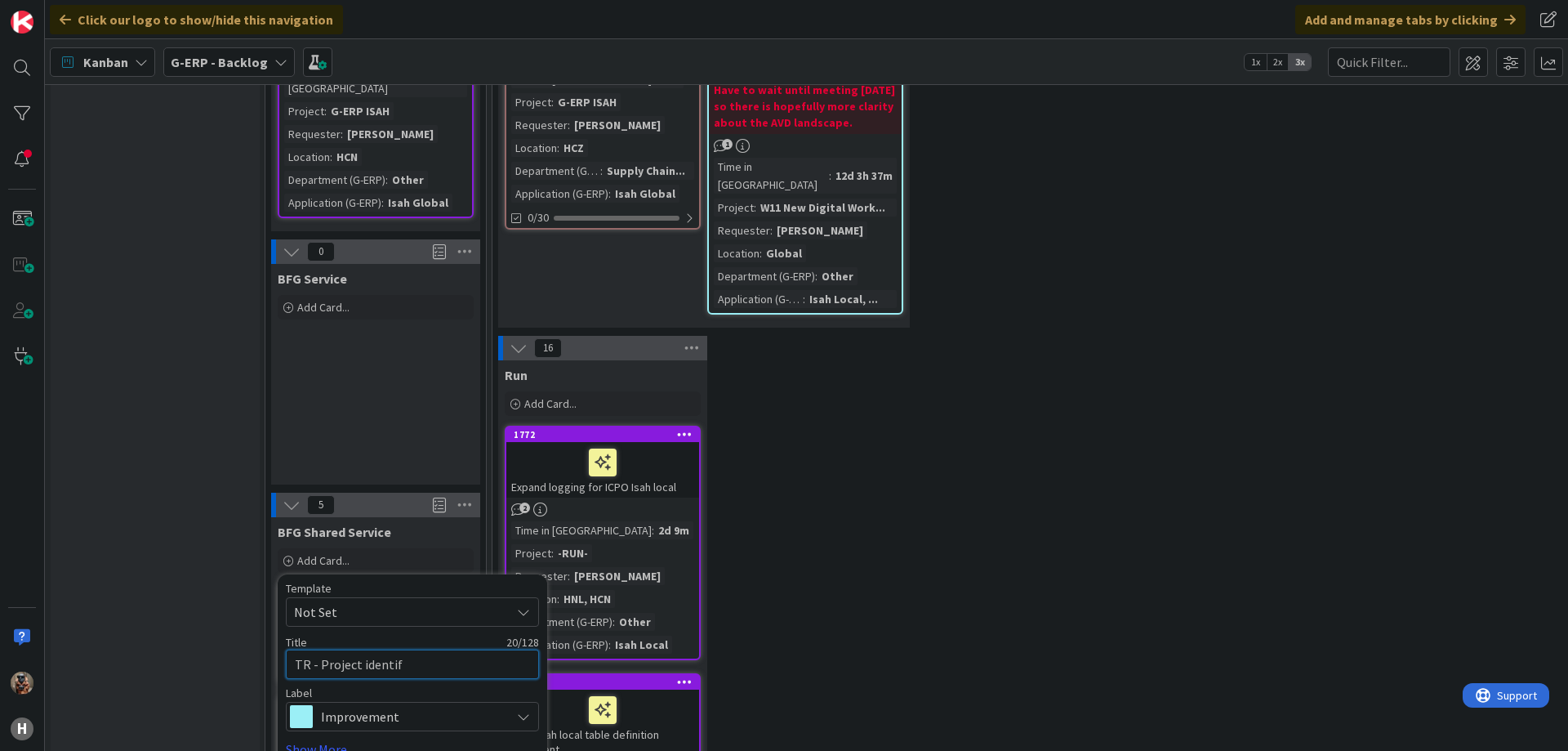
type textarea "x"
type textarea "TR - Project identifi"
type textarea "x"
type textarea "TR - Project identific"
type textarea "x"
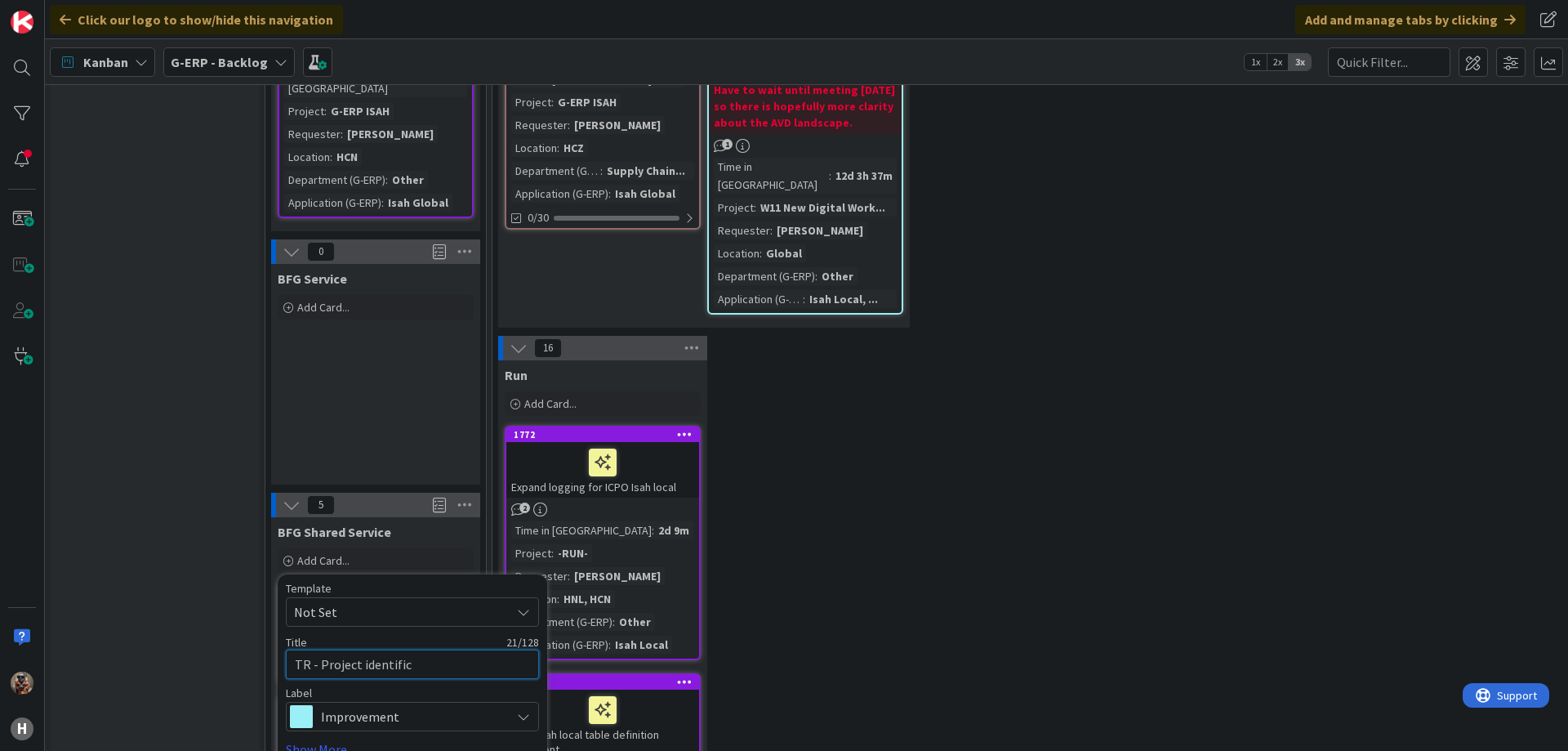
type textarea "TR - Project identifica"
type textarea "x"
type textarea "TR - Project identificat"
type textarea "x"
type textarea "TR - Project identificati"
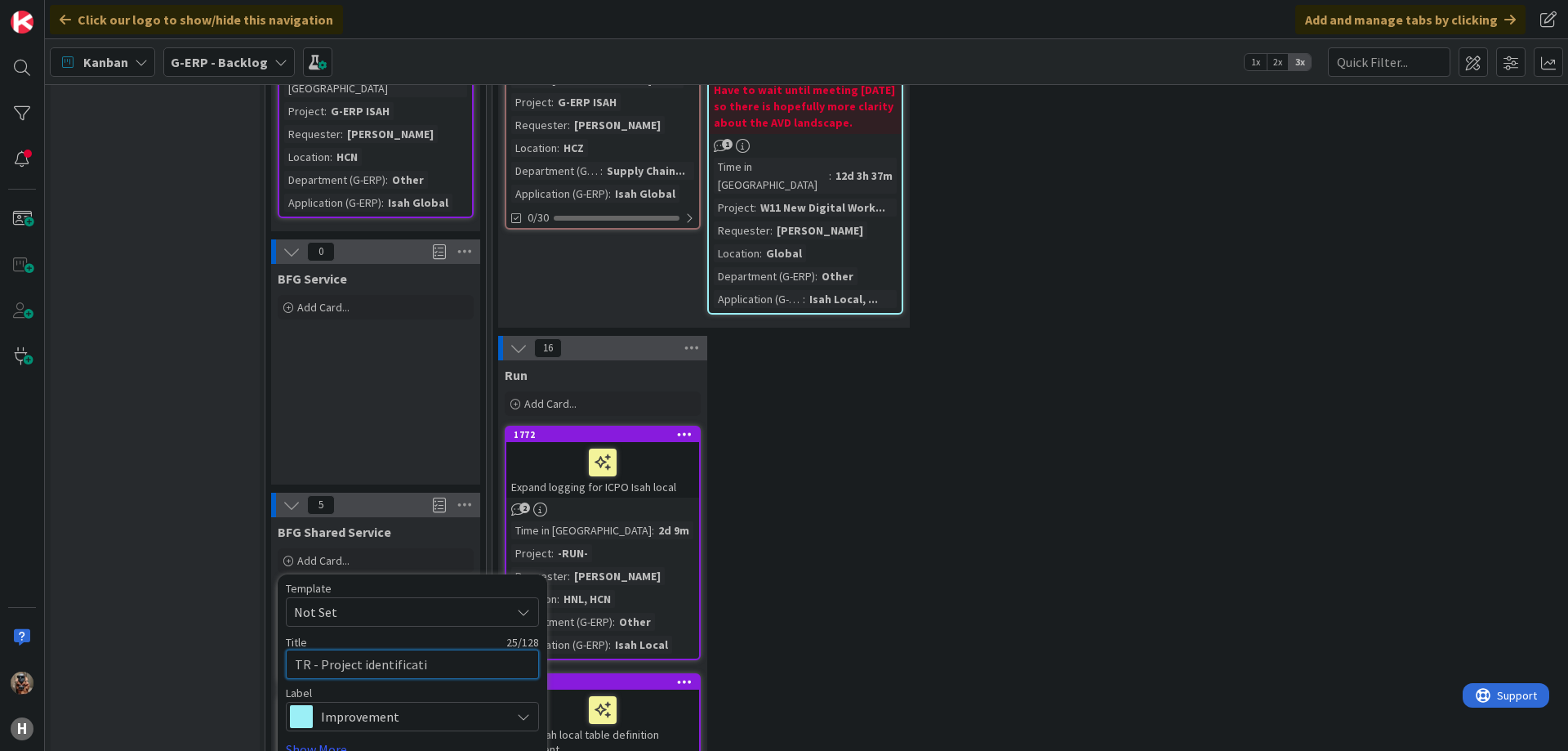
type textarea "x"
type textarea "TR - Project identificatio"
type textarea "x"
type textarea "TR - Project identification"
type textarea "x"
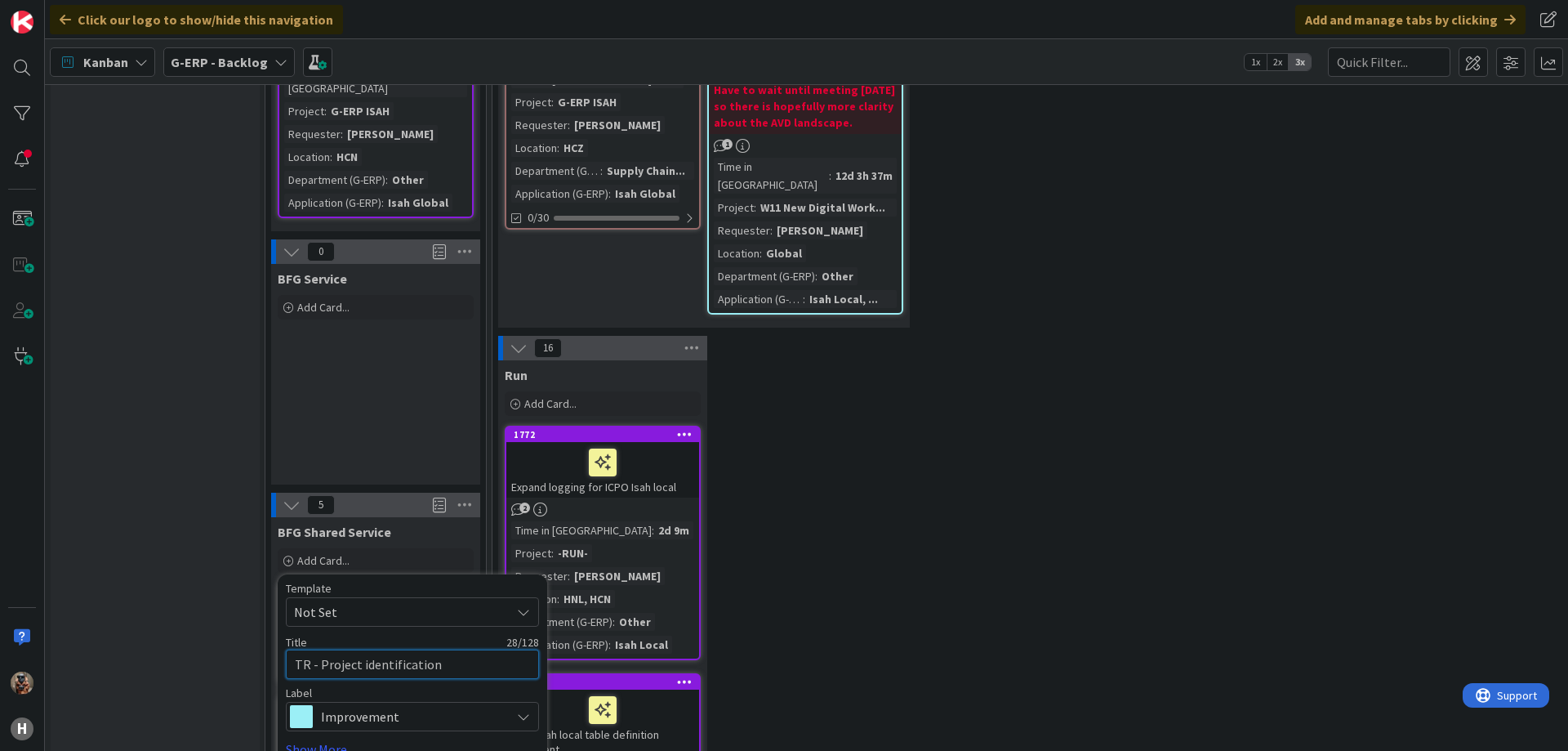
type textarea "TR - Project identification i"
type textarea "x"
type textarea "TR - Project identification io"
type textarea "x"
type textarea "TR - Project identification i"
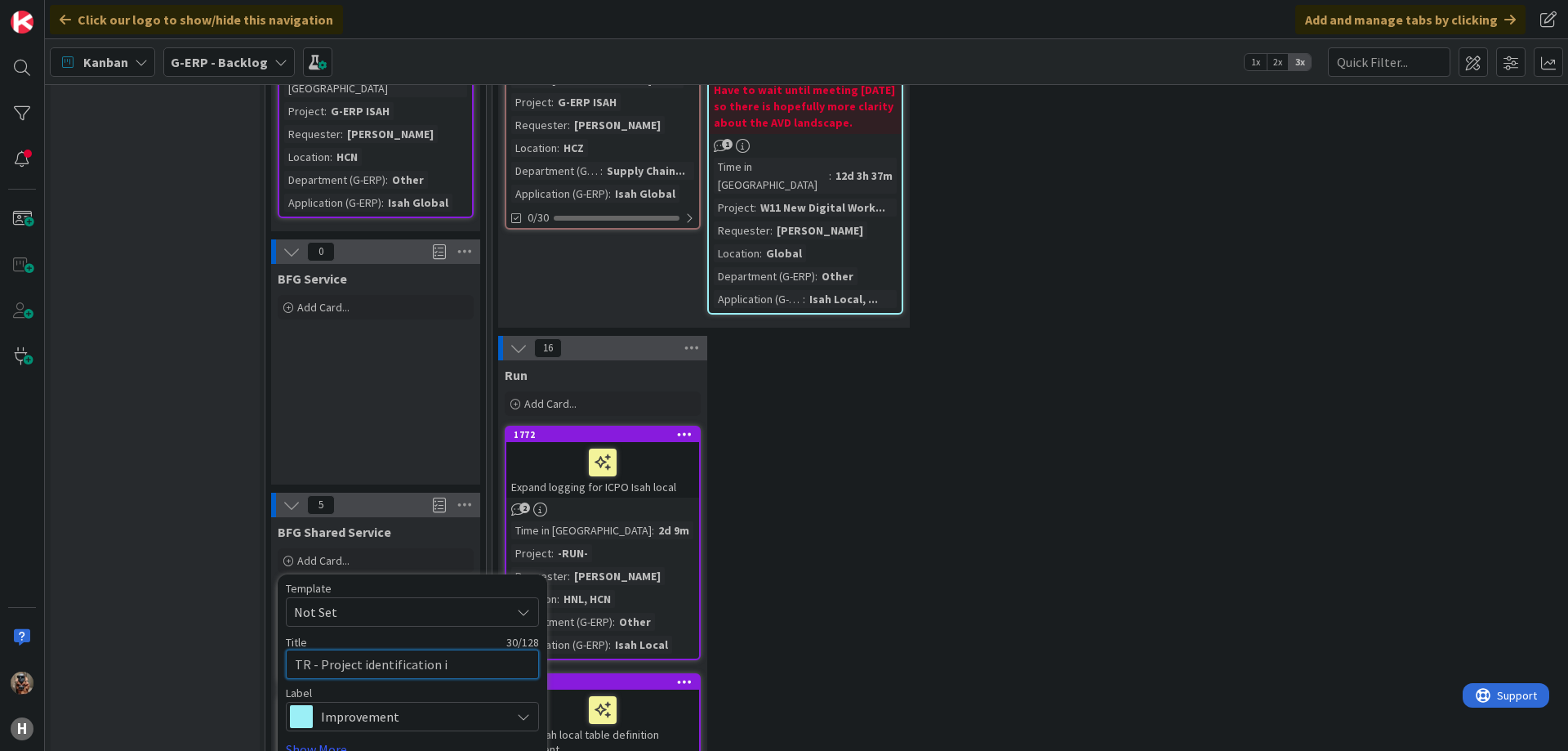
type textarea "x"
type textarea "TR - Project identification im"
type textarea "x"
type textarea "TR - Project identification imp"
type textarea "x"
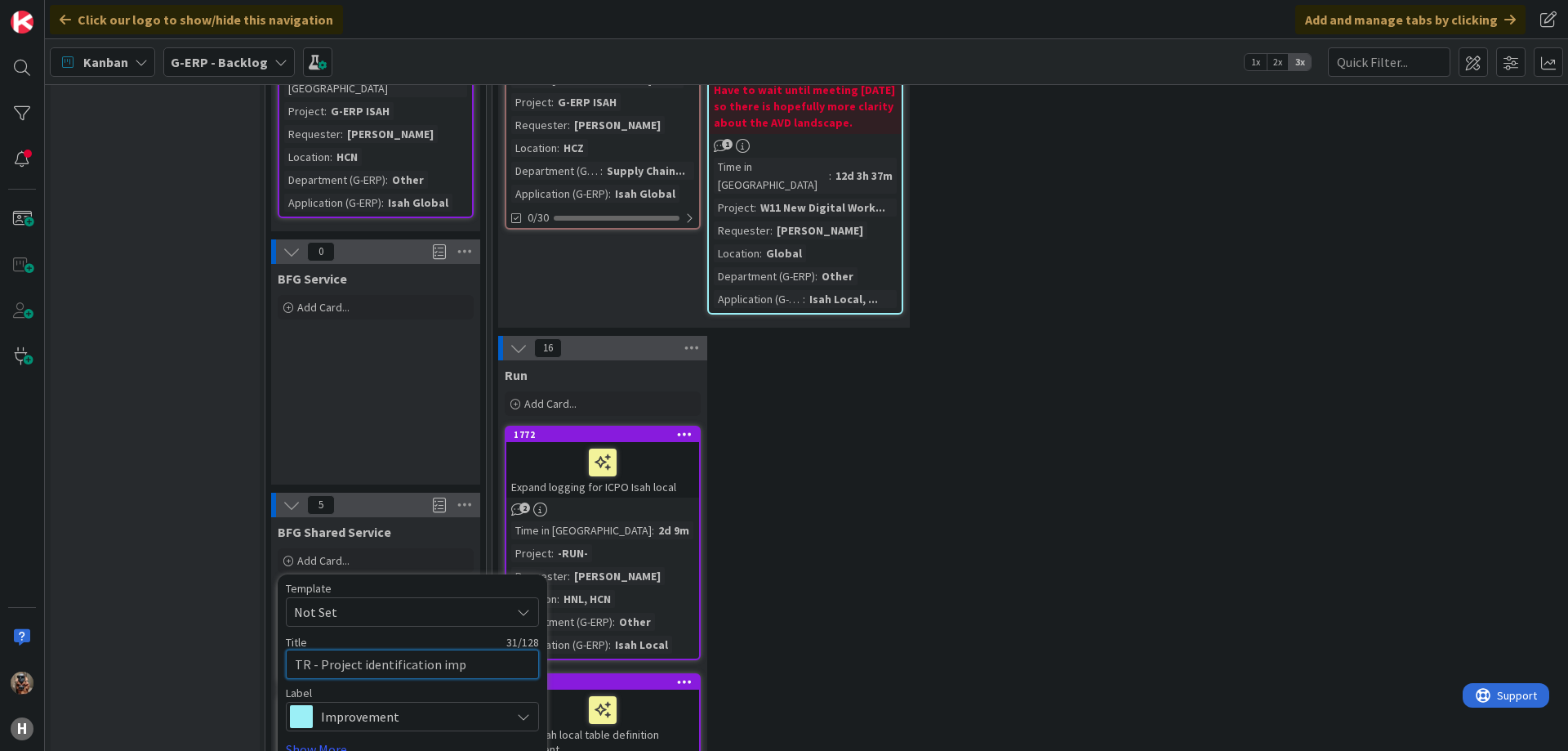
type textarea "TR - Project identification impr"
type textarea "x"
type textarea "TR - Project identification impro"
type textarea "x"
type textarea "TR - Project identification improv"
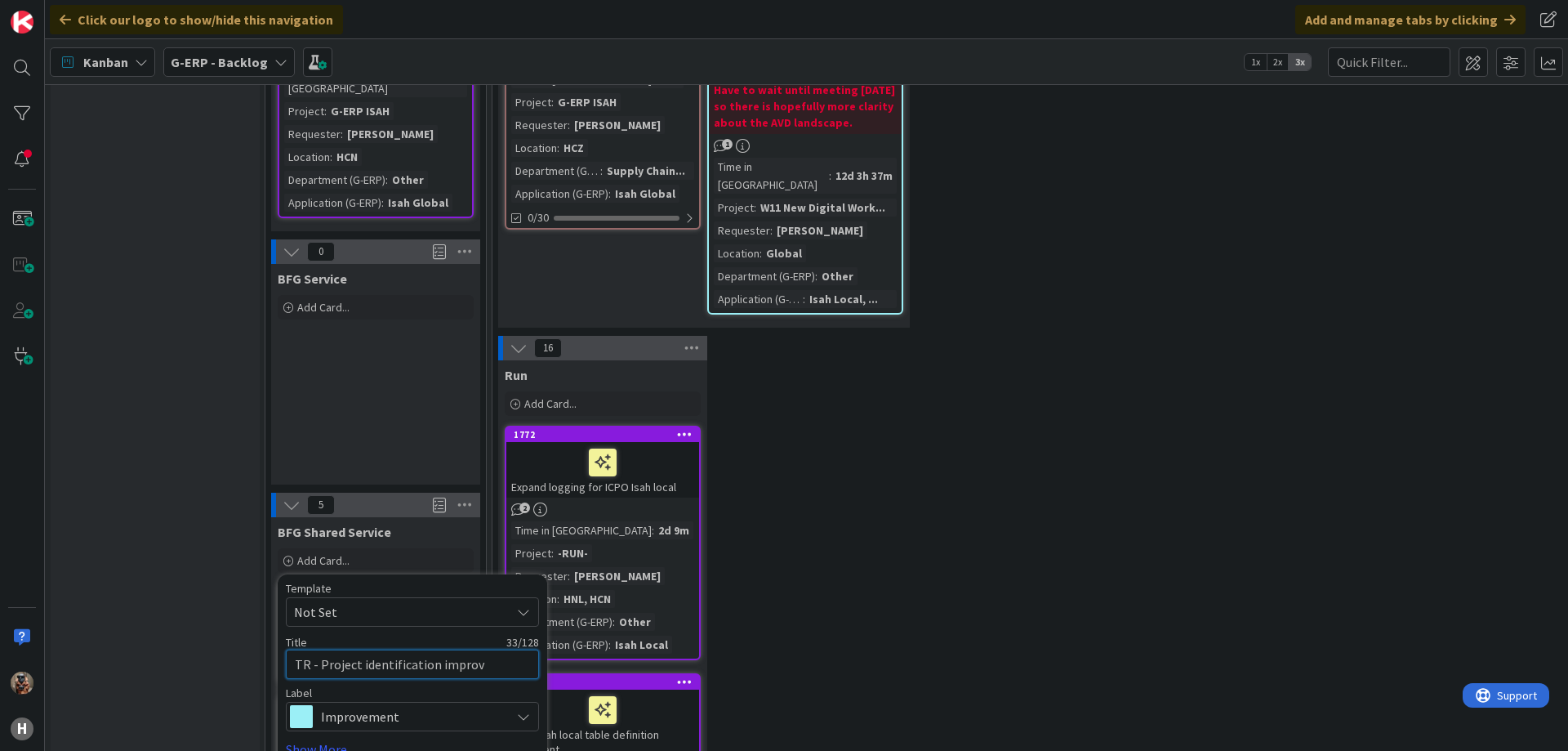
type textarea "x"
type textarea "TR - Project identification improve"
type textarea "x"
type textarea "TR - Project identification improvem"
type textarea "x"
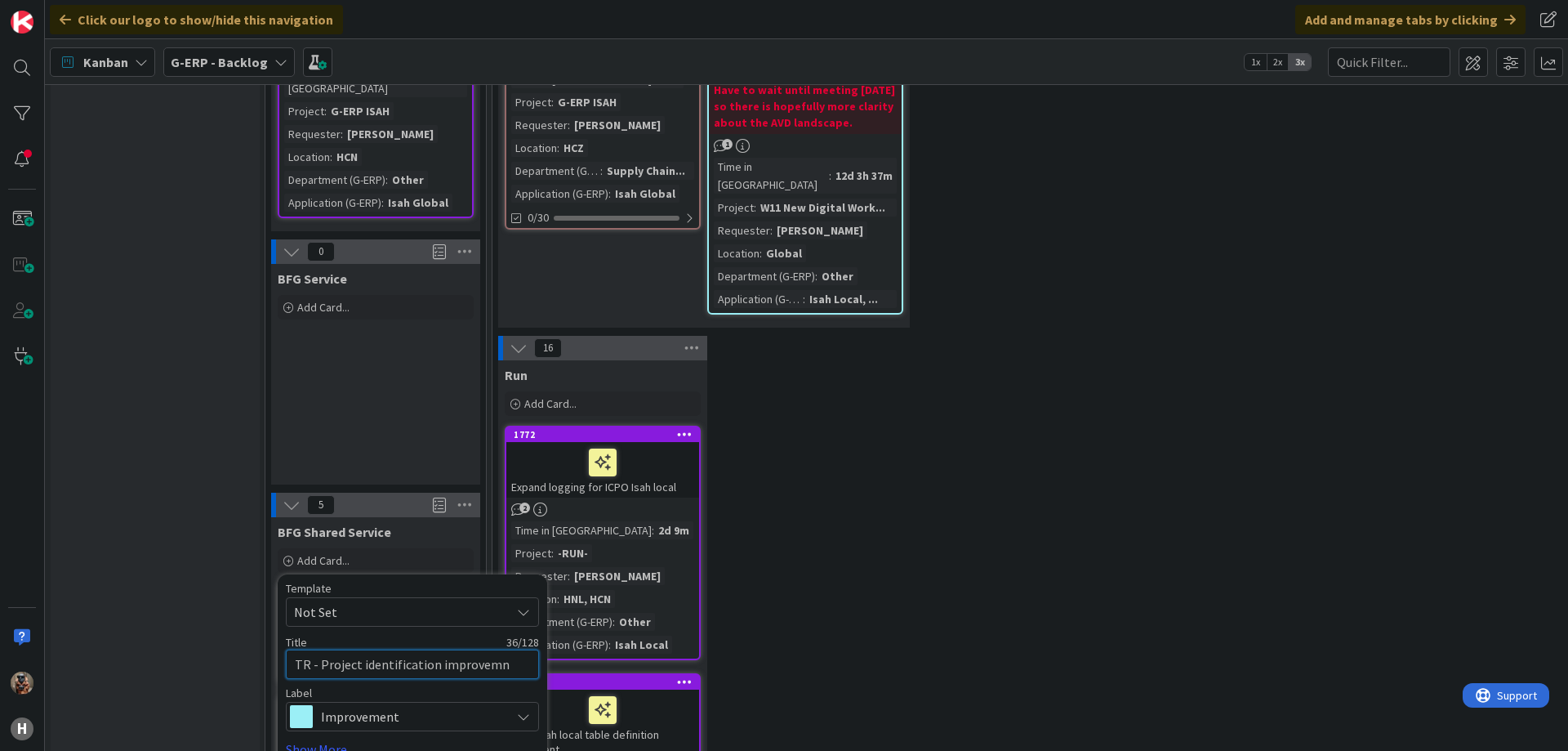
type textarea "TR - Project identification improvemnt"
type textarea "x"
type textarea "TR - Project identification improvemnts"
type textarea "x"
type textarea "TR - Project identification improvements"
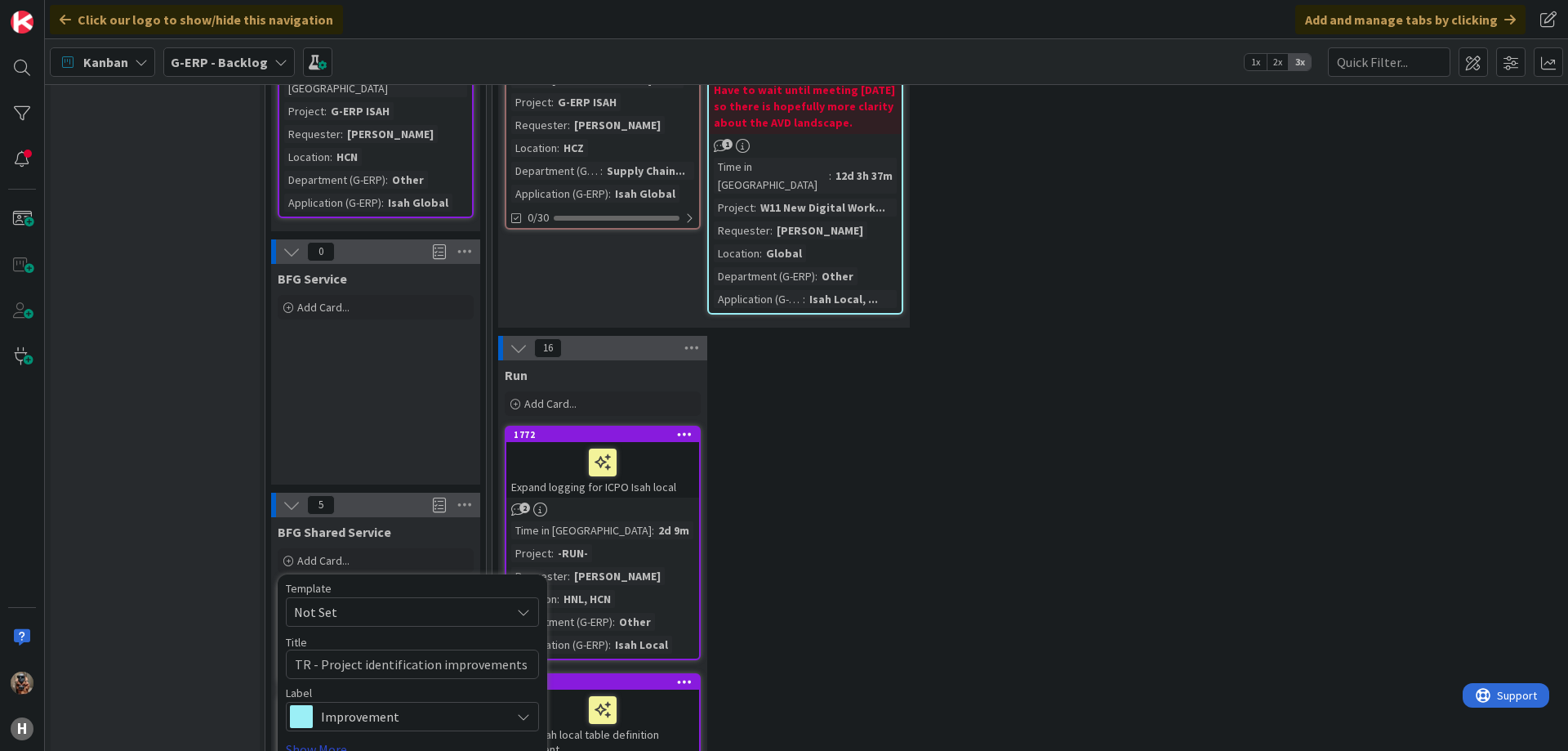
click at [332, 739] on link "Show More..." at bounding box center [412, 748] width 253 height 19
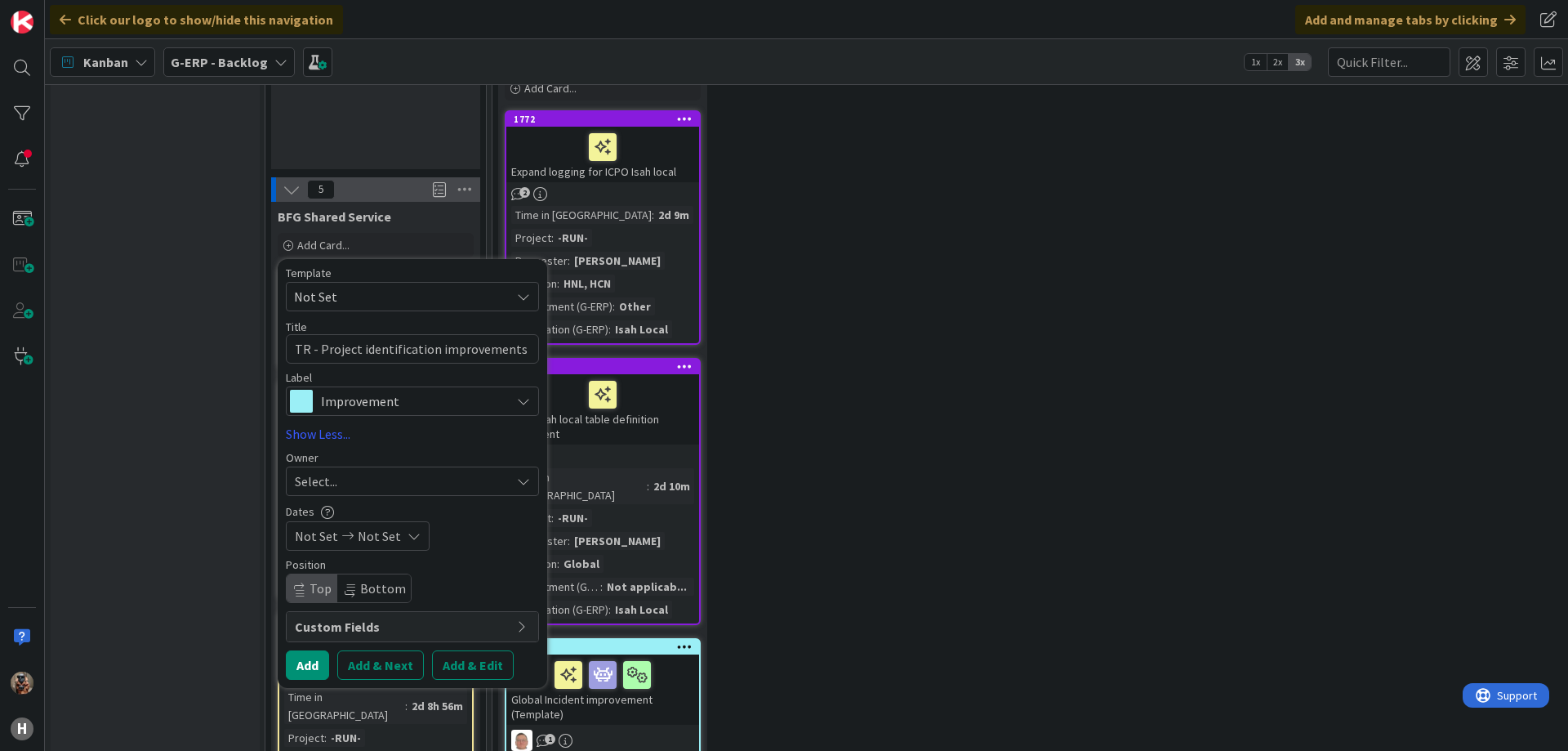
scroll to position [1269, 0]
click at [484, 650] on button "Add & Edit" at bounding box center [473, 664] width 82 height 30
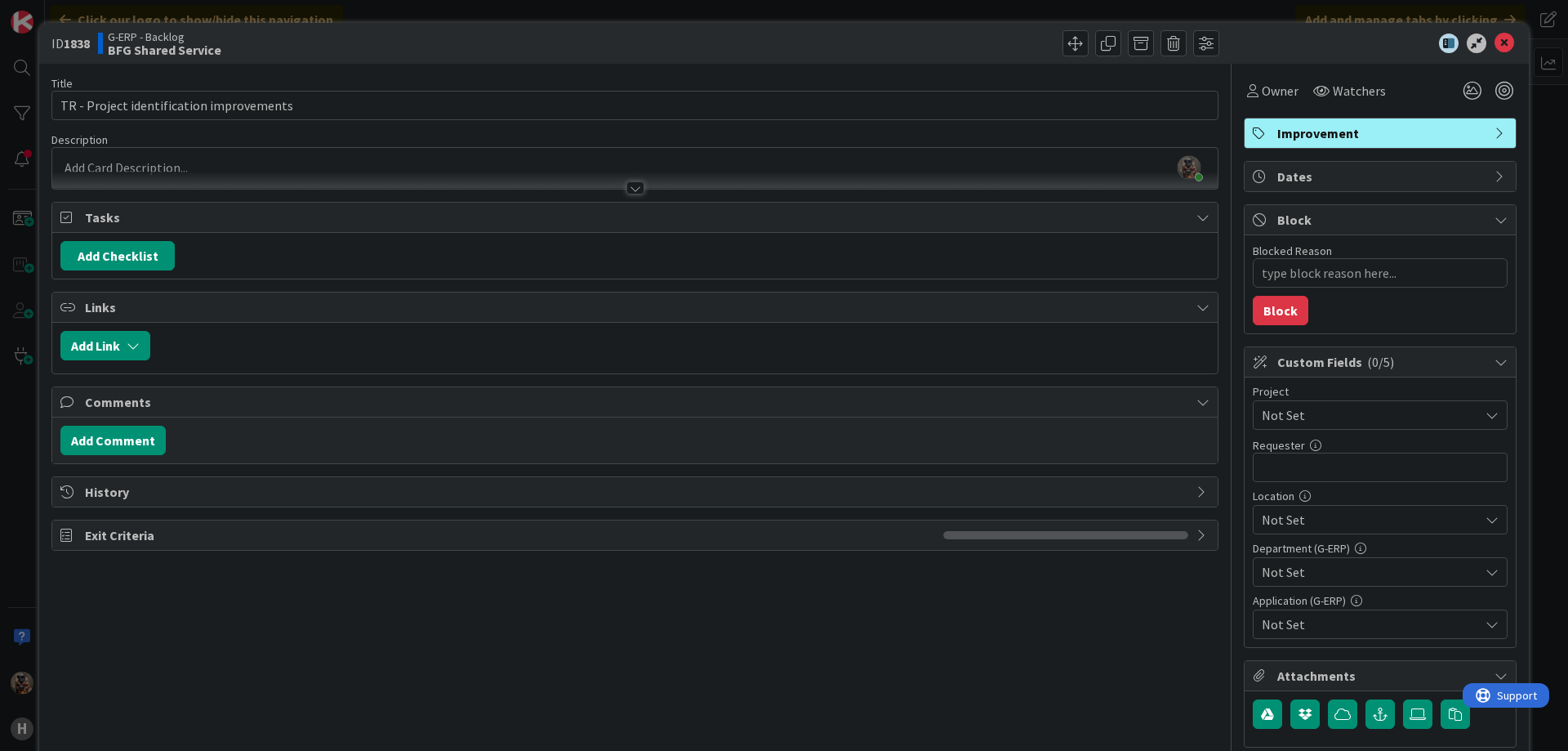
click at [487, 170] on div "[PERSON_NAME] just joined" at bounding box center [634, 168] width 1165 height 40
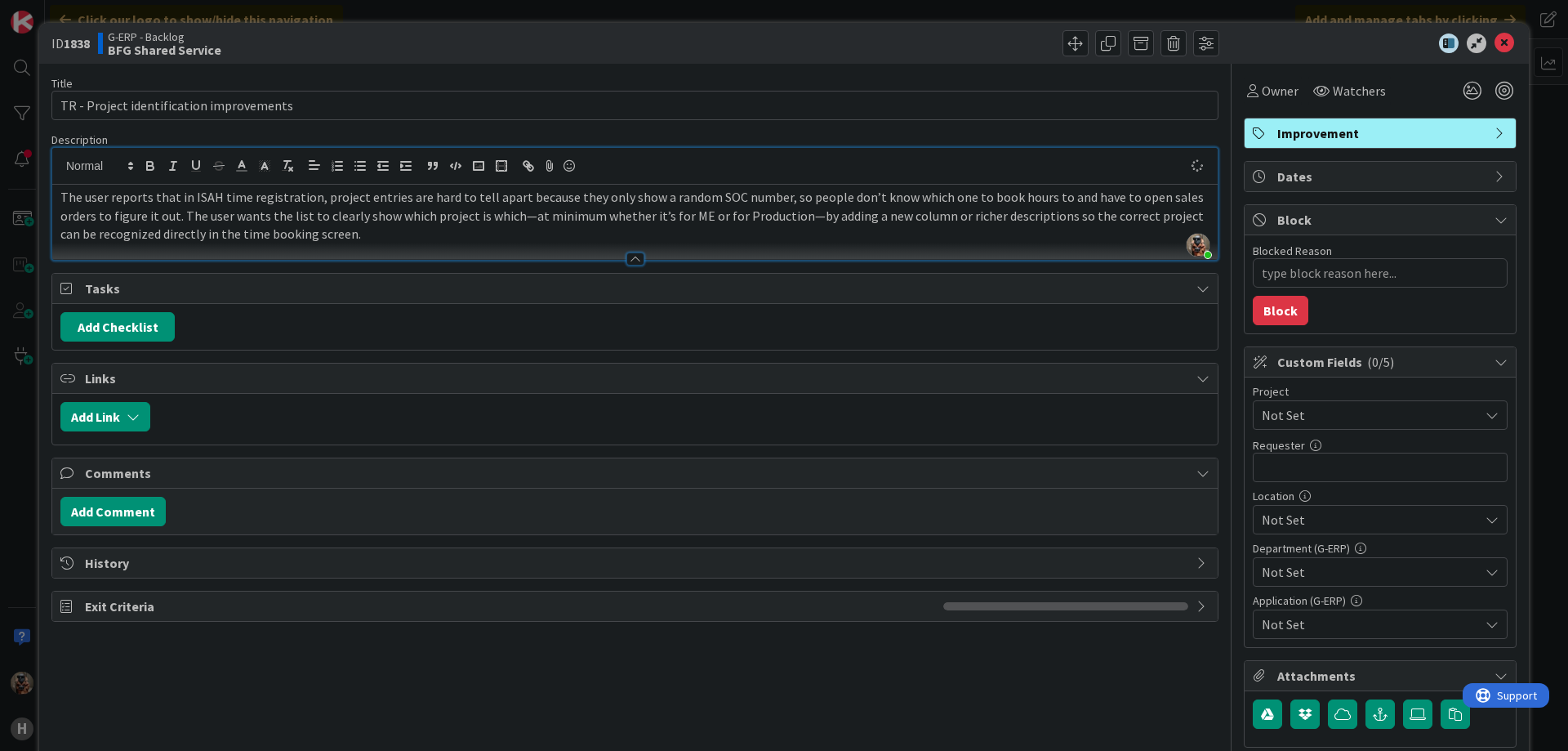
type textarea "x"
click at [1366, 705] on button "button" at bounding box center [1380, 714] width 29 height 30
click at [1373, 709] on icon "button" at bounding box center [1379, 714] width 14 height 13
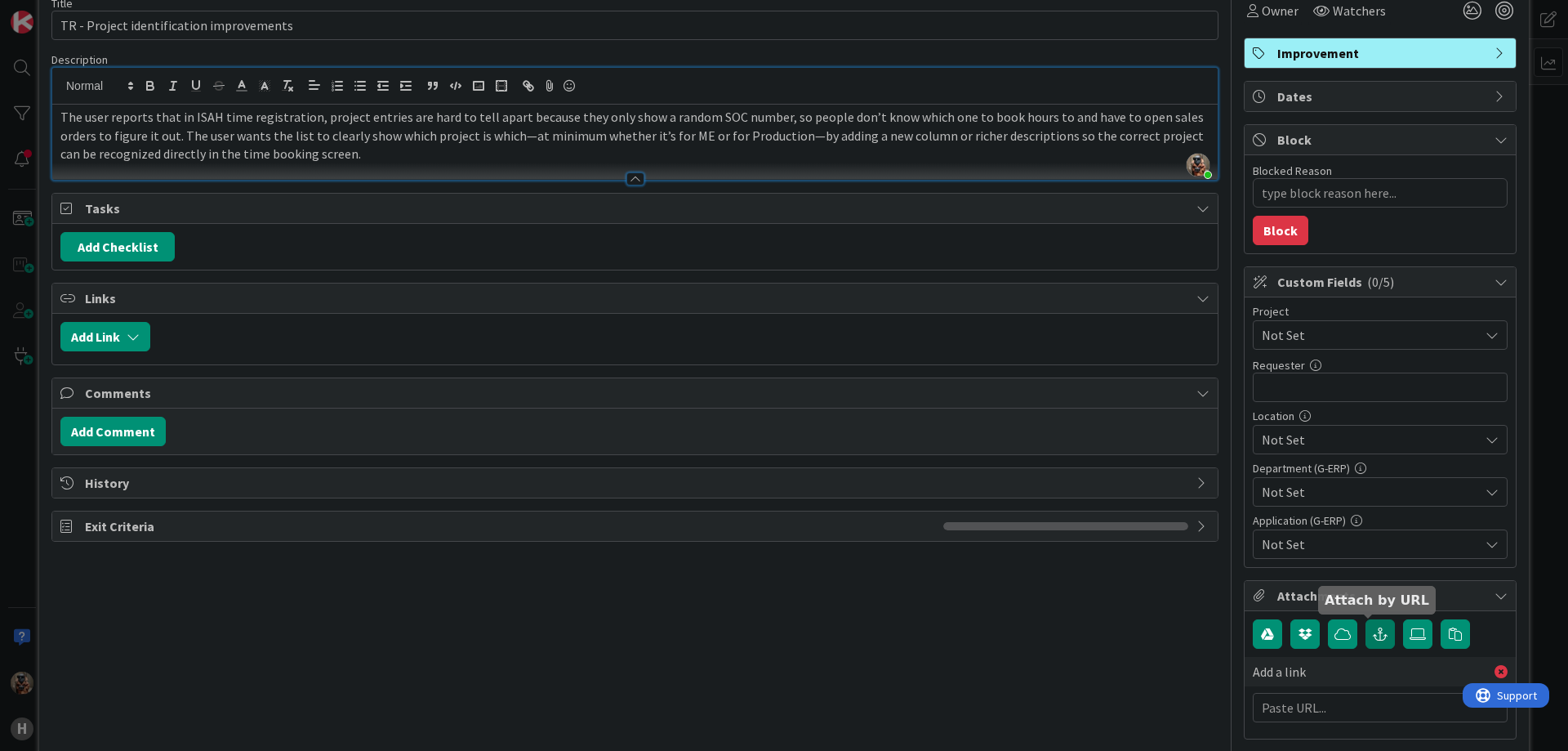
scroll to position [80, 0]
click at [1369, 709] on input "text" at bounding box center [1380, 707] width 254 height 30
paste input "[URL][PERSON_NAME][DOMAIN_NAME]"
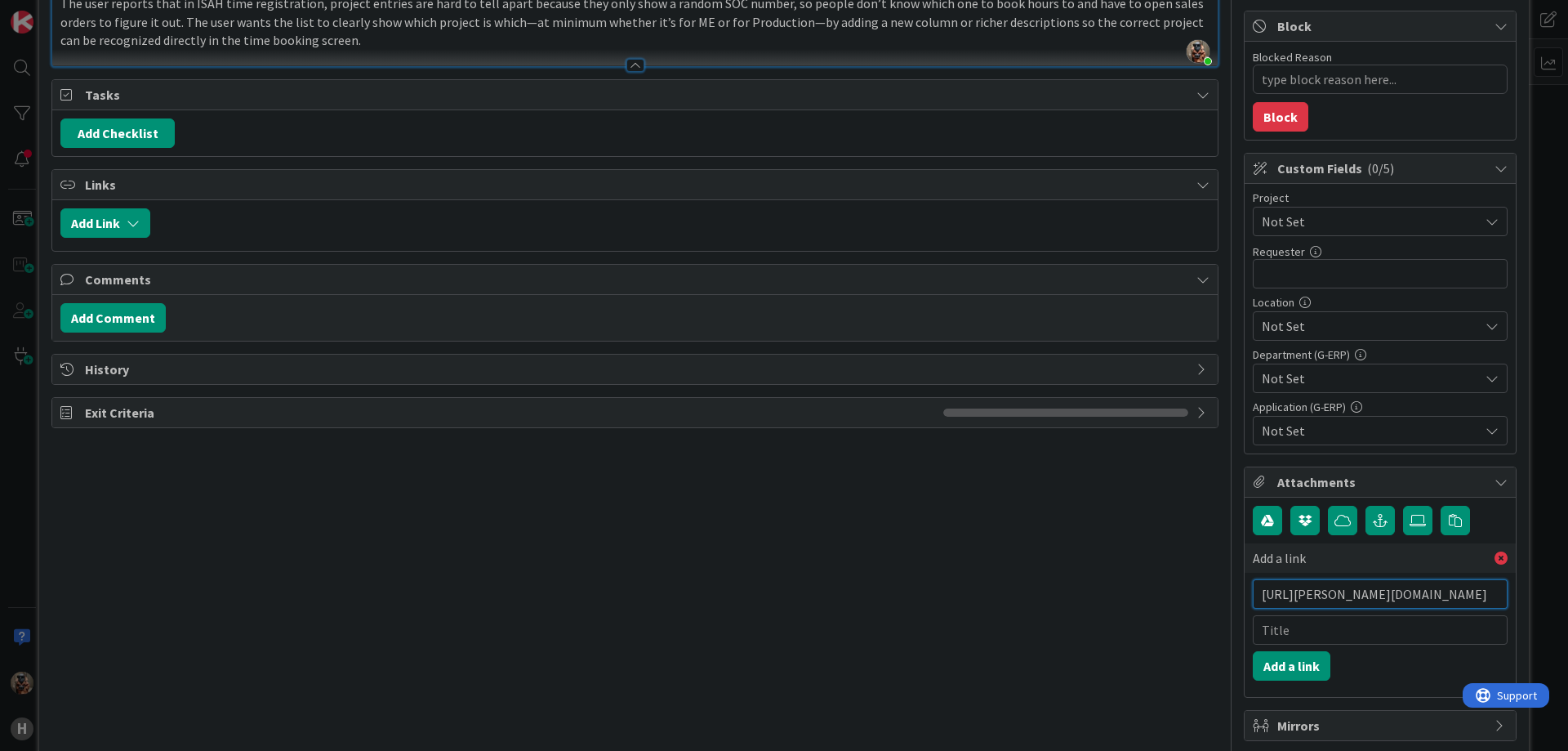
scroll to position [195, 0]
type input "[URL][PERSON_NAME][DOMAIN_NAME]"
click at [1305, 662] on button "Add a link" at bounding box center [1292, 665] width 78 height 30
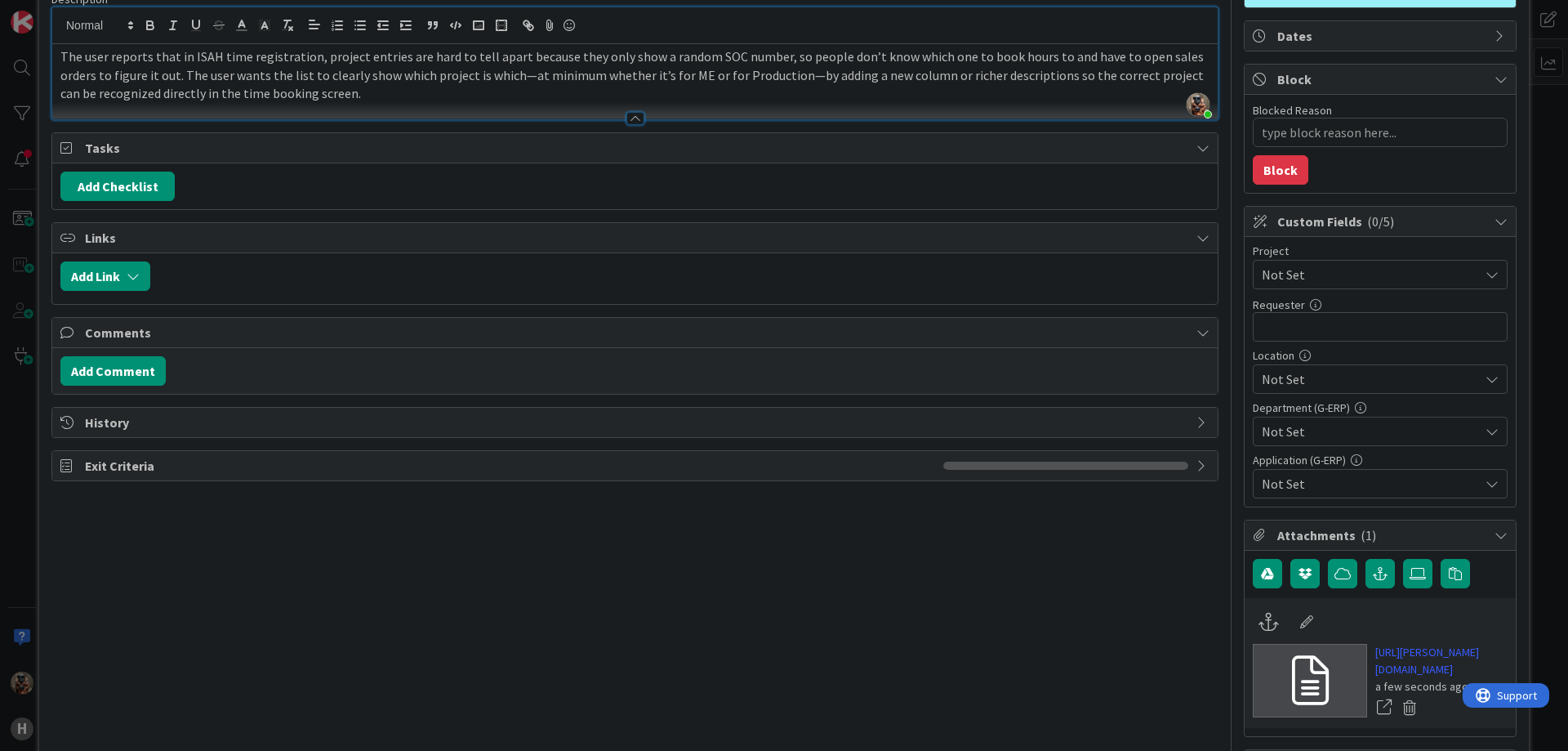
scroll to position [140, 0]
click at [1336, 285] on span "Not Set" at bounding box center [1366, 275] width 209 height 23
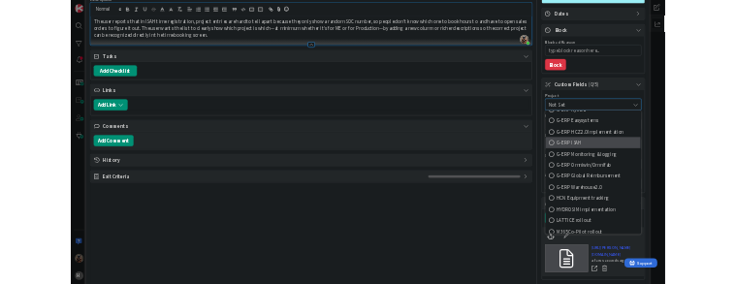
scroll to position [693, 0]
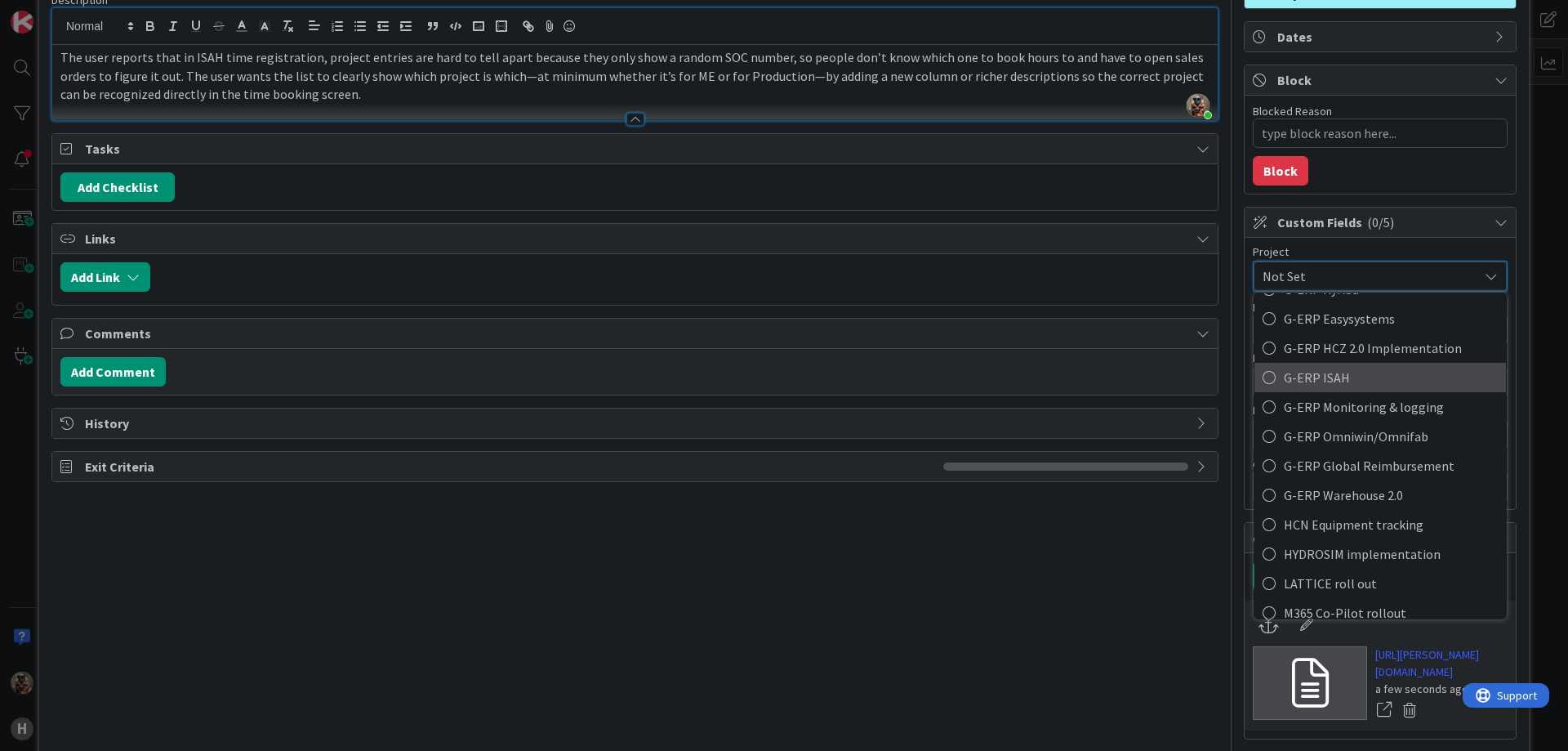
click at [1335, 367] on span "G-ERP ISAH" at bounding box center [1391, 377] width 214 height 24
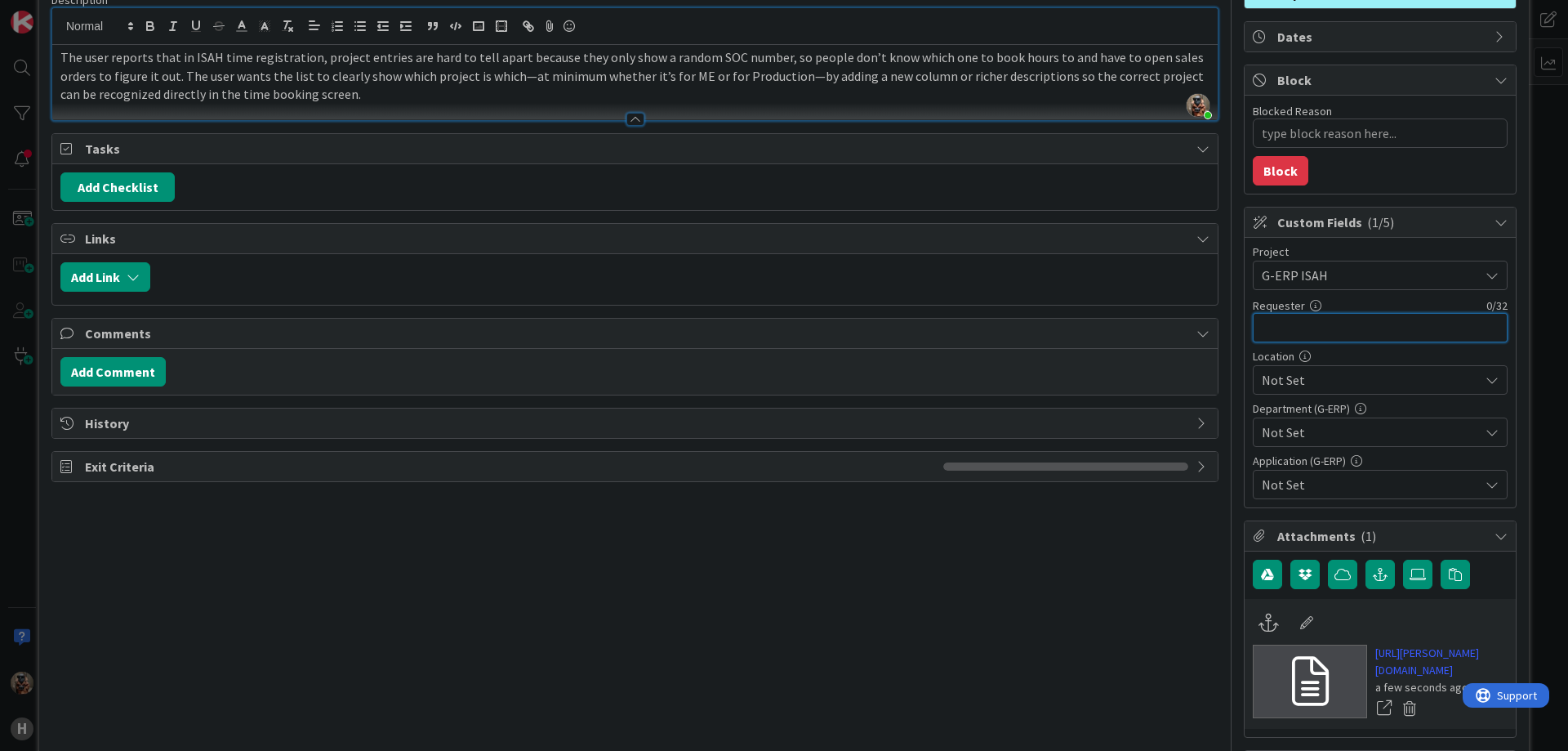
click at [1337, 317] on input "text" at bounding box center [1380, 327] width 254 height 30
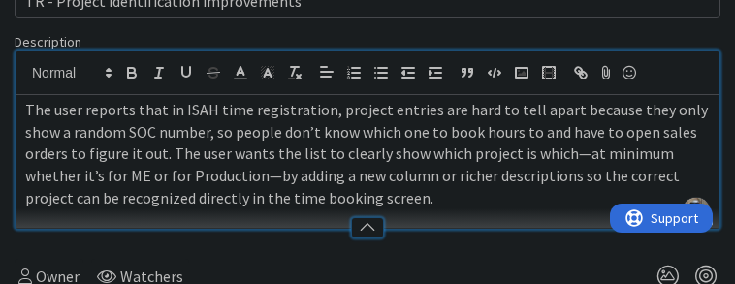
type textarea "x"
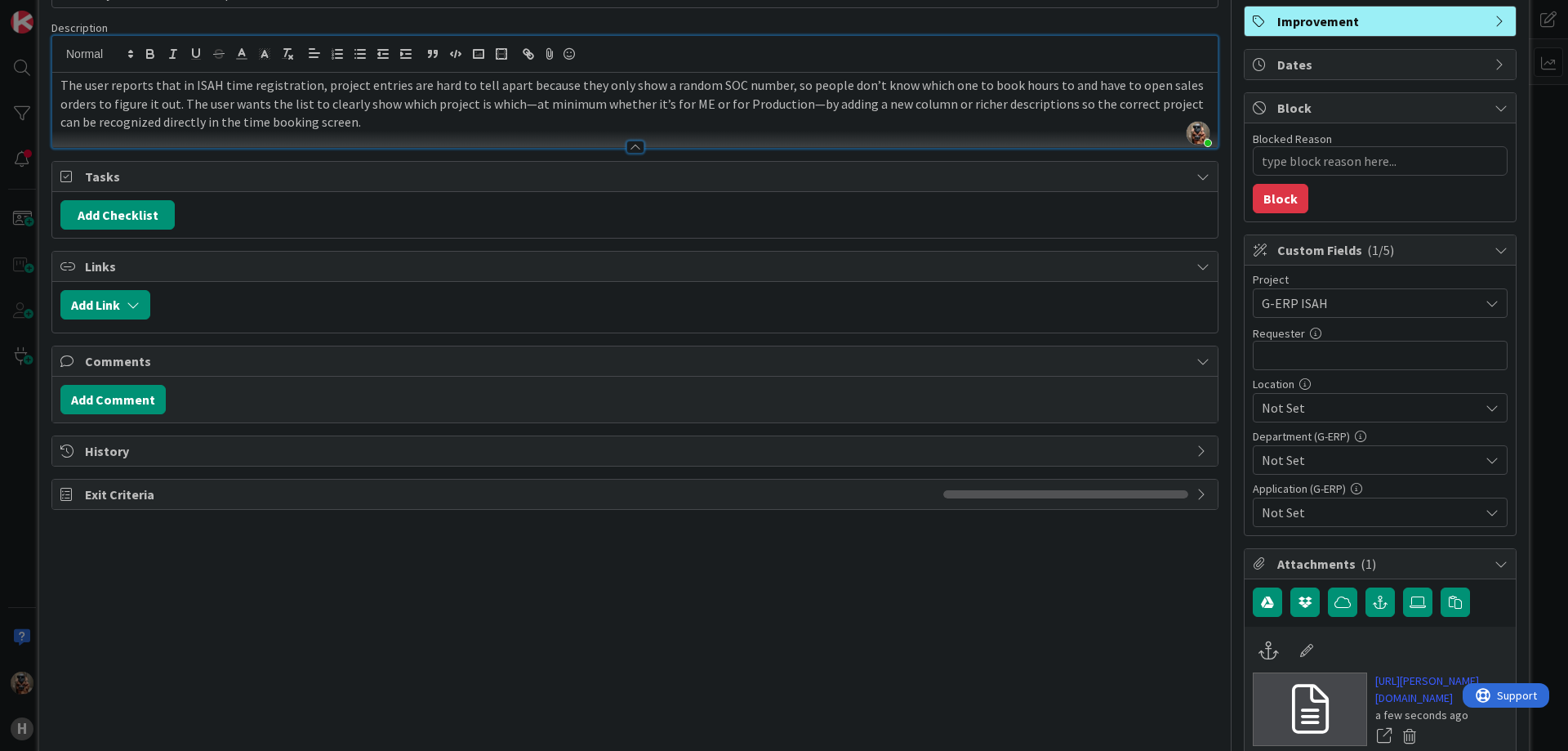
click at [522, 108] on p "The user reports that in ISAH time registration, project entries are hard to te…" at bounding box center [635, 104] width 1149 height 56
click at [786, 104] on p "The user reports that in ISAH time registration, project entries are hard to te…" at bounding box center [635, 104] width 1149 height 56
type textarea "x"
click at [1299, 359] on input "text" at bounding box center [1380, 355] width 254 height 30
type input "[PERSON_NAME]"
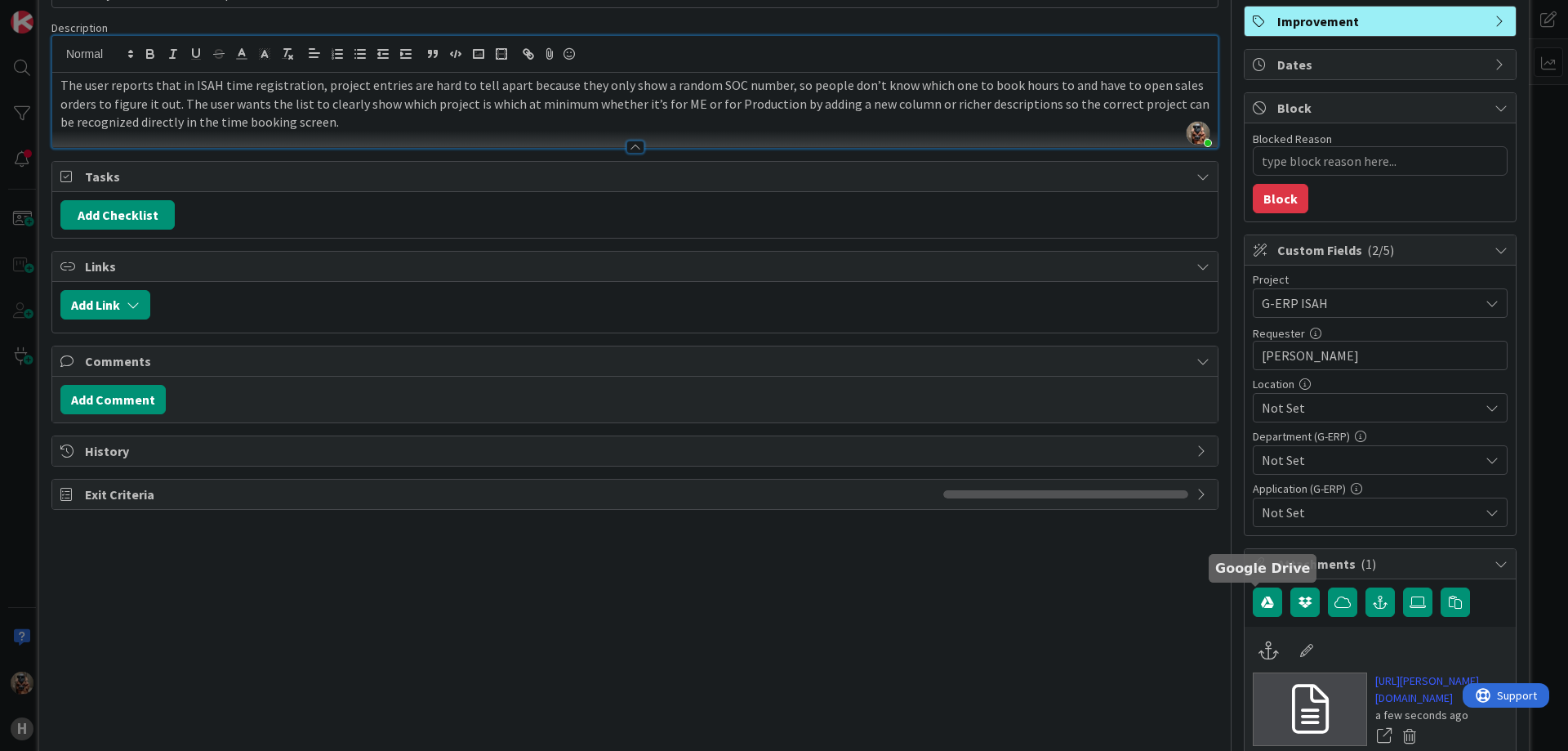
click at [1301, 391] on div "Location Not Set" at bounding box center [1380, 400] width 254 height 44
click at [1298, 409] on span "Not Set" at bounding box center [1370, 407] width 217 height 19
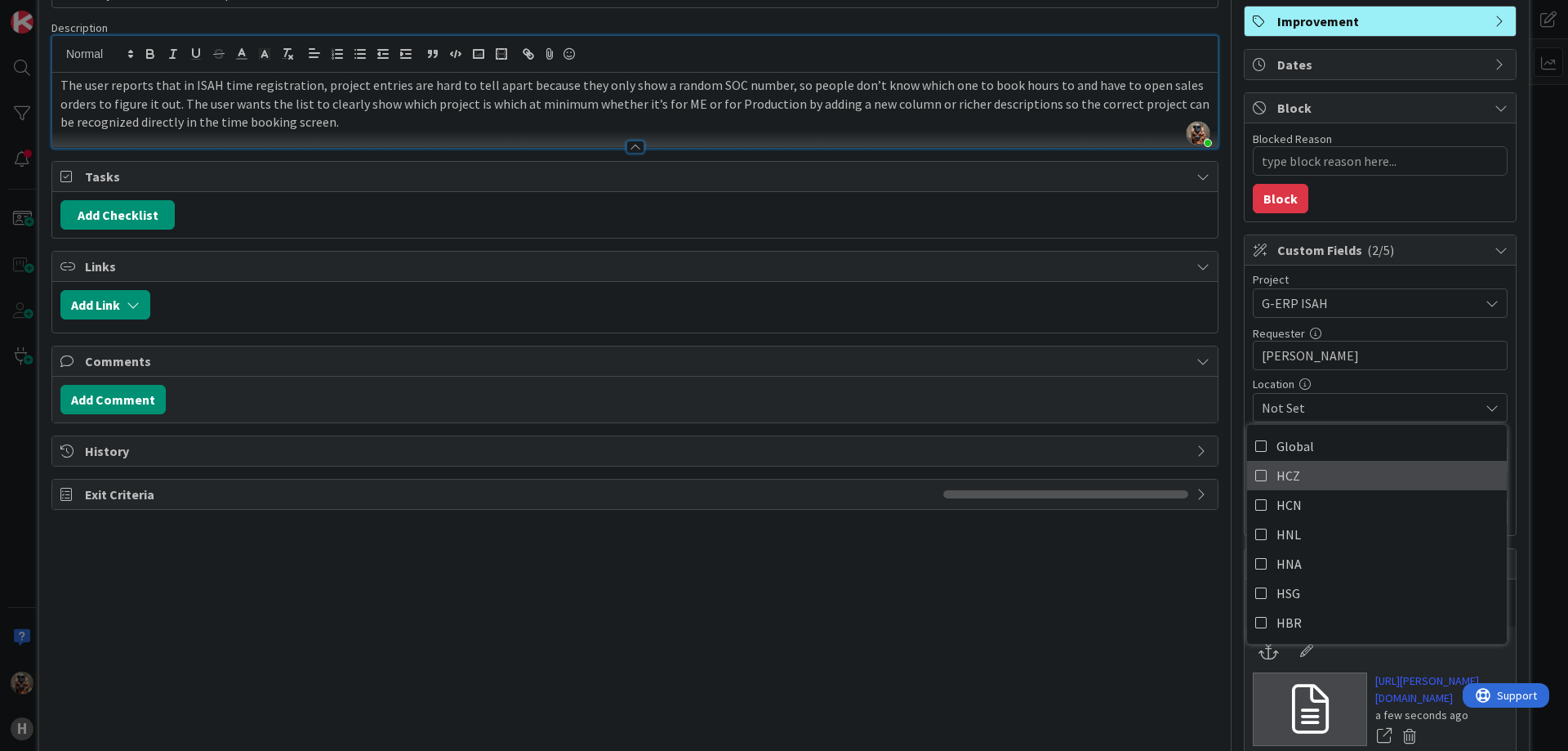
click at [1295, 477] on link "HCZ" at bounding box center [1377, 475] width 260 height 30
click at [1343, 401] on span "HCZ" at bounding box center [1370, 407] width 217 height 19
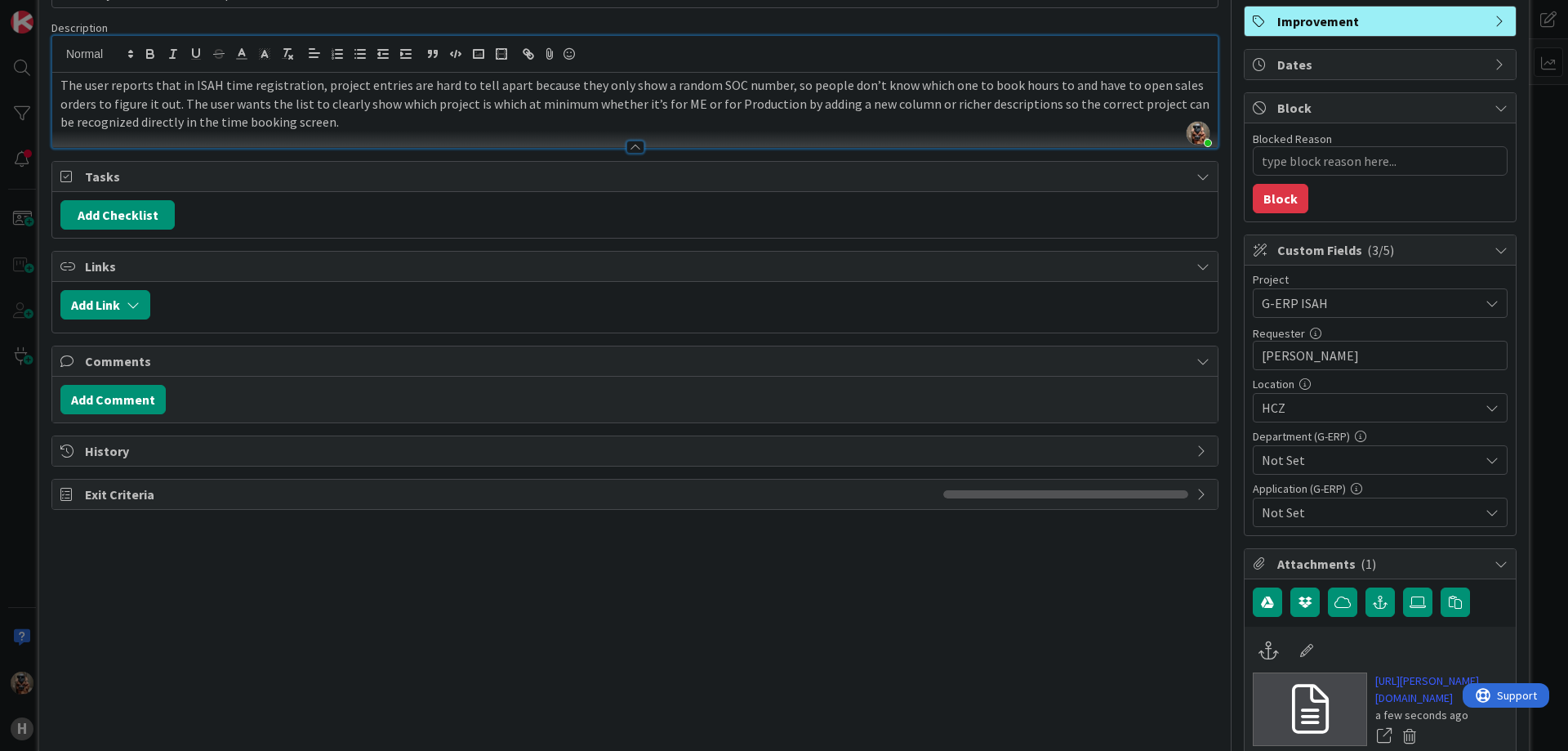
click at [1343, 401] on span "HCZ" at bounding box center [1370, 407] width 217 height 19
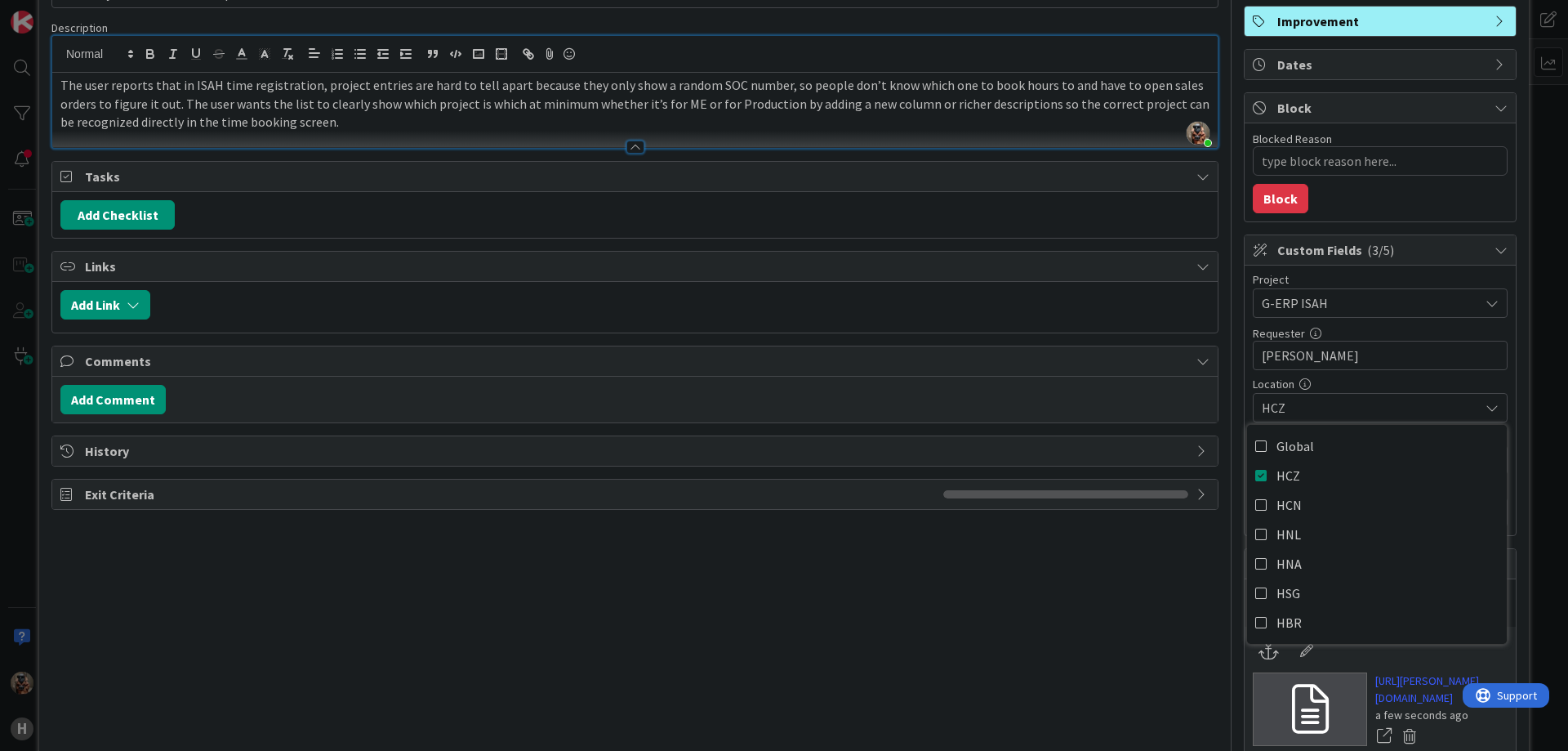
click at [1356, 397] on div "HCZ" at bounding box center [1380, 407] width 254 height 30
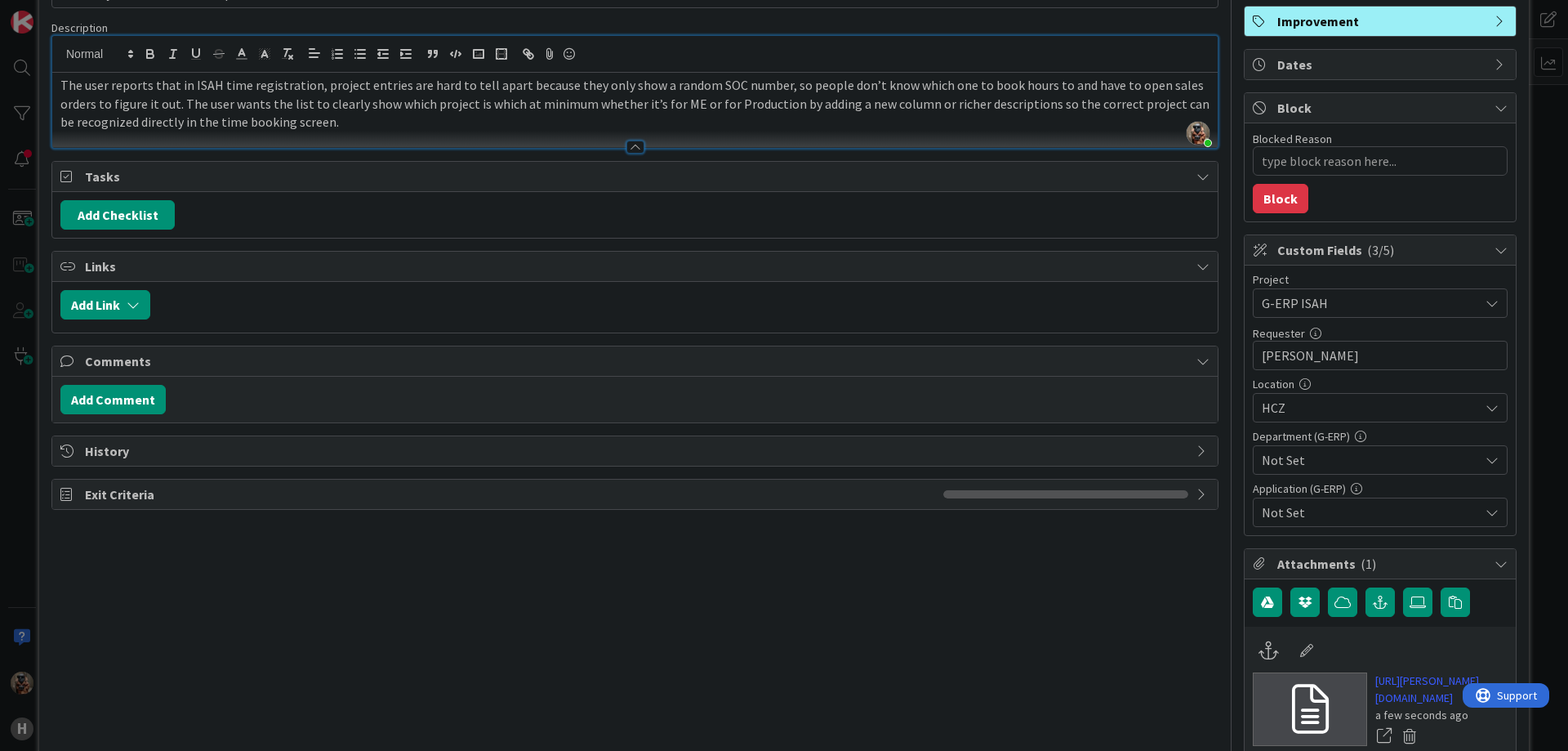
click at [1344, 459] on span "Not Set" at bounding box center [1370, 459] width 217 height 19
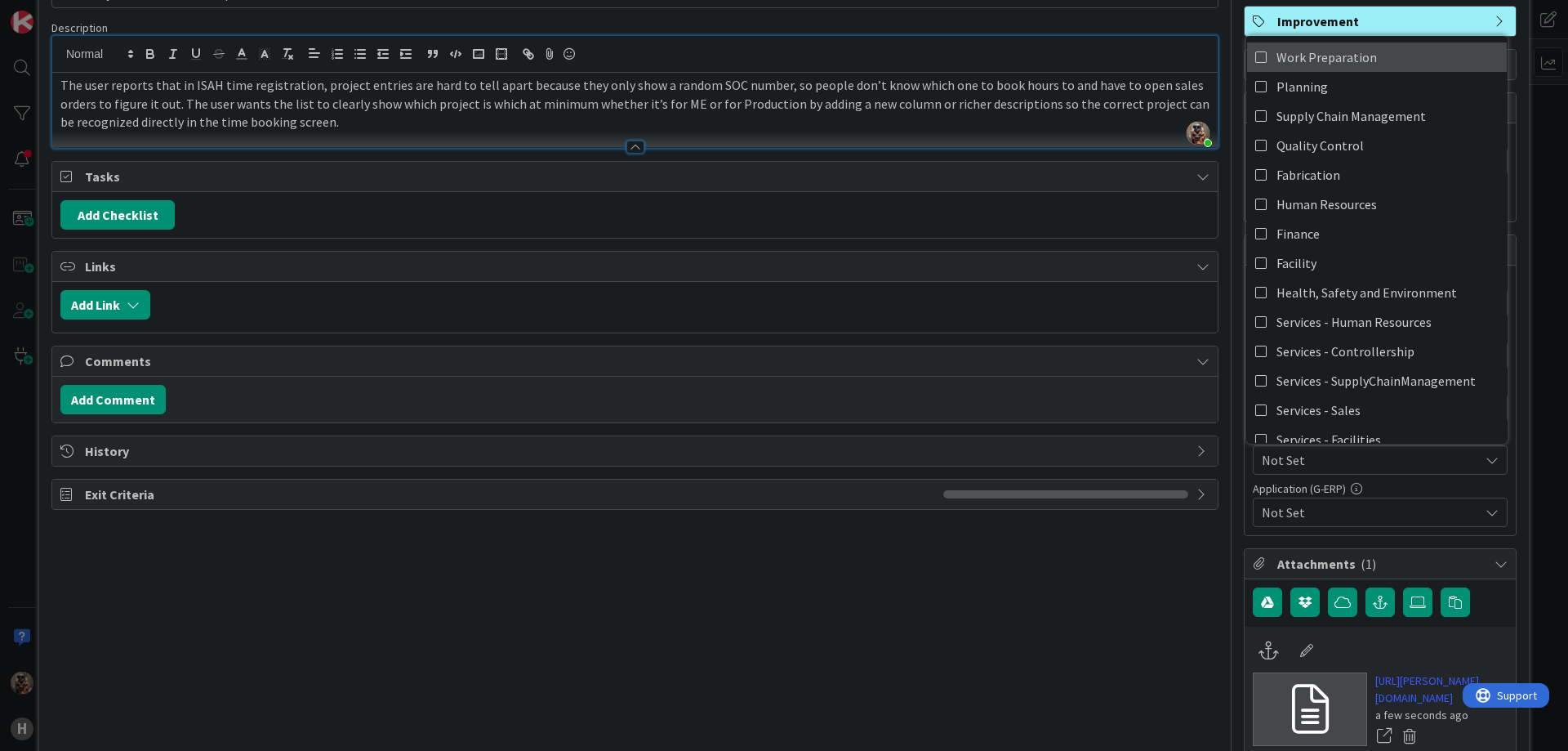
click at [1310, 51] on span "Work Preparation" at bounding box center [1326, 56] width 100 height 24
click at [1327, 523] on div "Not Set" at bounding box center [1380, 512] width 254 height 30
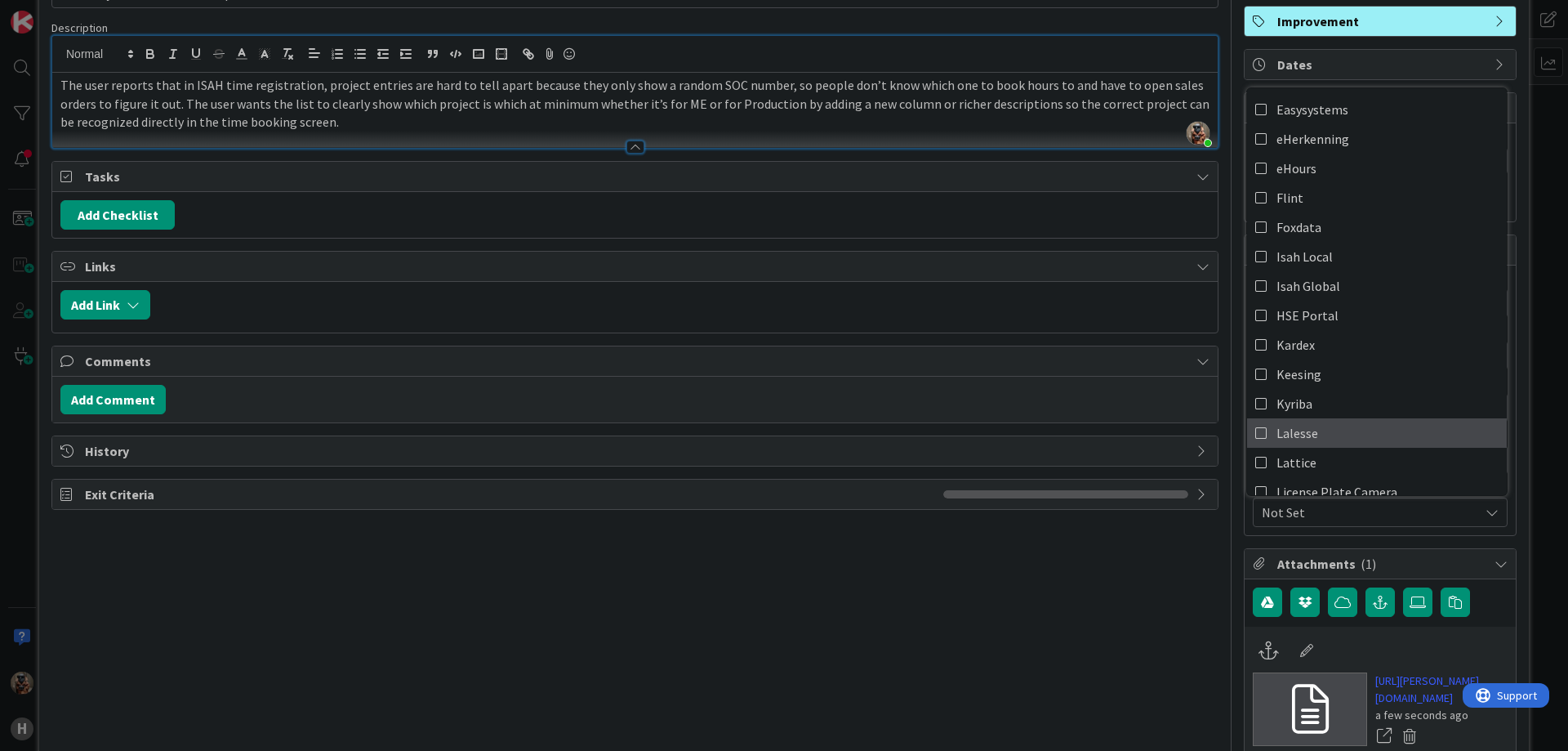
scroll to position [175, 0]
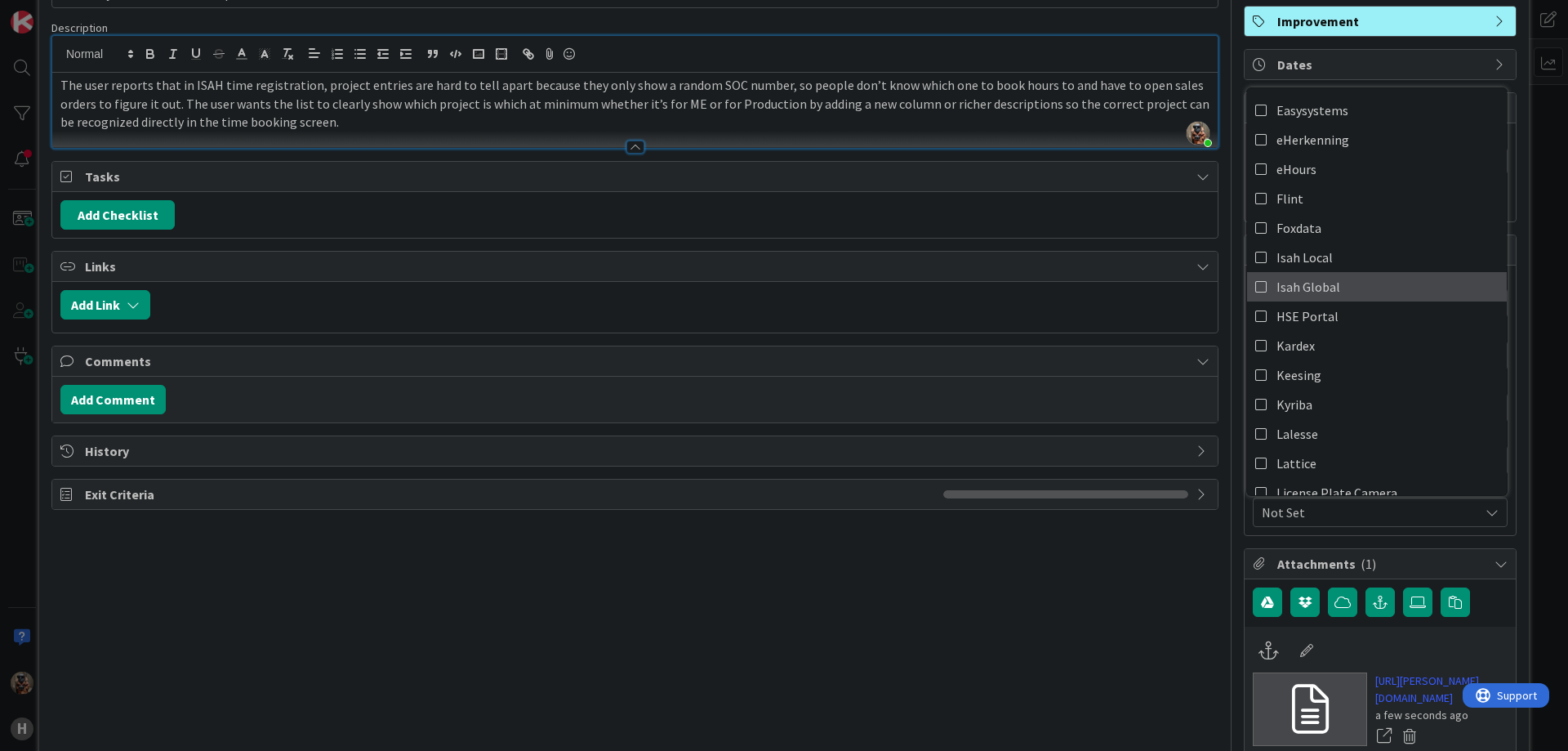
click at [1330, 280] on link "Isah Global" at bounding box center [1377, 287] width 260 height 30
click at [1223, 232] on div "Title 41 / 128 TR - Project identification improvements Description [PERSON_NAM…" at bounding box center [784, 402] width 1465 height 900
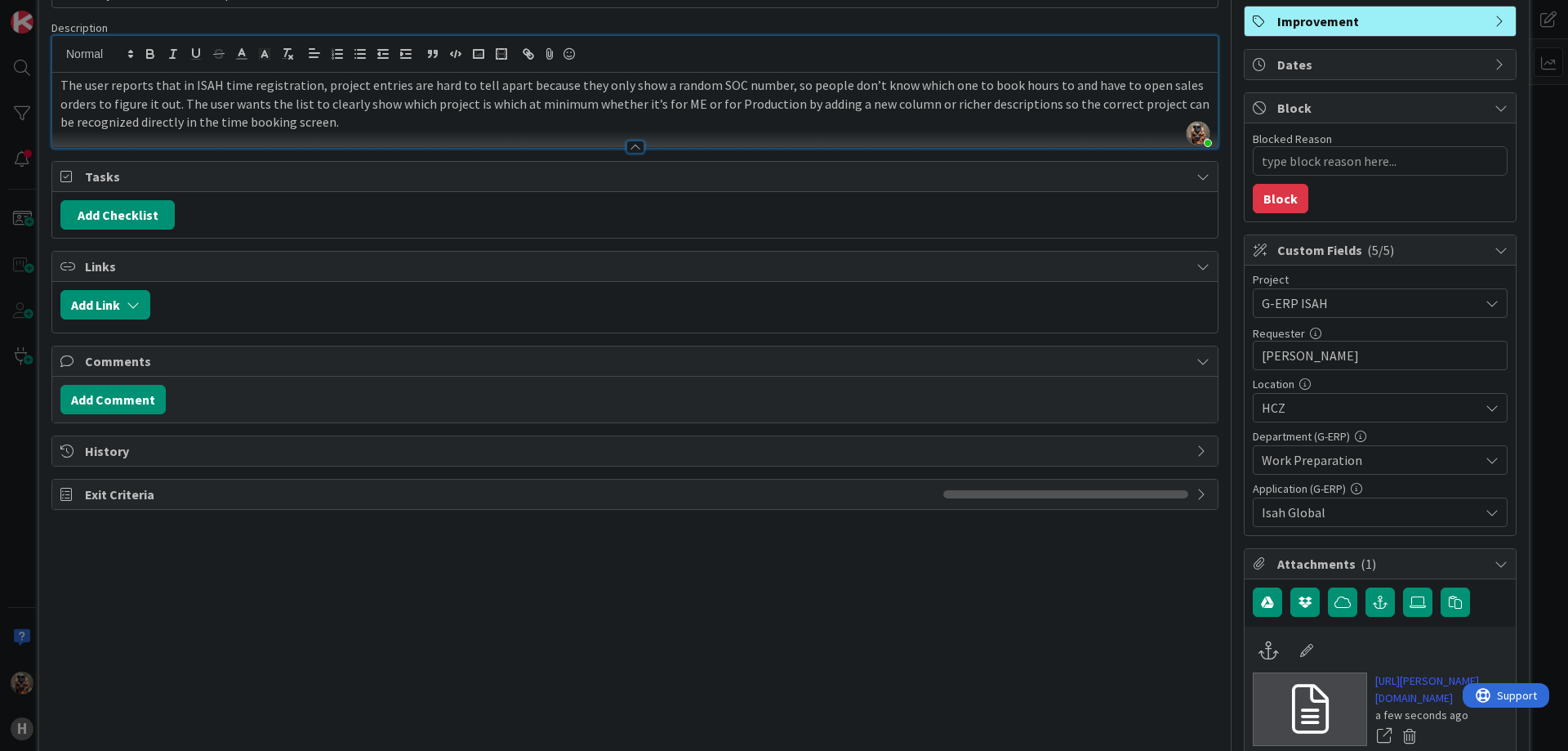
click at [1366, 412] on span "HCZ" at bounding box center [1370, 407] width 217 height 19
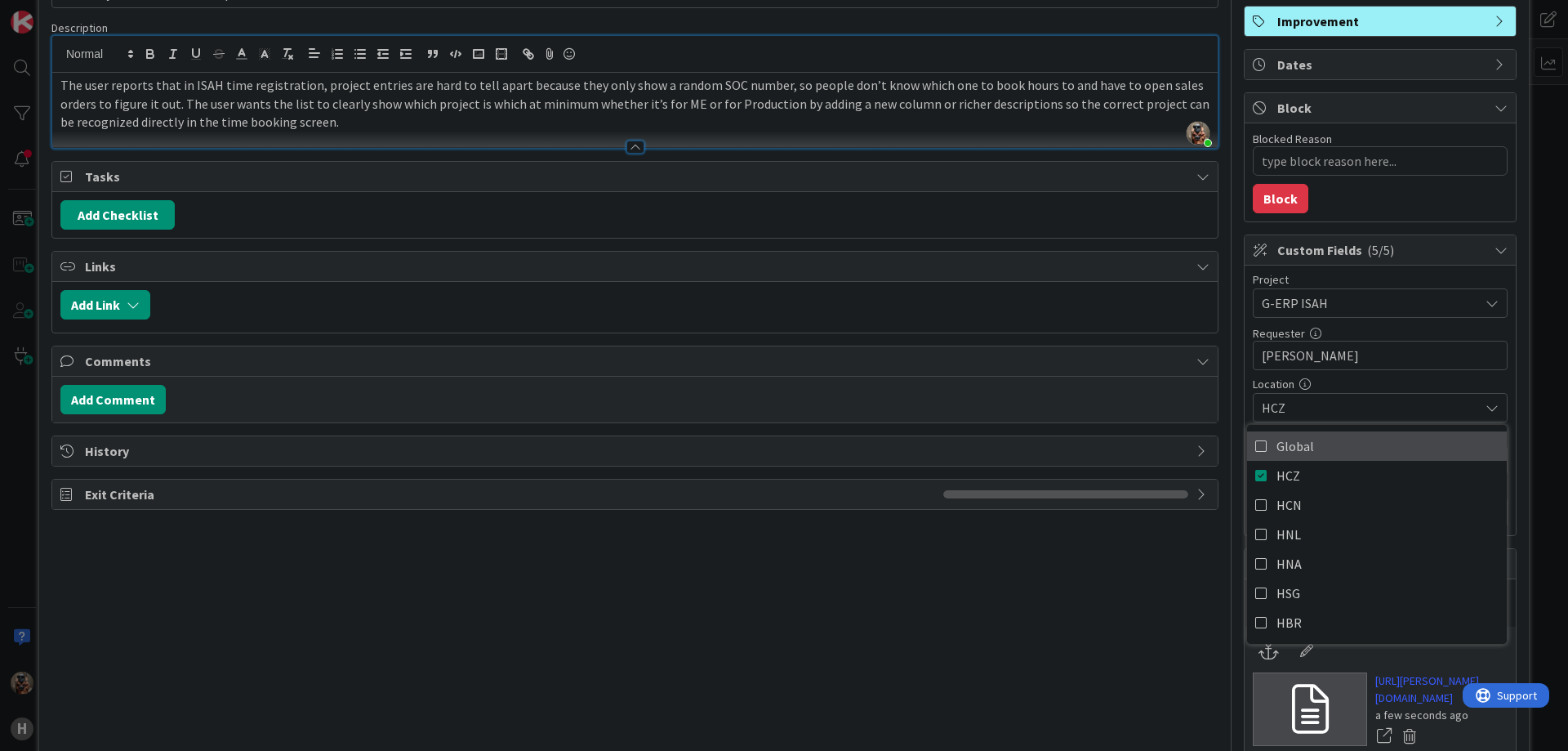
click at [1333, 448] on link "Global" at bounding box center [1377, 446] width 260 height 30
click at [1213, 437] on div "Title 41 / 128 TR - Project identification improvements Description [PERSON_NAM…" at bounding box center [784, 402] width 1465 height 900
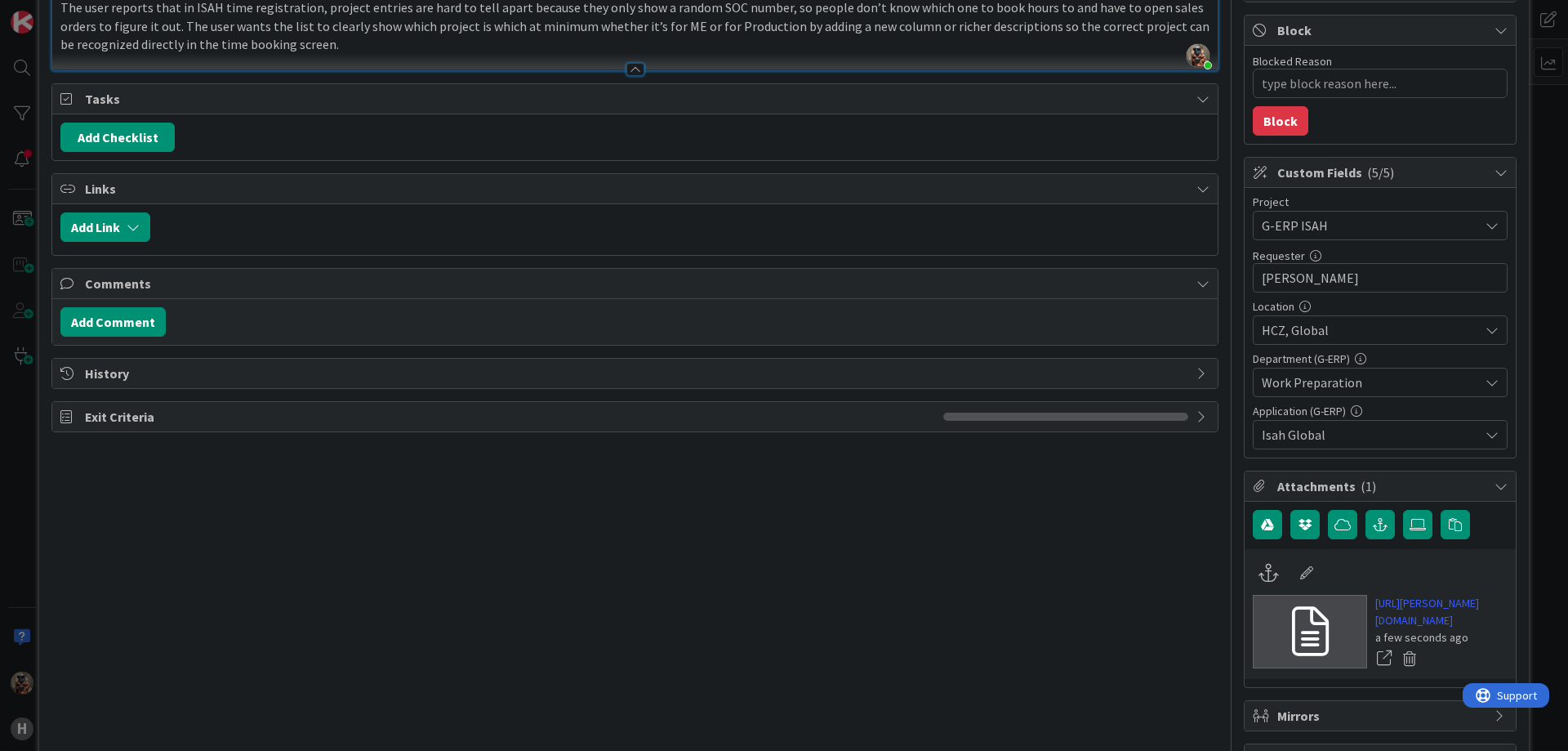
scroll to position [0, 0]
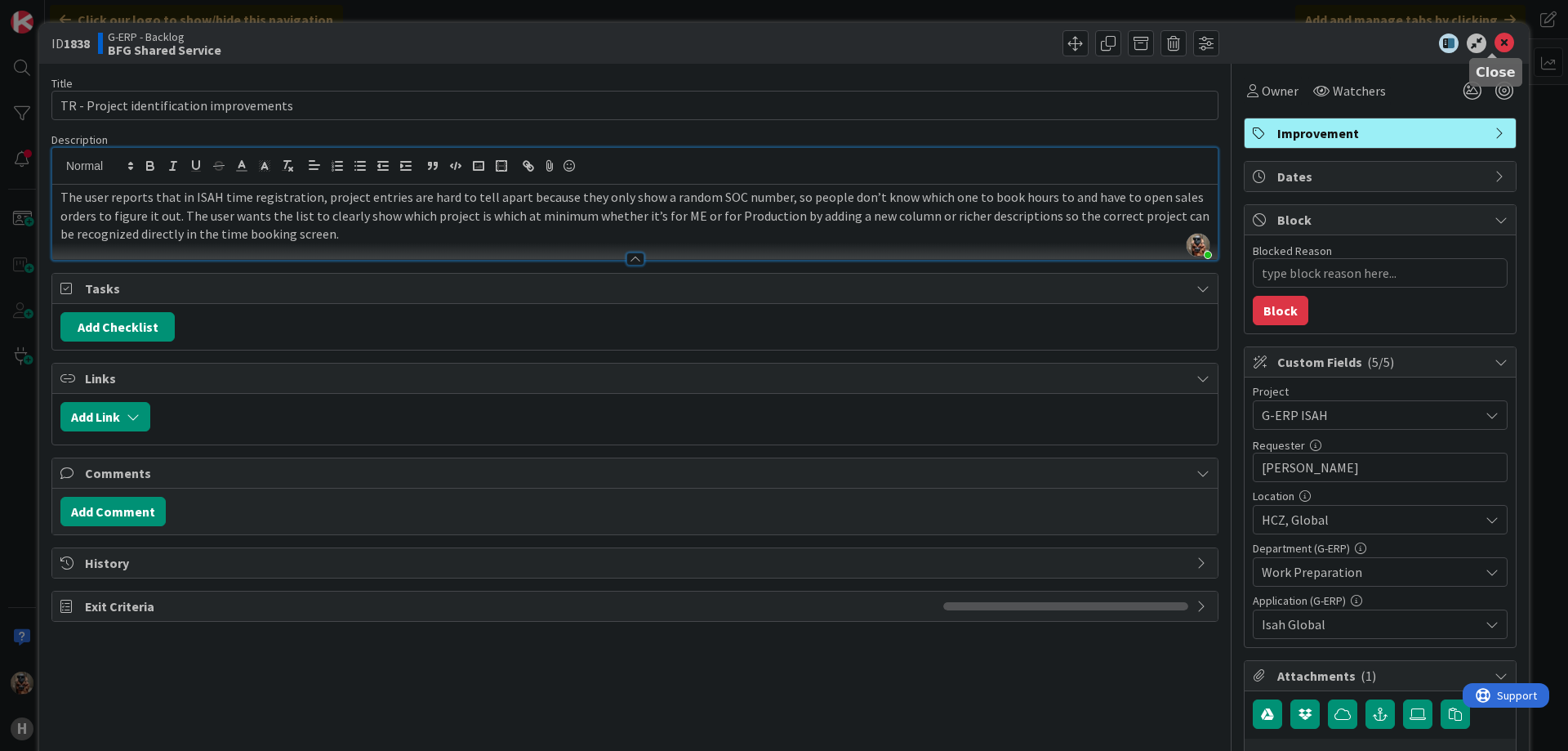
click at [1495, 34] on icon at bounding box center [1504, 43] width 19 height 19
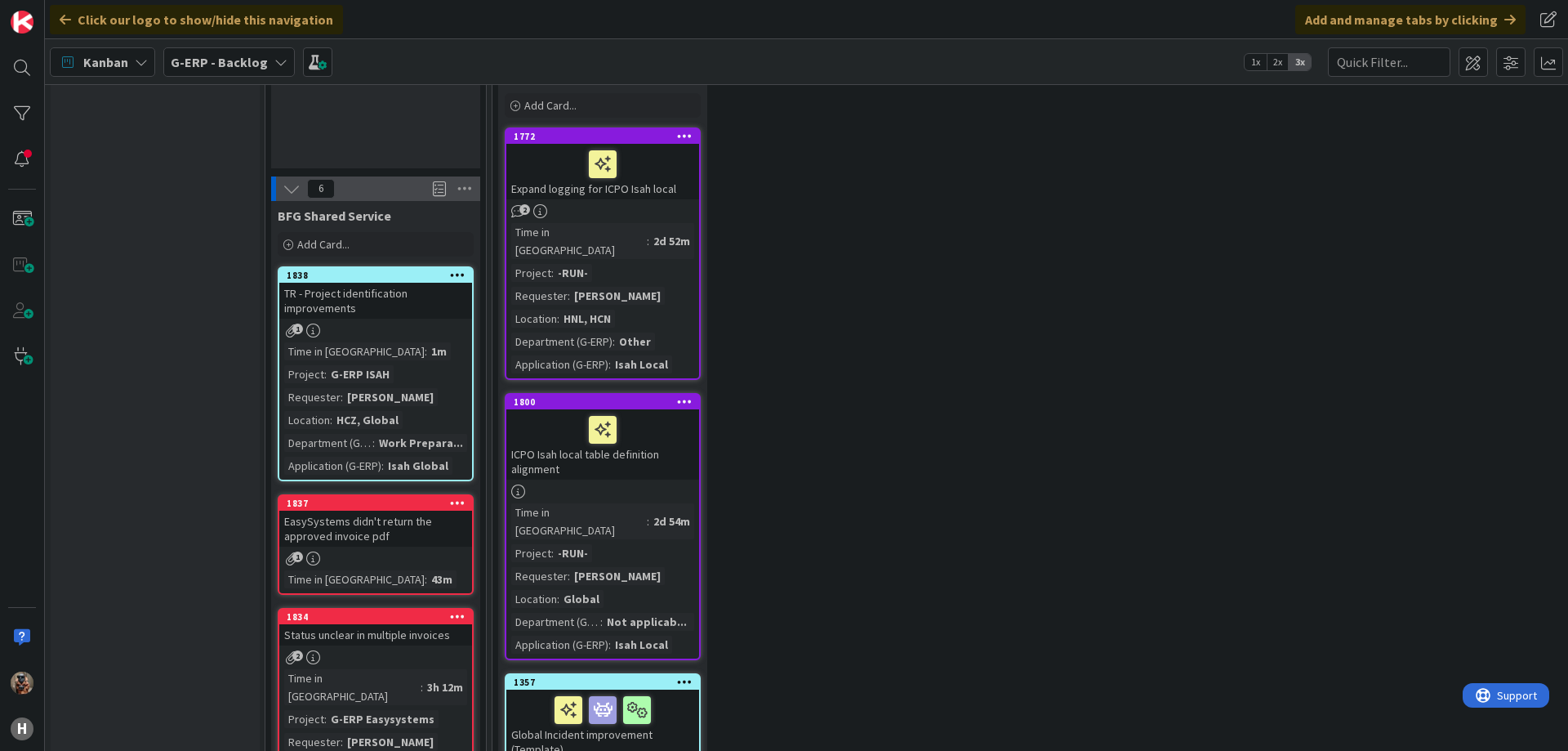
click at [409, 511] on div "EasySystems didn't return the approved invoice pdf" at bounding box center [375, 528] width 193 height 36
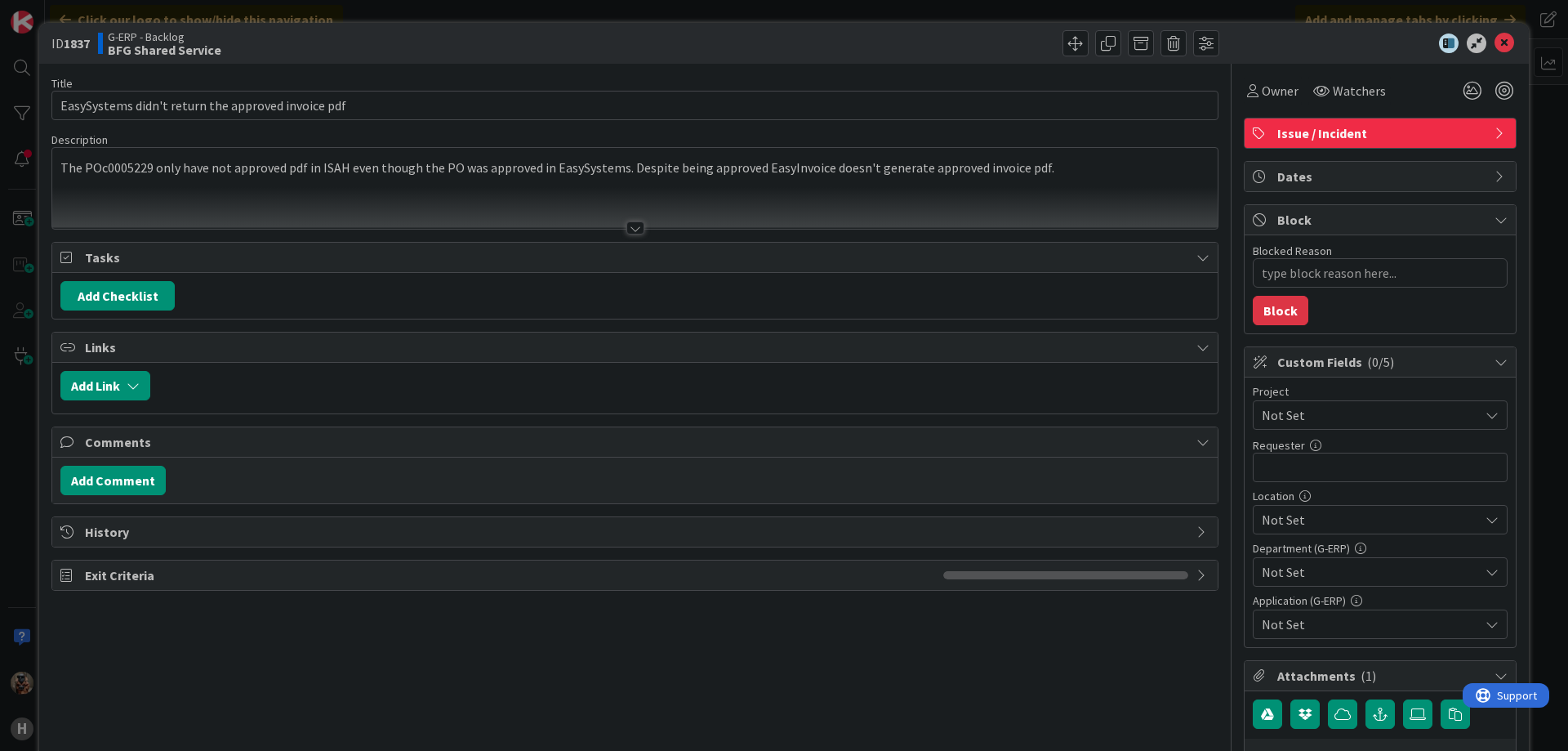
click at [1261, 425] on span "Not Set" at bounding box center [1366, 415] width 209 height 23
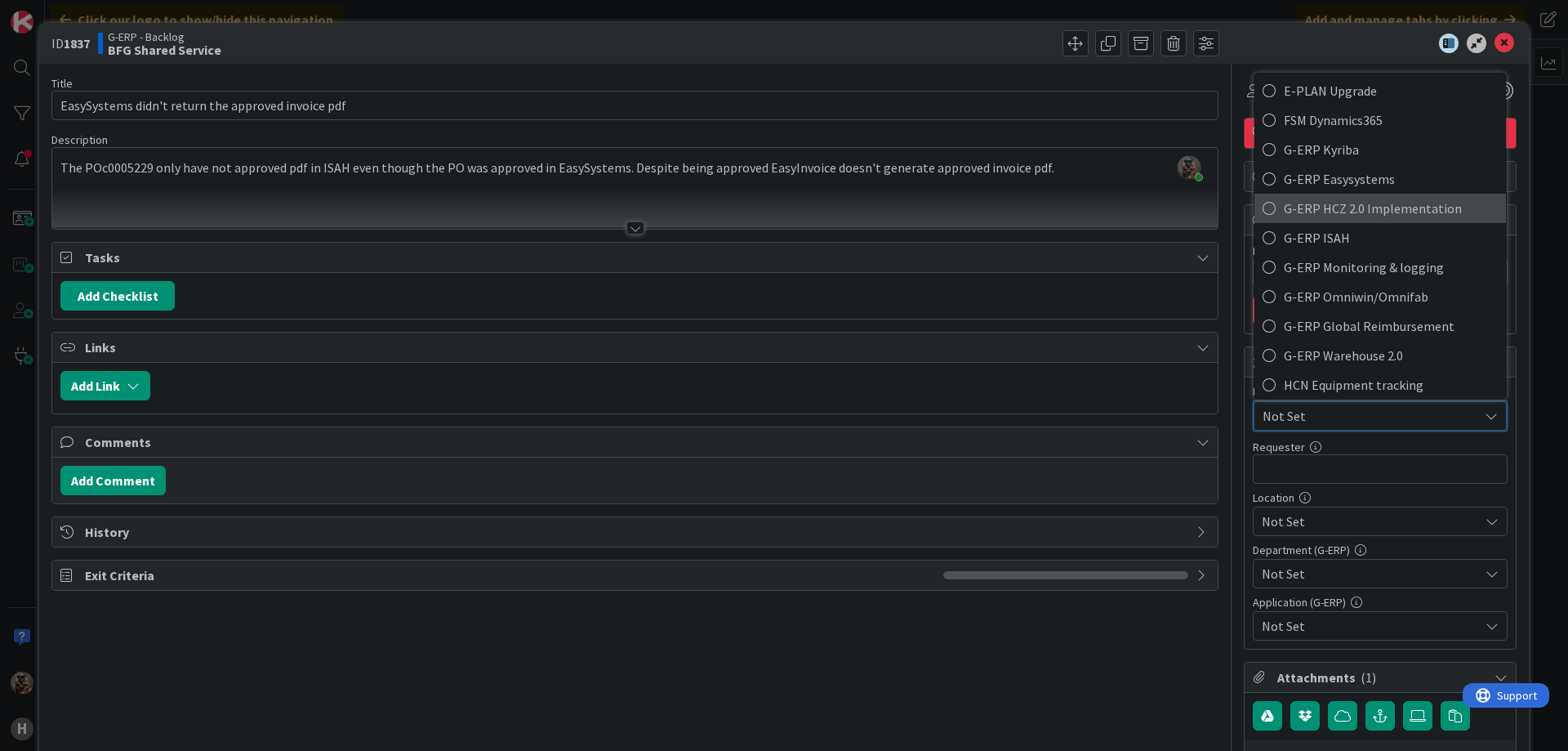
scroll to position [505, 0]
click at [1420, 189] on span "G-ERP Easysystems" at bounding box center [1391, 178] width 214 height 24
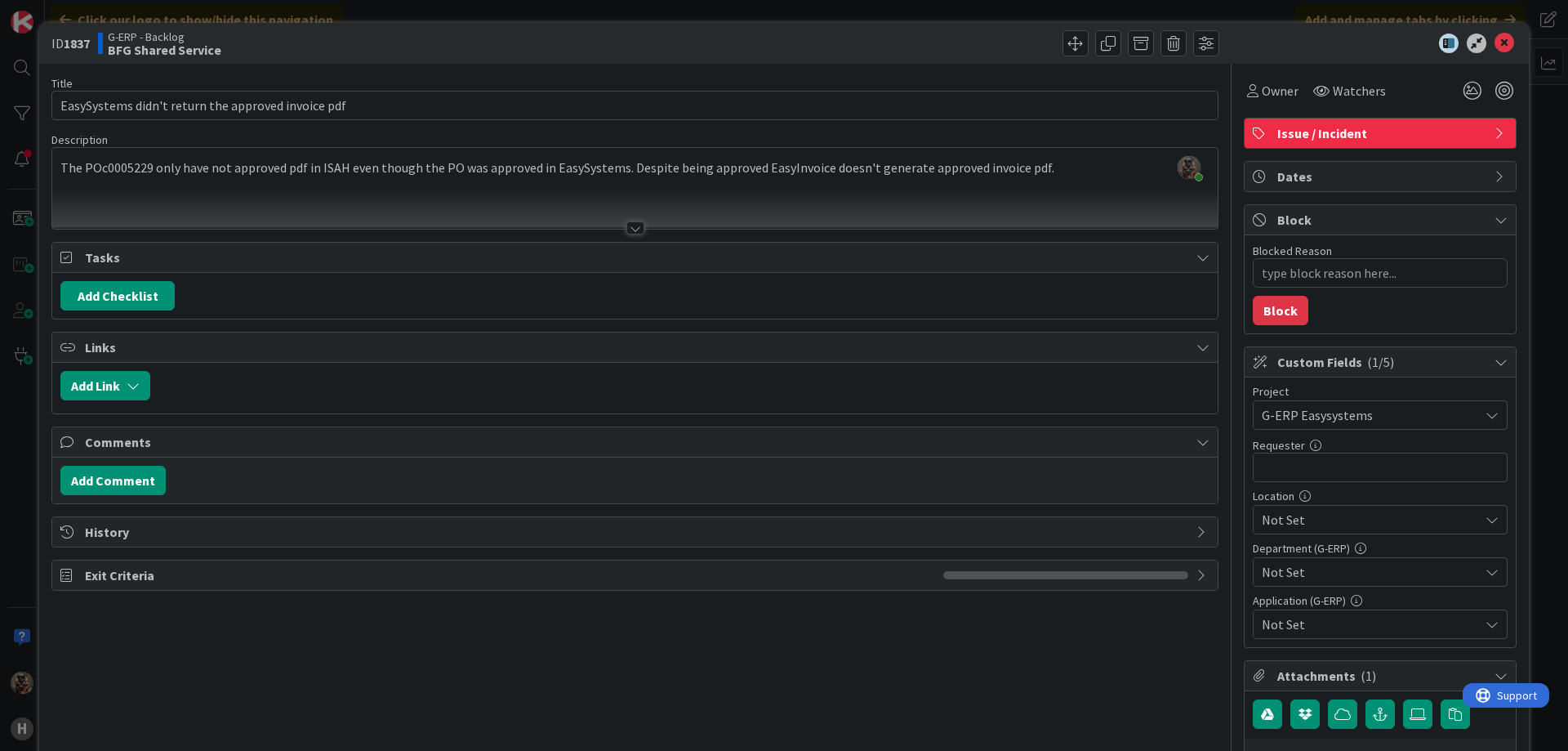
type textarea "x"
click at [1351, 457] on input "text" at bounding box center [1380, 467] width 254 height 30
type input "[PERSON_NAME]"
type textarea "x"
type input "[PERSON_NAME]"
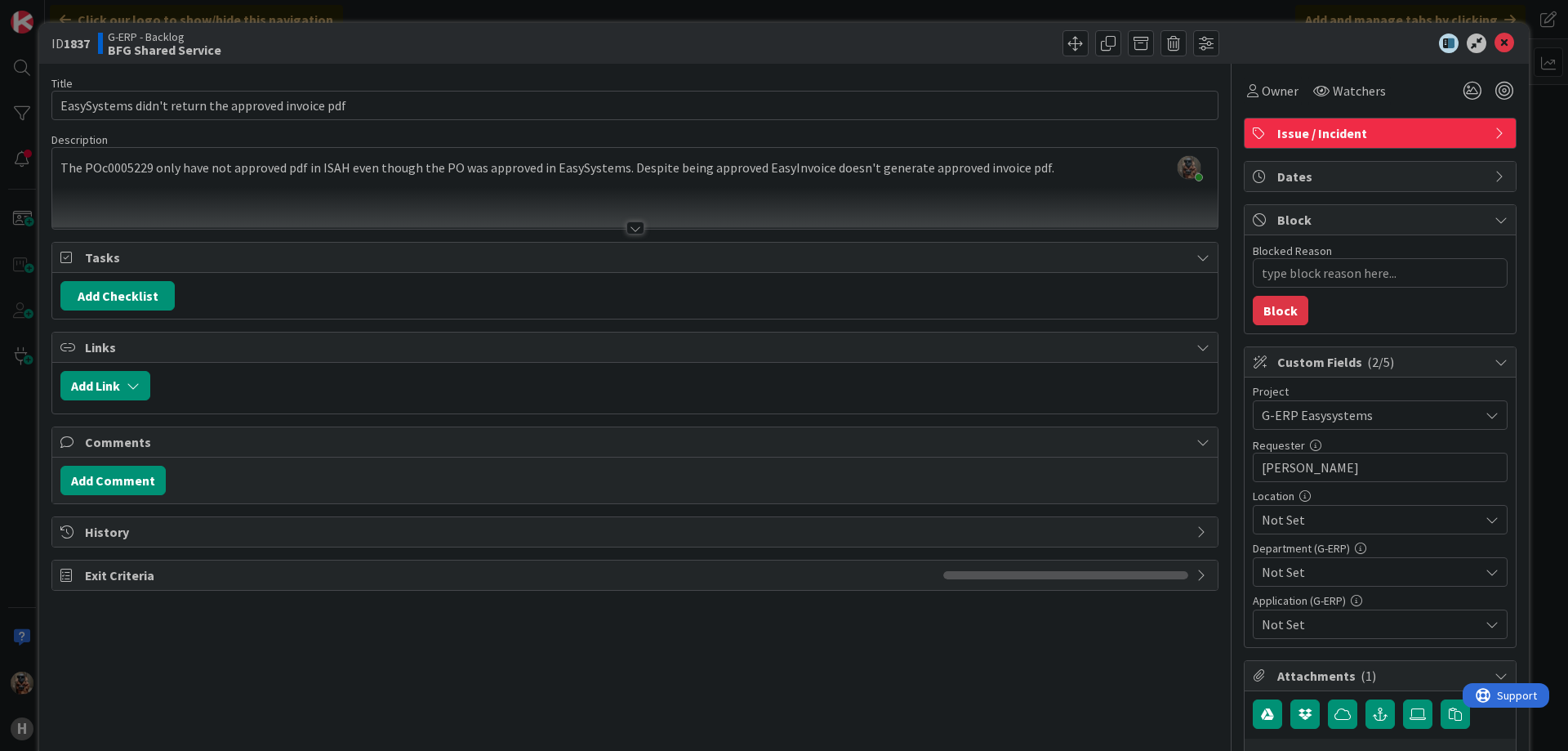
click at [1303, 518] on span "Not Set" at bounding box center [1370, 519] width 217 height 19
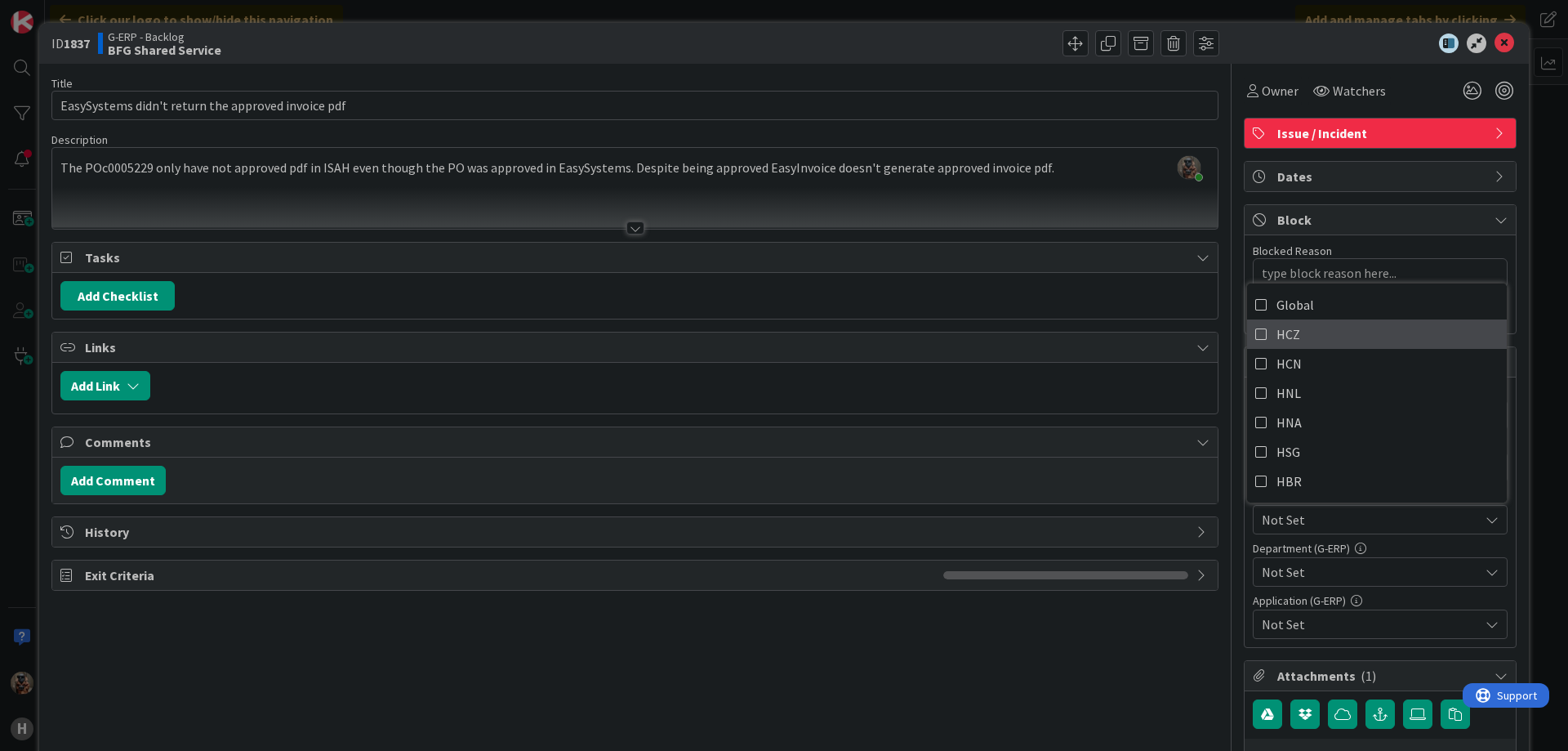
click at [1301, 328] on link "HCZ" at bounding box center [1377, 334] width 260 height 30
click at [1302, 569] on span "Not Set" at bounding box center [1370, 571] width 217 height 19
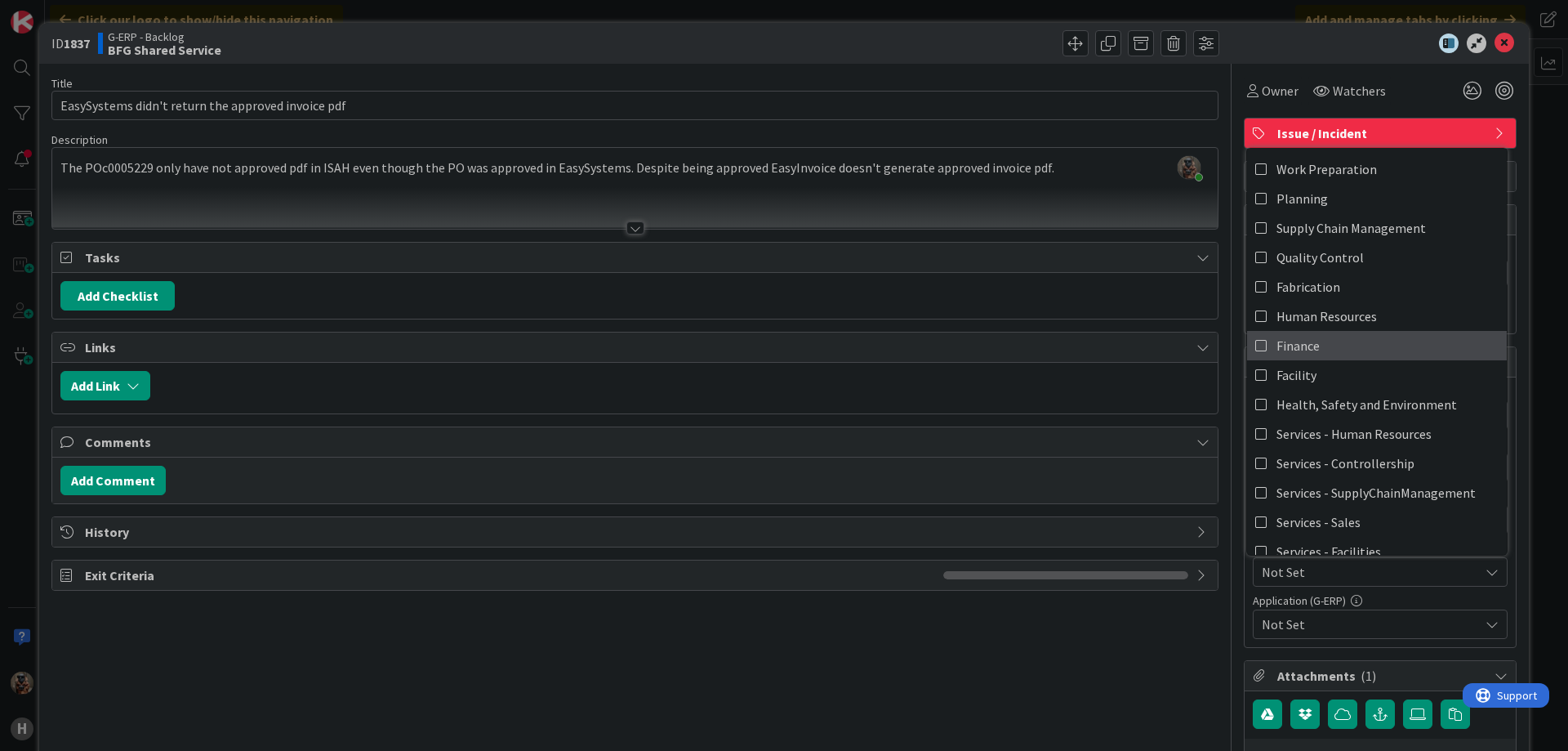
click at [1394, 356] on link "Finance" at bounding box center [1377, 346] width 260 height 30
click at [1362, 609] on div "Not Set" at bounding box center [1380, 624] width 254 height 30
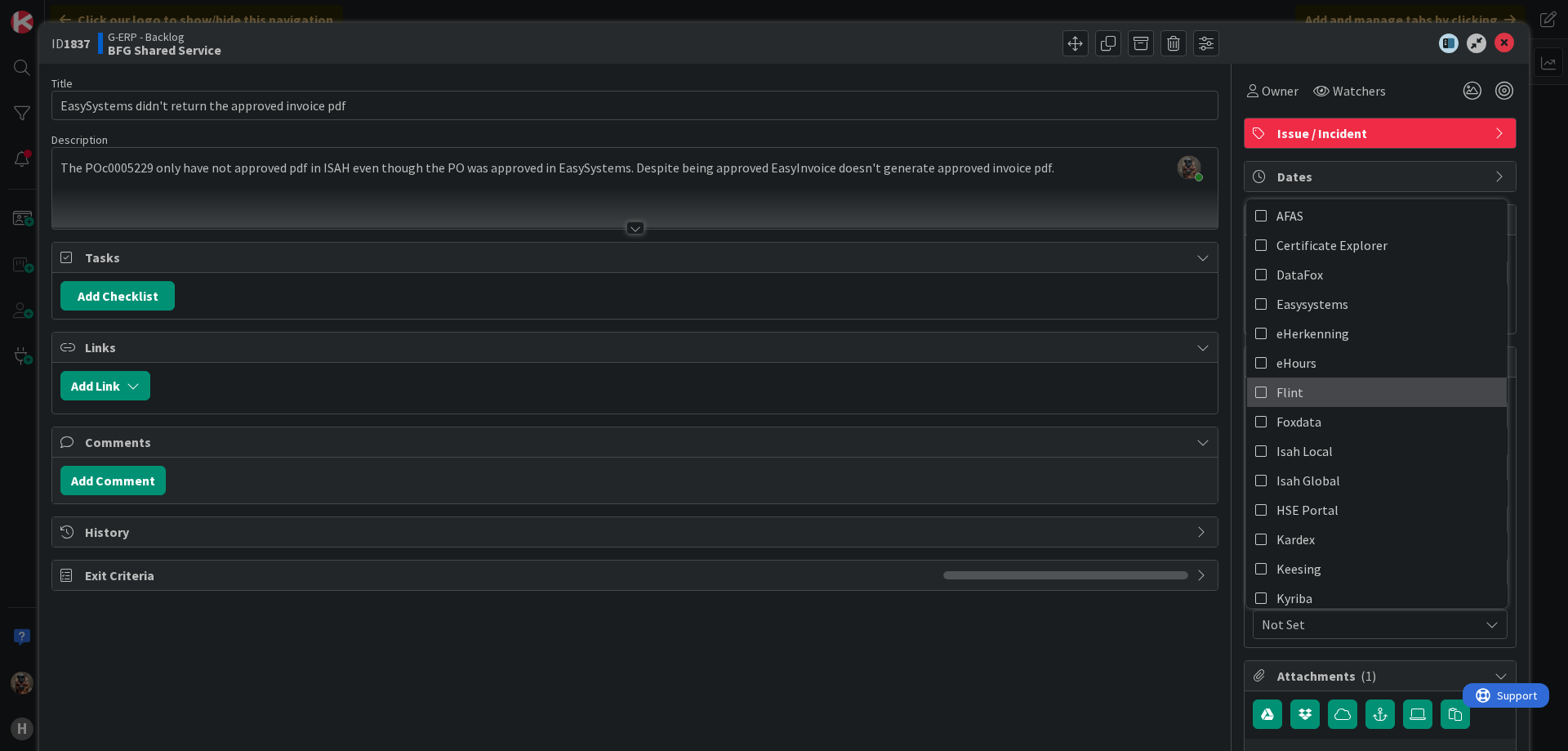
scroll to position [93, 0]
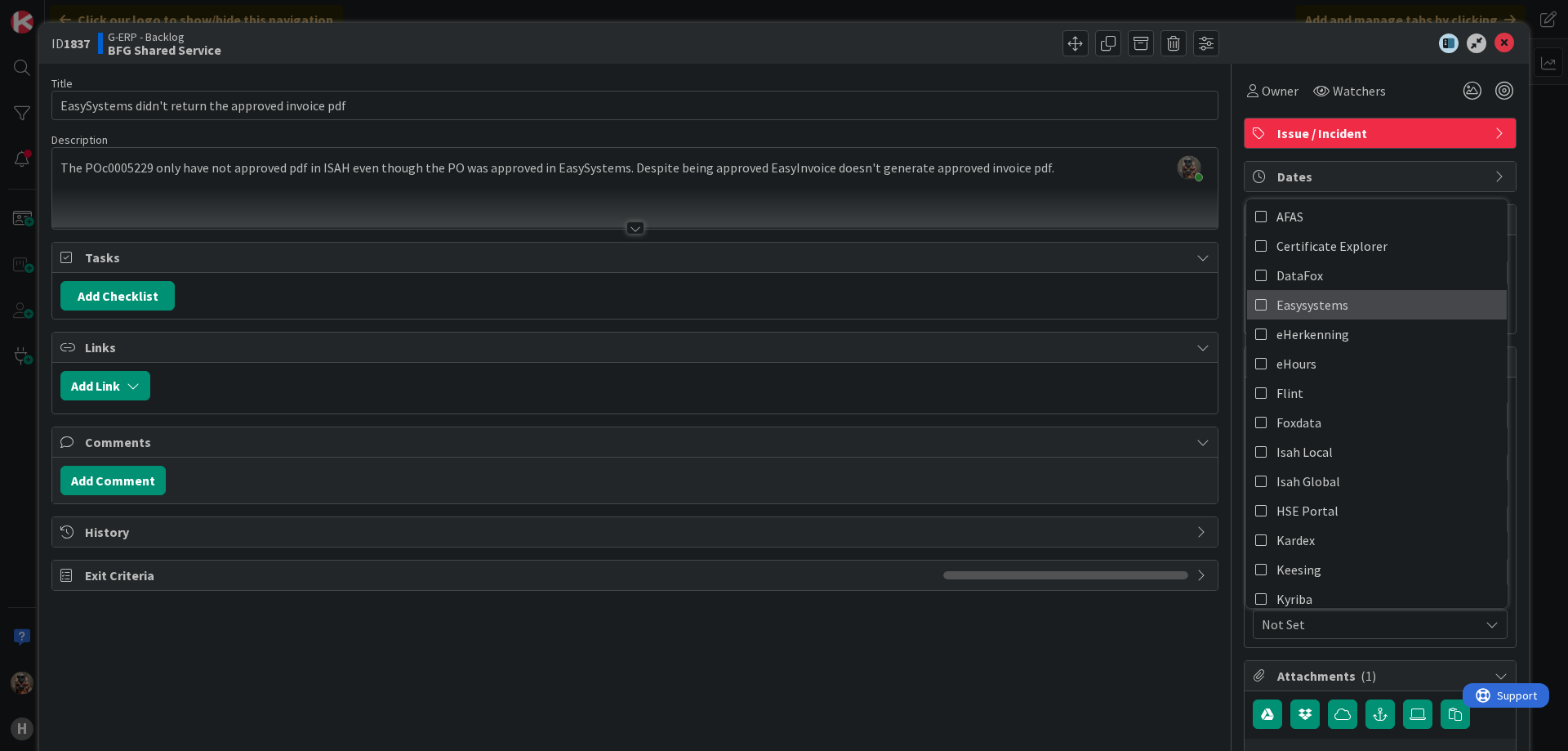
click at [1314, 312] on span "Easysystems" at bounding box center [1312, 304] width 72 height 24
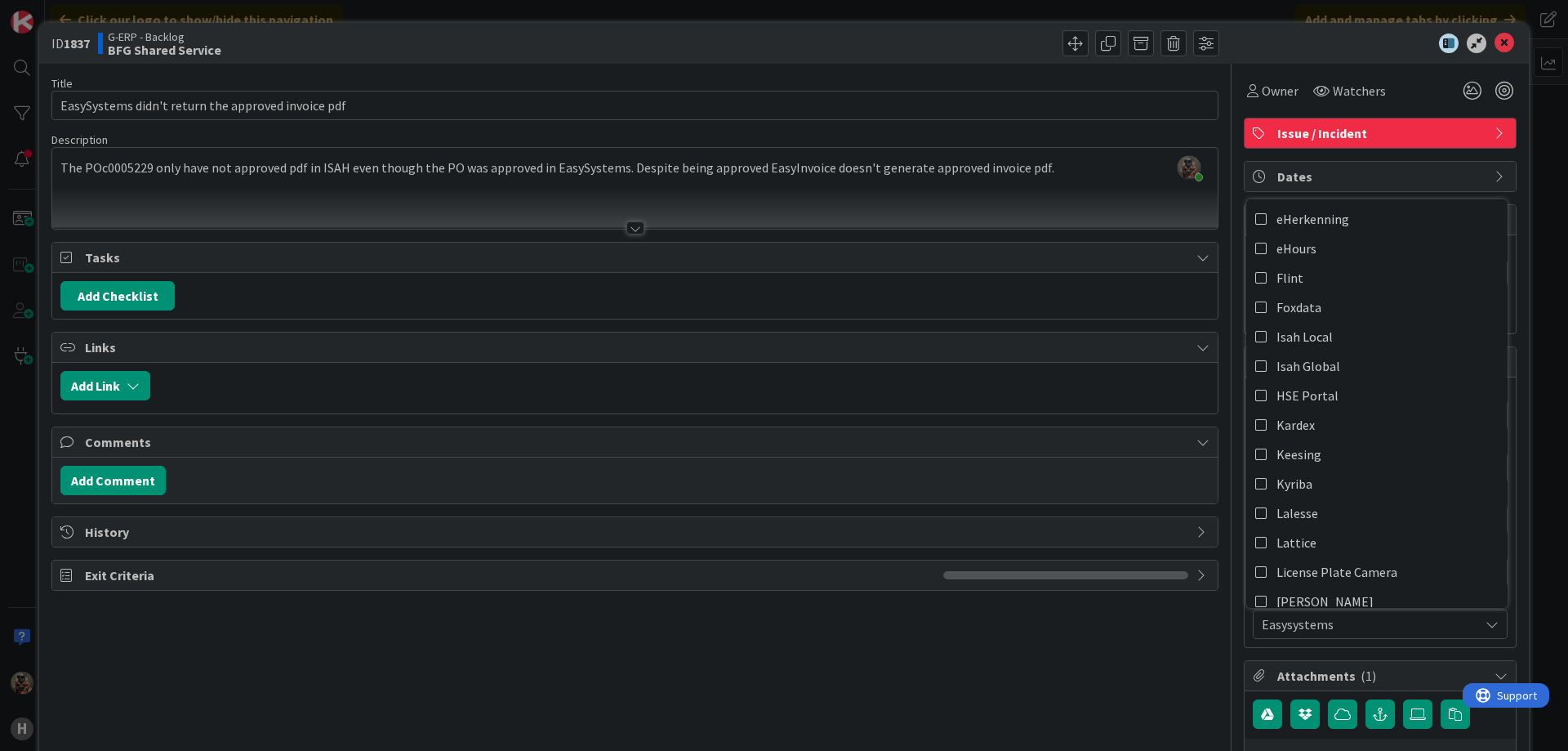
scroll to position [209, 0]
click at [1337, 359] on link "Isah Global" at bounding box center [1377, 365] width 260 height 30
click at [1216, 518] on div "Title 51 / 128 EasySystems didn't return the approved invoice pdf Description […" at bounding box center [784, 514] width 1465 height 900
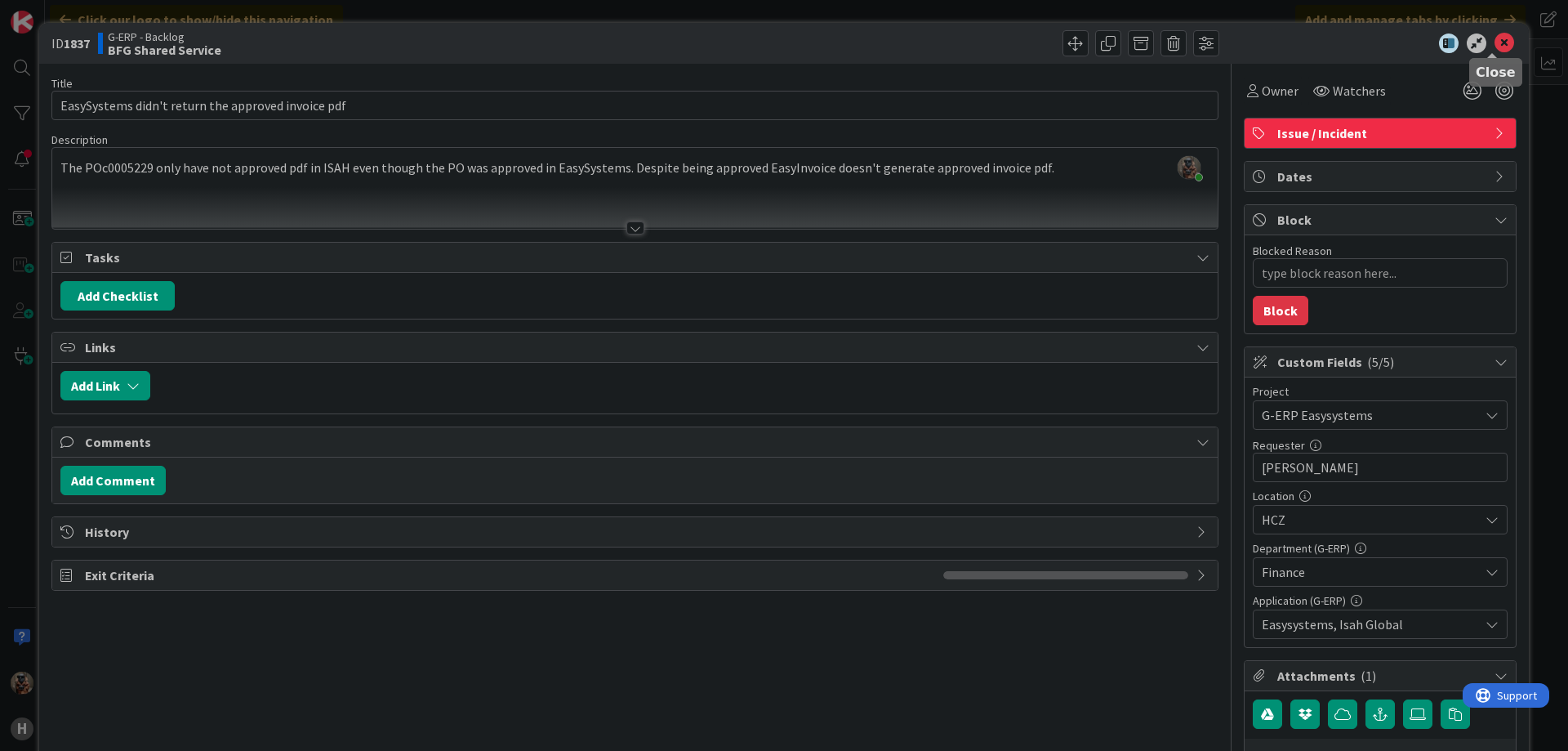
click at [1495, 40] on icon at bounding box center [1504, 43] width 19 height 19
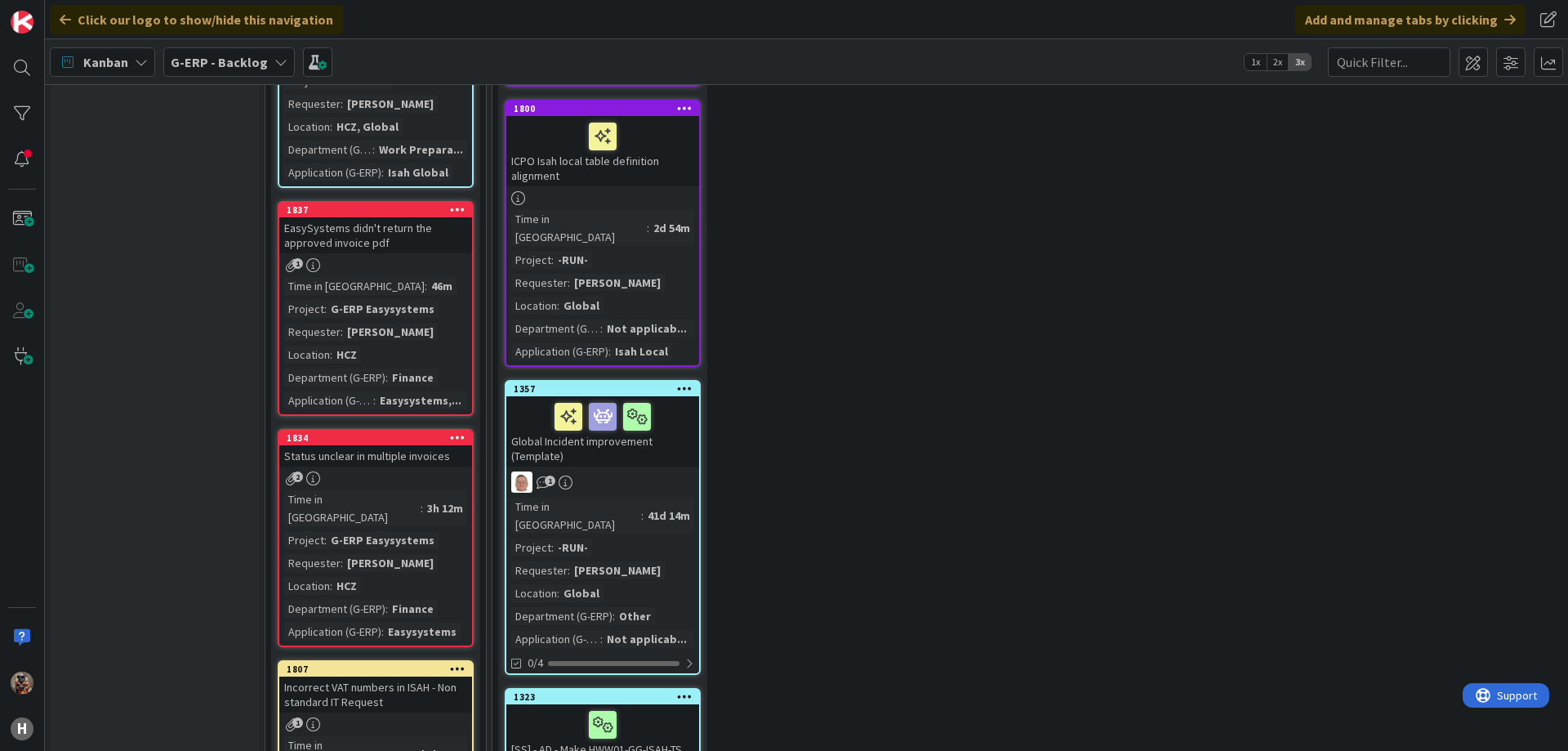
scroll to position [1564, 0]
type textarea "x"
